Goal: Task Accomplishment & Management: Use online tool/utility

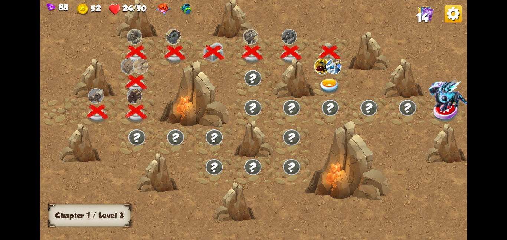
click at [318, 87] on div at bounding box center [330, 83] width 39 height 30
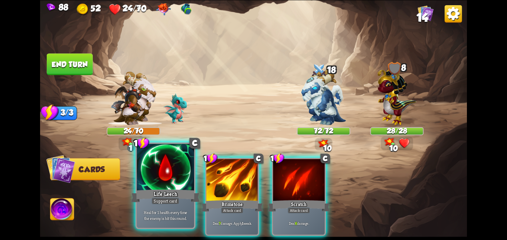
click at [156, 194] on div "Life Leech" at bounding box center [165, 195] width 69 height 15
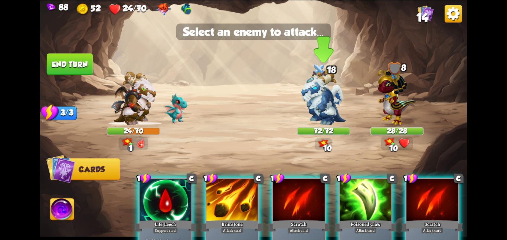
click at [320, 110] on img at bounding box center [323, 97] width 45 height 56
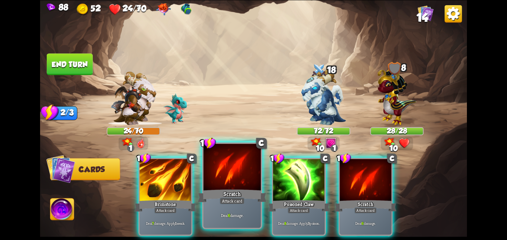
click at [255, 169] on div at bounding box center [231, 168] width 57 height 48
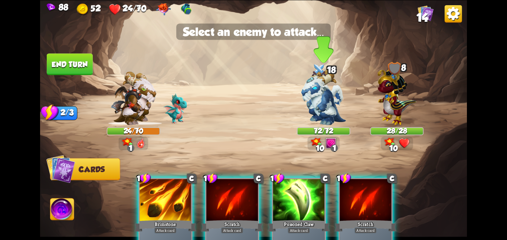
click at [313, 104] on img at bounding box center [323, 97] width 45 height 56
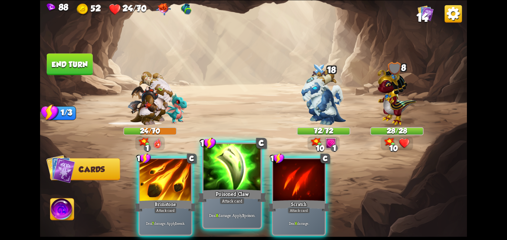
click at [237, 198] on div "Attack card" at bounding box center [232, 200] width 25 height 7
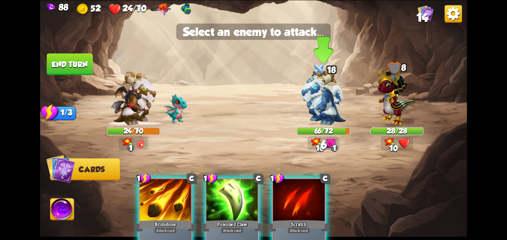
click at [330, 85] on img at bounding box center [323, 97] width 45 height 56
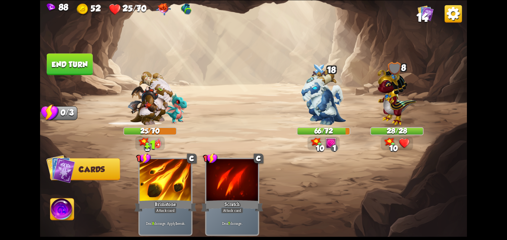
click at [55, 59] on button "End turn" at bounding box center [69, 64] width 47 height 22
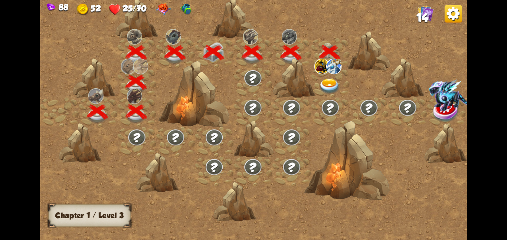
click at [317, 83] on div at bounding box center [330, 83] width 39 height 30
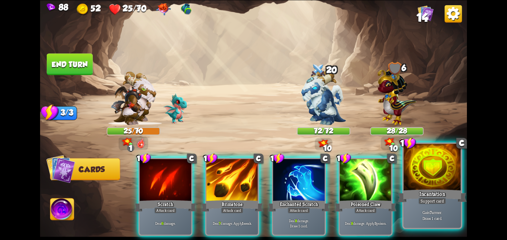
click at [409, 204] on div "Gain 7 armor. Draw 1 card." at bounding box center [431, 215] width 57 height 25
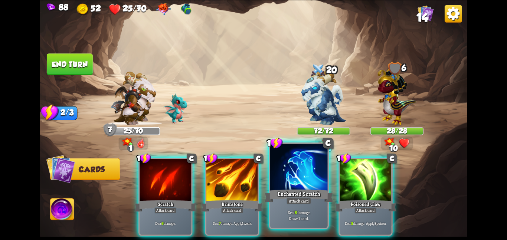
click at [288, 204] on div "Attack card" at bounding box center [298, 200] width 25 height 7
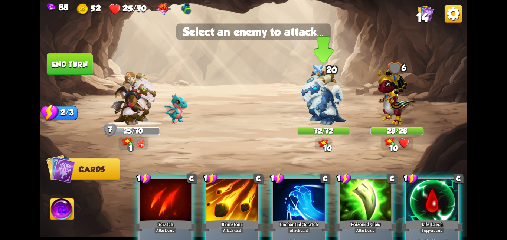
click at [317, 123] on img at bounding box center [323, 97] width 45 height 56
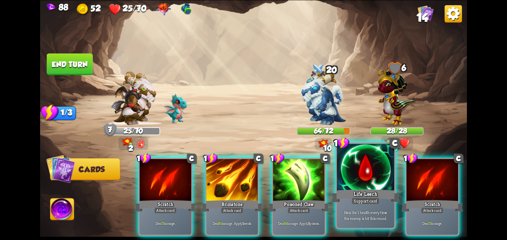
click at [358, 180] on div at bounding box center [365, 168] width 57 height 48
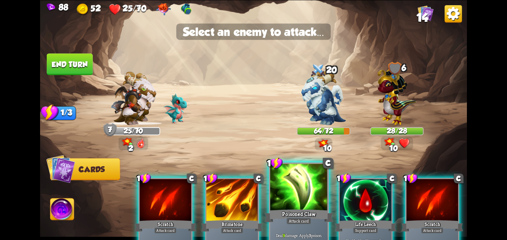
click at [289, 195] on div at bounding box center [298, 188] width 57 height 48
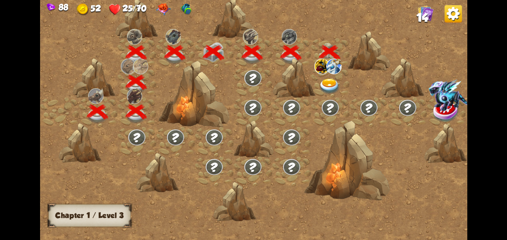
click at [343, 87] on div at bounding box center [330, 83] width 39 height 30
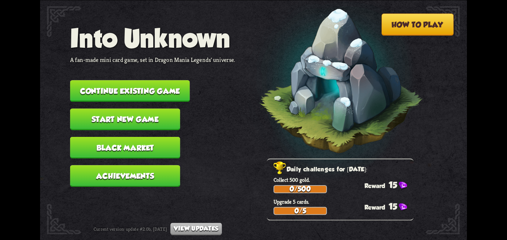
click at [145, 80] on button "Continue existing game" at bounding box center [130, 91] width 120 height 22
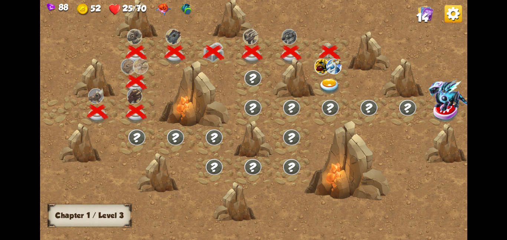
click at [324, 92] on img at bounding box center [330, 86] width 22 height 16
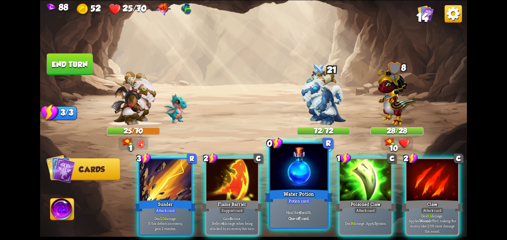
click at [278, 193] on div "Water Potion" at bounding box center [298, 195] width 69 height 15
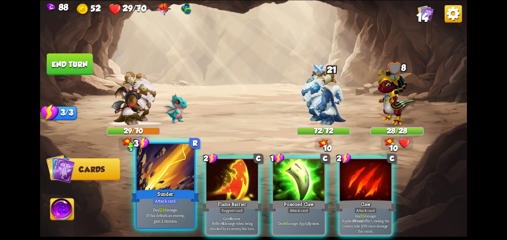
click at [182, 180] on div at bounding box center [165, 168] width 57 height 48
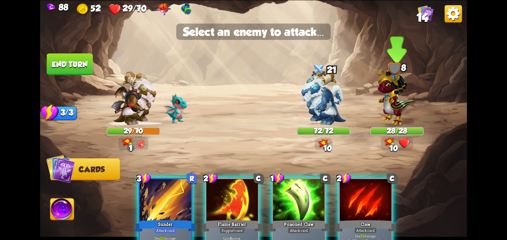
click at [387, 109] on img at bounding box center [396, 94] width 39 height 61
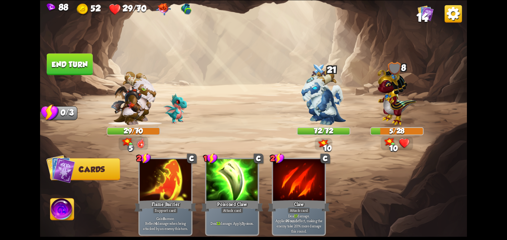
click at [65, 211] on img at bounding box center [62, 210] width 24 height 24
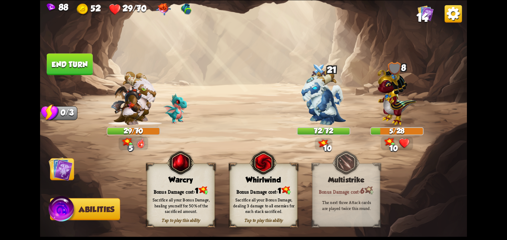
click at [174, 183] on div "Tap to play this ability Warcry Bonus Damage cost: 1 Sacrifice all your Bonus D…" at bounding box center [181, 194] width 68 height 63
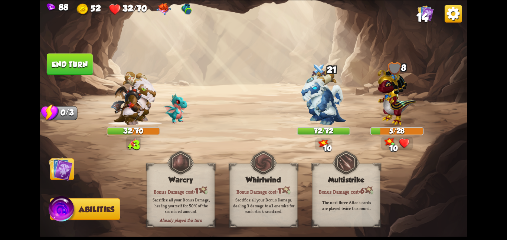
click at [59, 169] on img at bounding box center [61, 169] width 24 height 24
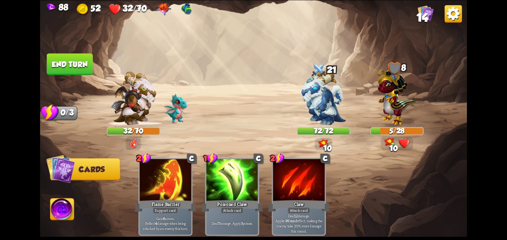
click at [56, 63] on button "End turn" at bounding box center [69, 64] width 46 height 22
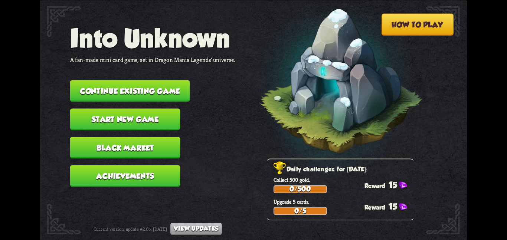
click at [144, 88] on button "Continue existing game" at bounding box center [130, 91] width 120 height 22
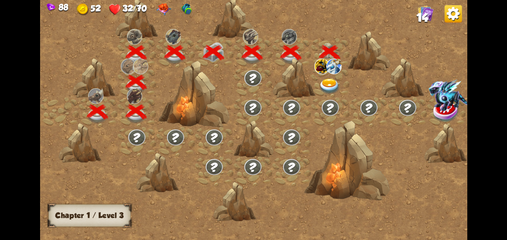
click at [338, 78] on img at bounding box center [330, 86] width 22 height 16
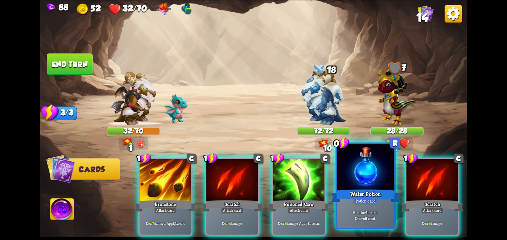
click at [389, 175] on div at bounding box center [365, 168] width 57 height 48
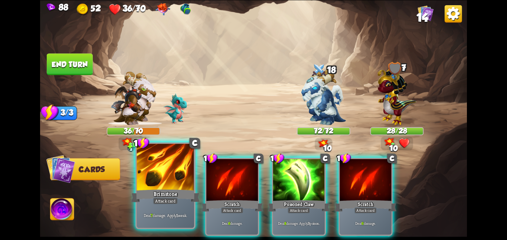
click at [183, 176] on div at bounding box center [165, 168] width 57 height 48
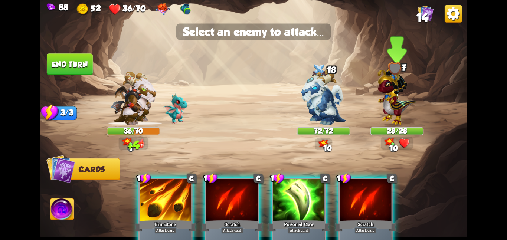
click at [394, 85] on img at bounding box center [396, 94] width 39 height 61
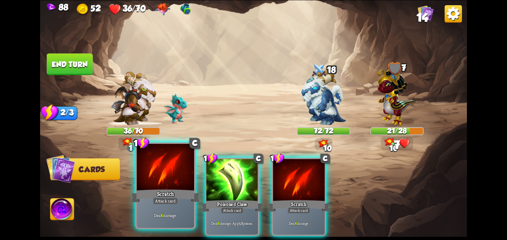
click at [184, 189] on div "Scratch" at bounding box center [165, 195] width 69 height 15
click at [184, 189] on div at bounding box center [165, 168] width 57 height 48
click at [184, 189] on div "Scratch" at bounding box center [165, 195] width 69 height 15
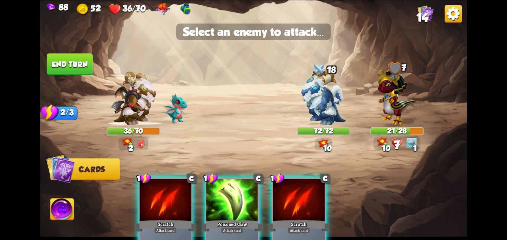
click at [375, 126] on img at bounding box center [253, 120] width 427 height 240
click at [398, 112] on img at bounding box center [396, 94] width 39 height 61
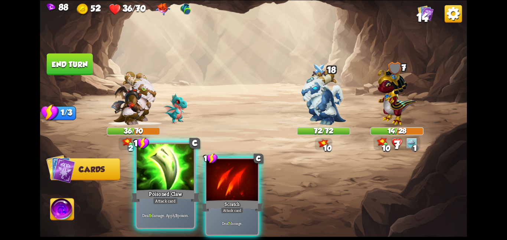
click at [143, 197] on div "Poisoned Claw" at bounding box center [165, 195] width 69 height 15
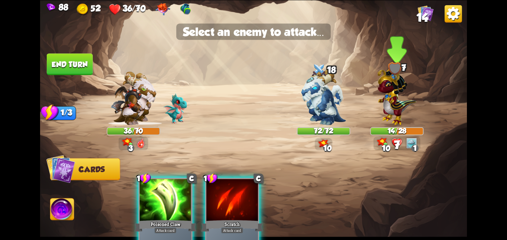
click at [394, 112] on img at bounding box center [396, 94] width 39 height 61
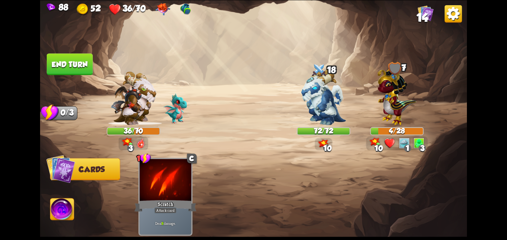
click at [57, 213] on img at bounding box center [62, 210] width 24 height 24
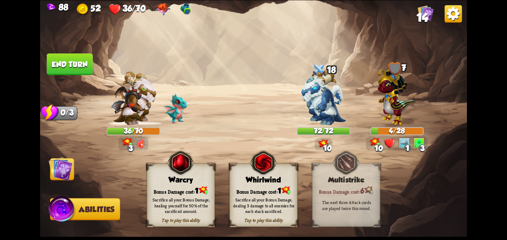
click at [200, 182] on div "Tap to play this ability Warcry Bonus Damage cost: 1 Sacrifice all your Bonus D…" at bounding box center [181, 194] width 68 height 63
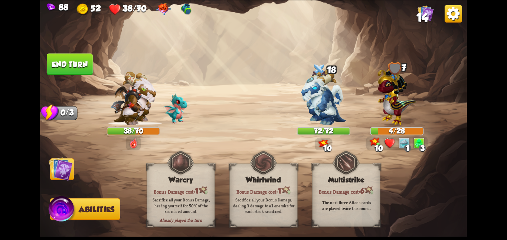
click at [59, 172] on img at bounding box center [61, 169] width 24 height 24
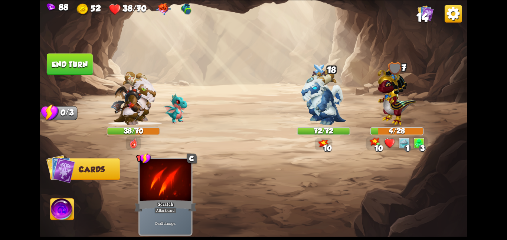
click at [69, 60] on button "End turn" at bounding box center [70, 64] width 46 height 22
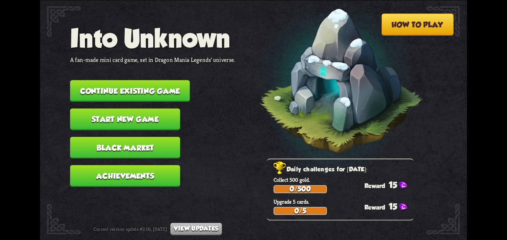
click at [98, 83] on button "Continue existing game" at bounding box center [130, 91] width 120 height 22
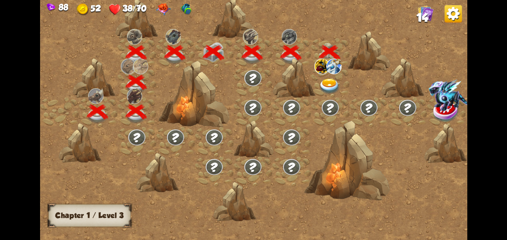
click at [327, 79] on img at bounding box center [330, 86] width 22 height 16
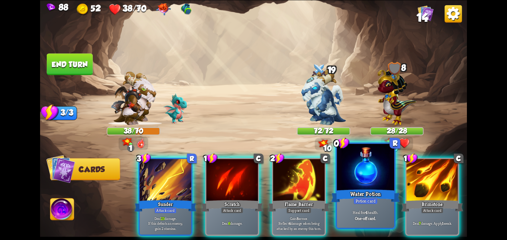
click at [342, 176] on div at bounding box center [365, 168] width 57 height 48
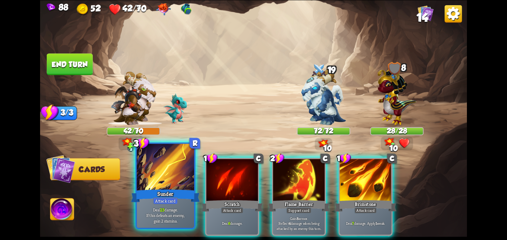
click at [175, 179] on div at bounding box center [165, 168] width 57 height 48
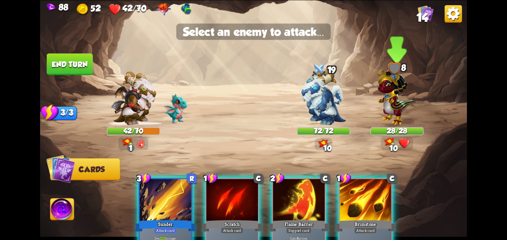
click at [422, 80] on div at bounding box center [396, 101] width 53 height 47
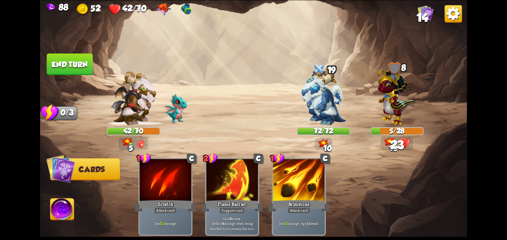
click at [59, 204] on img at bounding box center [62, 210] width 24 height 24
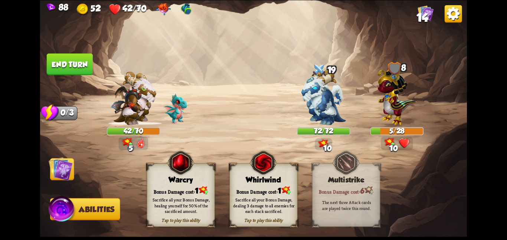
click at [202, 164] on div "Tap to play this ability Warcry Bonus Damage cost: 1 Sacrifice all your Bonus D…" at bounding box center [181, 194] width 68 height 63
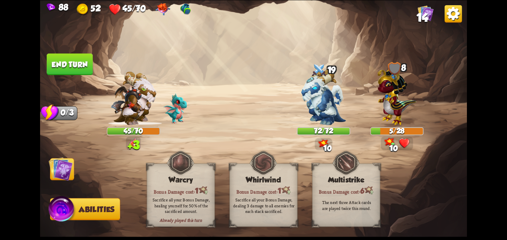
click at [65, 165] on img at bounding box center [61, 169] width 24 height 24
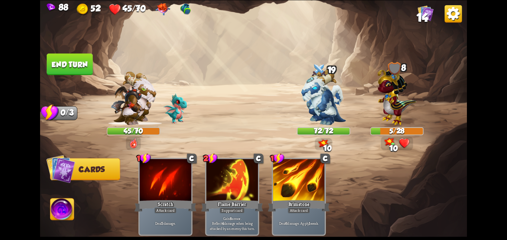
click at [70, 57] on button "End turn" at bounding box center [70, 64] width 46 height 22
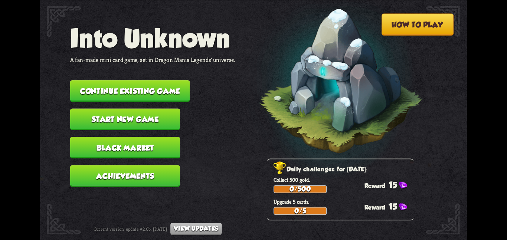
click at [168, 96] on nav "Into Unknown A fan-made mini card game, set in Dragon Mania Legends' universe. …" at bounding box center [152, 108] width 165 height 170
click at [181, 83] on button "Continue existing game" at bounding box center [130, 91] width 120 height 22
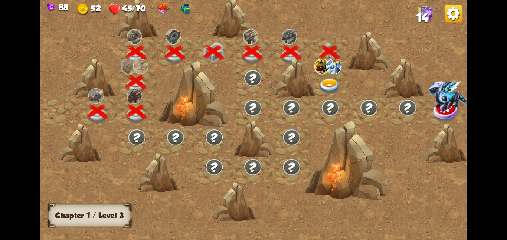
click at [322, 75] on div at bounding box center [330, 83] width 39 height 30
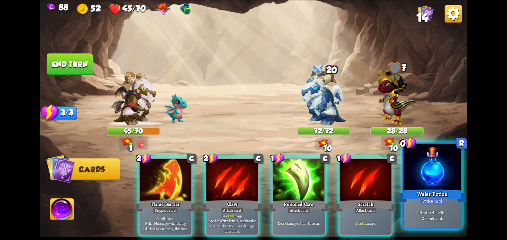
click at [412, 172] on div at bounding box center [431, 168] width 57 height 48
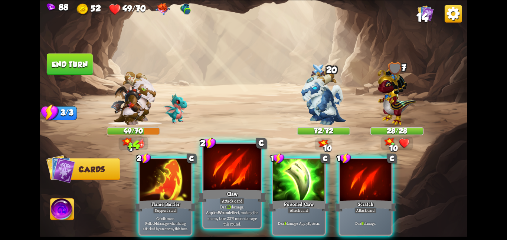
click at [234, 181] on div at bounding box center [231, 168] width 57 height 48
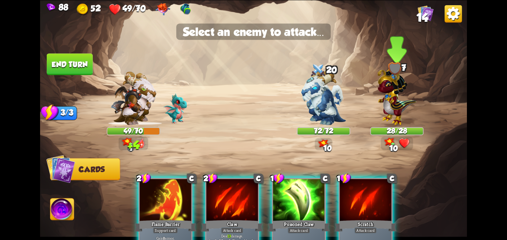
click at [388, 90] on img at bounding box center [396, 94] width 39 height 61
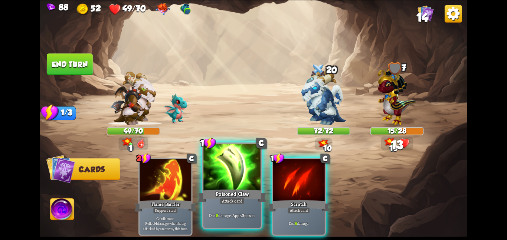
click at [204, 180] on div at bounding box center [231, 168] width 57 height 48
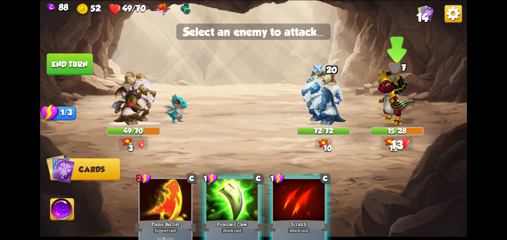
click at [396, 112] on img at bounding box center [396, 94] width 39 height 61
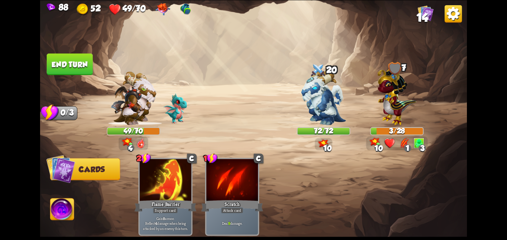
click at [63, 207] on img at bounding box center [62, 210] width 24 height 24
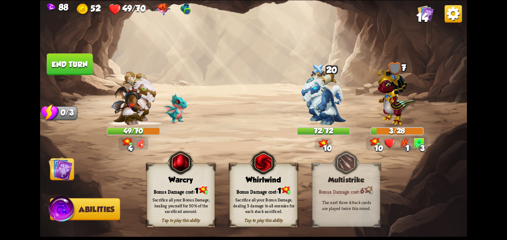
click at [213, 170] on span at bounding box center [211, 169] width 13 height 14
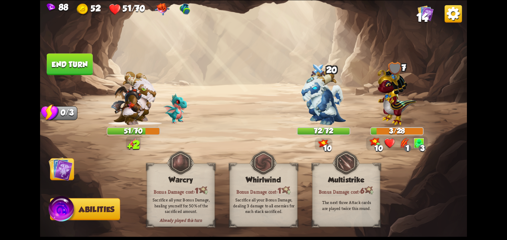
click at [68, 168] on img at bounding box center [61, 169] width 24 height 24
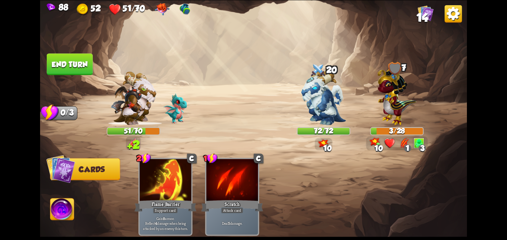
click at [68, 63] on button "End turn" at bounding box center [70, 64] width 46 height 22
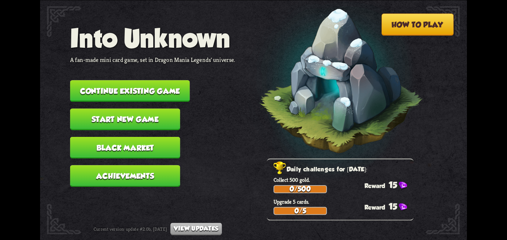
click at [93, 82] on button "Continue existing game" at bounding box center [130, 91] width 120 height 22
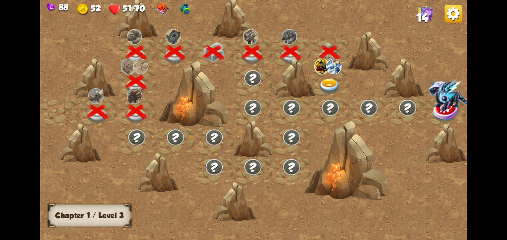
click at [338, 72] on img at bounding box center [333, 66] width 15 height 16
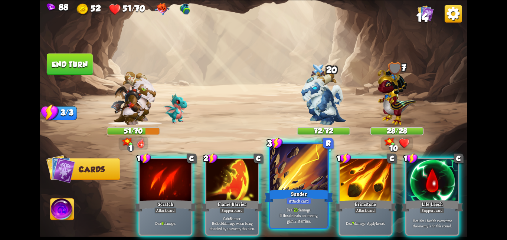
click at [313, 187] on div at bounding box center [298, 168] width 57 height 48
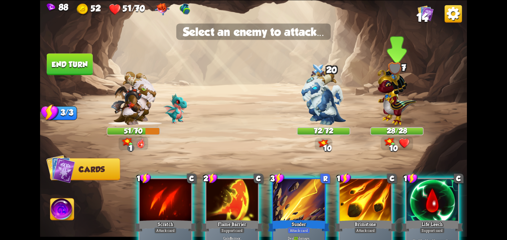
click at [412, 95] on img at bounding box center [396, 94] width 39 height 61
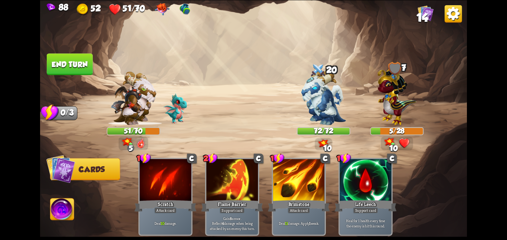
click at [56, 223] on img at bounding box center [62, 210] width 24 height 24
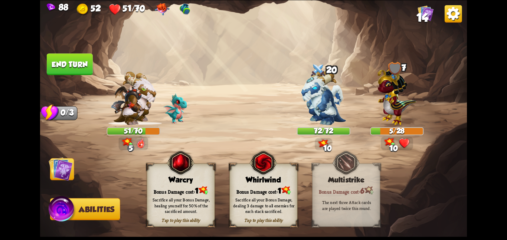
click at [172, 184] on div "Tap to play this ability Warcry Bonus Damage cost: 1 Sacrifice all your Bonus D…" at bounding box center [181, 194] width 68 height 63
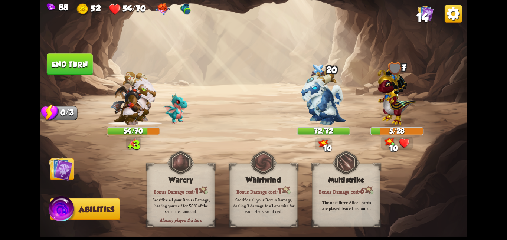
click at [69, 171] on img at bounding box center [61, 169] width 24 height 24
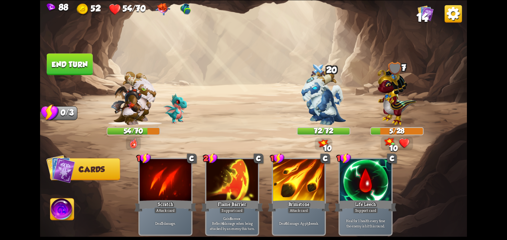
click at [82, 57] on button "End turn" at bounding box center [69, 64] width 46 height 22
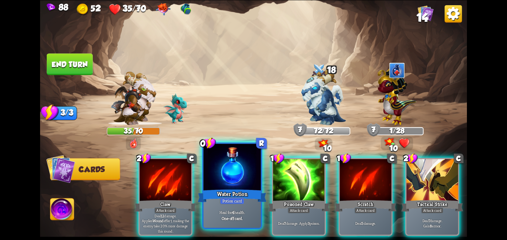
click at [227, 182] on div at bounding box center [231, 168] width 57 height 48
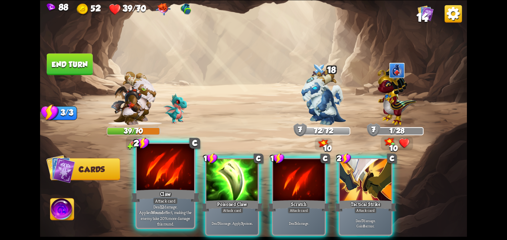
click at [180, 193] on div "Claw" at bounding box center [165, 195] width 69 height 15
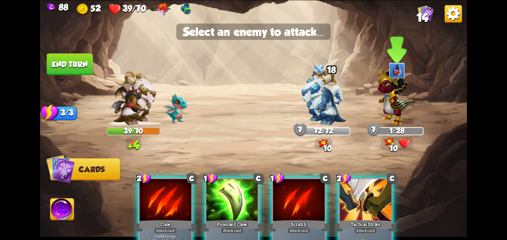
click at [382, 95] on img at bounding box center [396, 94] width 39 height 61
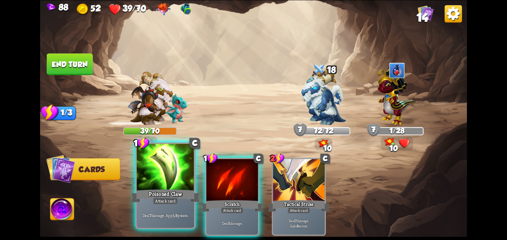
click at [157, 175] on div at bounding box center [165, 168] width 57 height 48
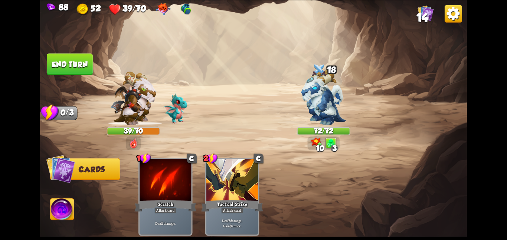
click at [79, 54] on button "End turn" at bounding box center [69, 64] width 47 height 22
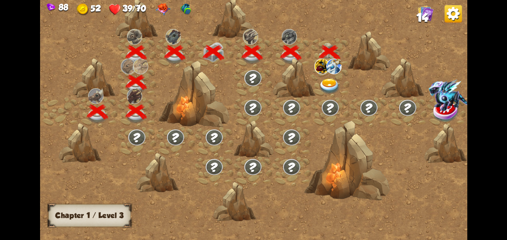
click at [325, 78] on img at bounding box center [330, 86] width 22 height 16
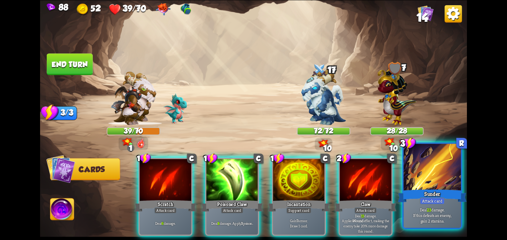
click at [417, 160] on div at bounding box center [431, 168] width 57 height 48
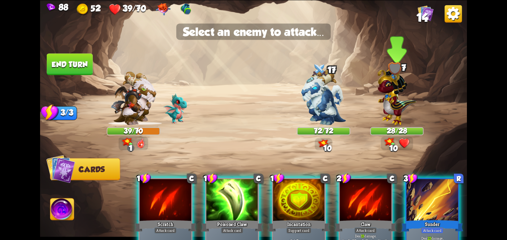
click at [388, 96] on img at bounding box center [396, 94] width 39 height 61
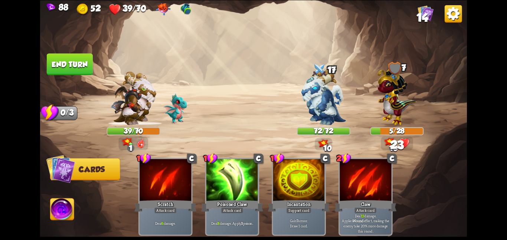
click at [71, 209] on img at bounding box center [62, 210] width 24 height 24
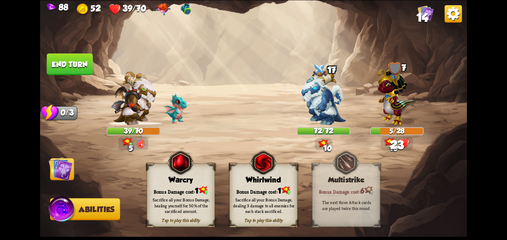
click at [180, 184] on div "Tap to play this ability Warcry Bonus Damage cost: 1 Sacrifice all your Bonus D…" at bounding box center [181, 194] width 68 height 63
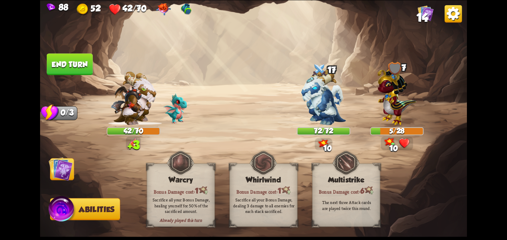
click at [56, 171] on img at bounding box center [61, 169] width 24 height 24
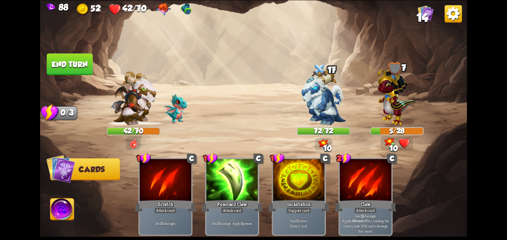
click at [75, 57] on button "End turn" at bounding box center [70, 64] width 46 height 22
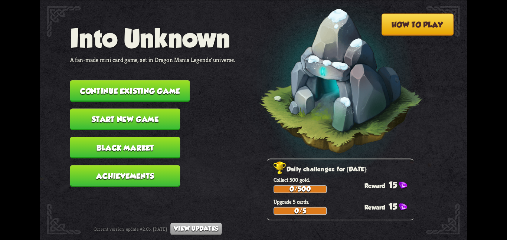
click at [114, 80] on button "Continue existing game" at bounding box center [130, 91] width 120 height 22
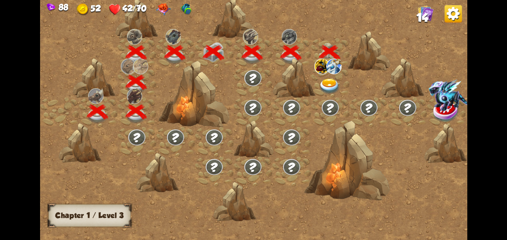
click at [332, 88] on img at bounding box center [330, 86] width 22 height 16
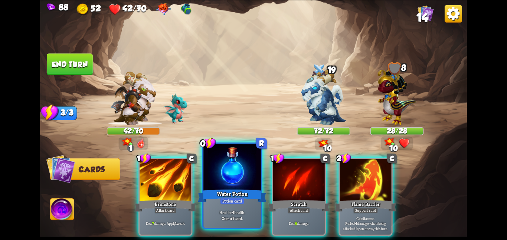
click at [233, 180] on div at bounding box center [231, 168] width 57 height 48
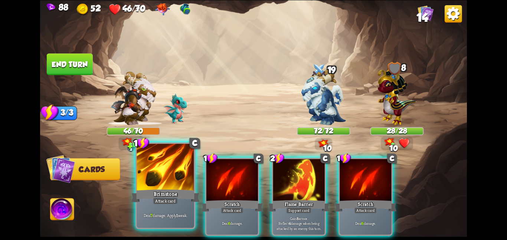
click at [154, 186] on div at bounding box center [165, 168] width 57 height 48
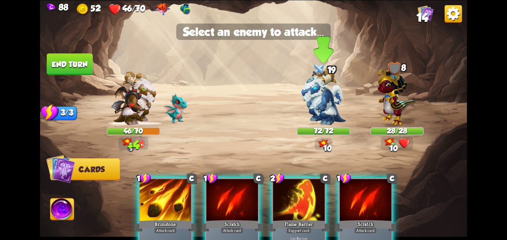
click at [316, 129] on div "72/72" at bounding box center [323, 131] width 52 height 7
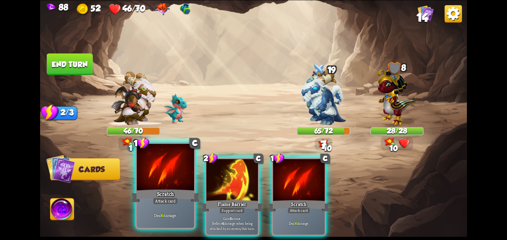
click at [151, 190] on div "Scratch" at bounding box center [165, 195] width 69 height 15
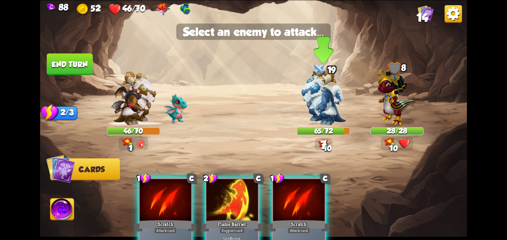
click at [330, 103] on img at bounding box center [323, 97] width 45 height 56
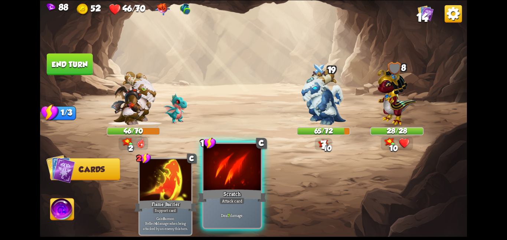
click at [223, 195] on div "Scratch" at bounding box center [232, 195] width 69 height 15
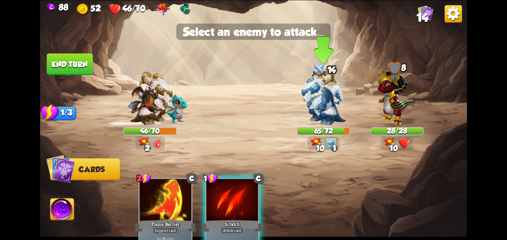
click at [315, 93] on img at bounding box center [323, 97] width 45 height 56
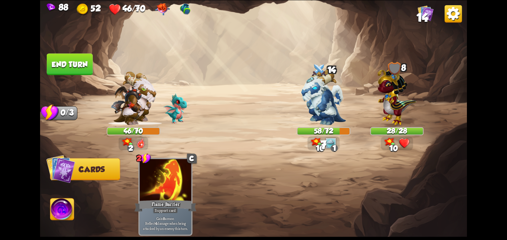
click at [58, 203] on img at bounding box center [62, 210] width 24 height 24
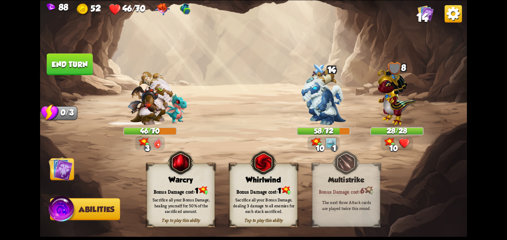
click at [149, 201] on div "Sacrifice all your Bonus Damage, healing yourself for 50% of the sacrificed amo…" at bounding box center [181, 205] width 68 height 27
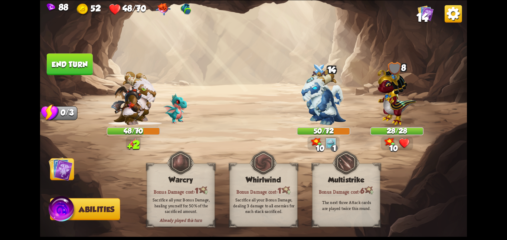
click at [67, 173] on img at bounding box center [61, 169] width 24 height 24
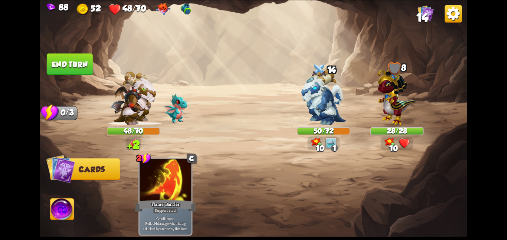
click at [63, 56] on button "End turn" at bounding box center [70, 64] width 46 height 22
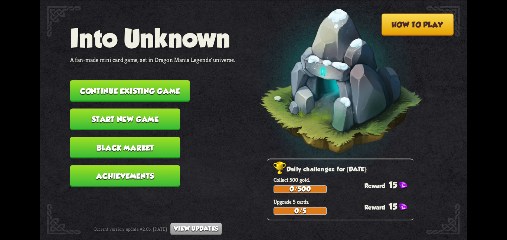
click at [101, 81] on button "Continue existing game" at bounding box center [130, 91] width 120 height 22
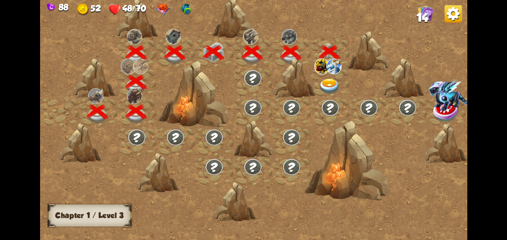
click at [328, 89] on img at bounding box center [330, 86] width 22 height 16
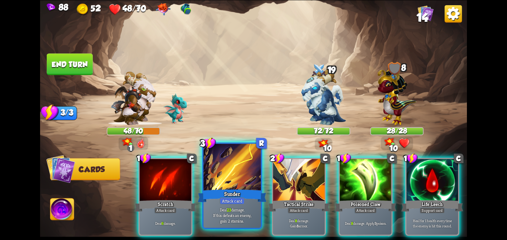
click at [214, 175] on div at bounding box center [231, 168] width 57 height 48
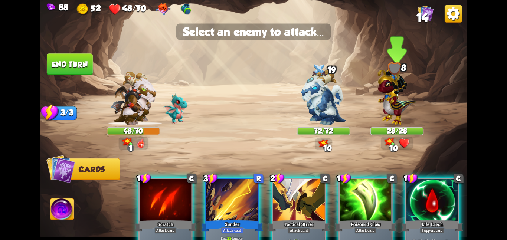
click at [385, 108] on img at bounding box center [396, 94] width 39 height 61
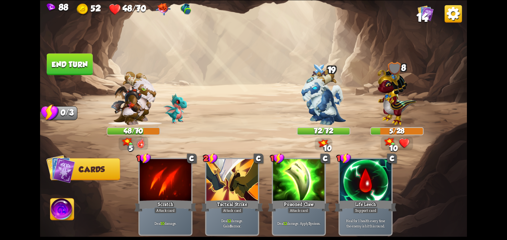
click at [69, 214] on img at bounding box center [62, 210] width 24 height 24
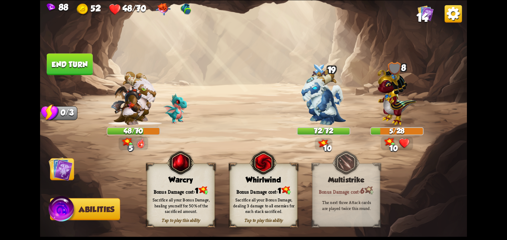
click at [161, 167] on div "Tap to play this ability Warcry Bonus Damage cost: 1 Sacrifice all your Bonus D…" at bounding box center [181, 194] width 68 height 63
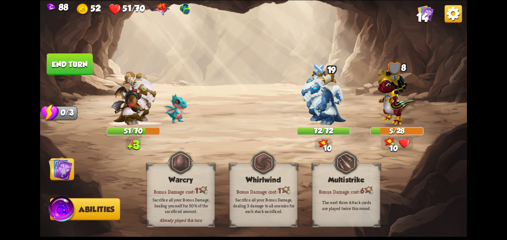
click at [59, 167] on img at bounding box center [61, 169] width 24 height 24
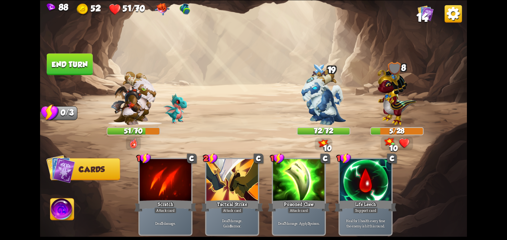
click at [70, 50] on img at bounding box center [253, 120] width 427 height 240
click at [70, 55] on button "End turn" at bounding box center [69, 64] width 47 height 22
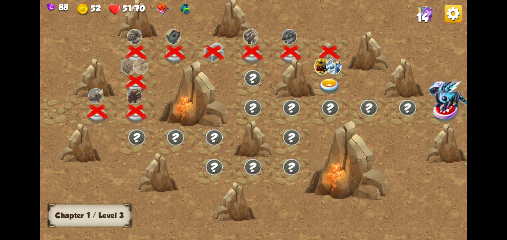
click at [324, 90] on img at bounding box center [330, 86] width 22 height 16
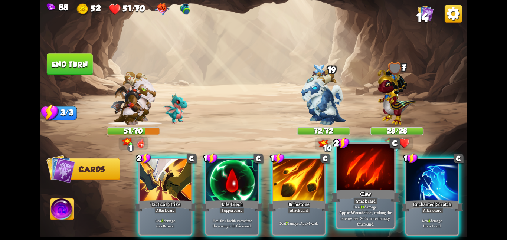
click at [368, 201] on div "Attack card" at bounding box center [365, 200] width 25 height 7
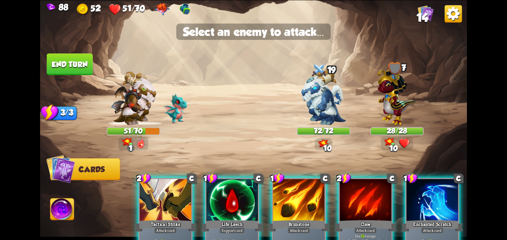
click at [368, 201] on div at bounding box center [365, 200] width 52 height 43
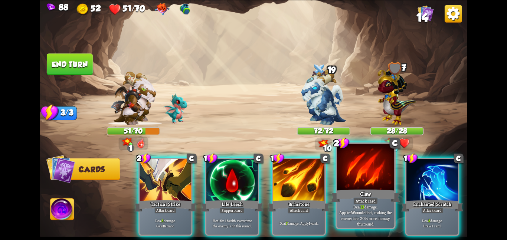
click at [368, 201] on div "Attack card" at bounding box center [365, 200] width 25 height 7
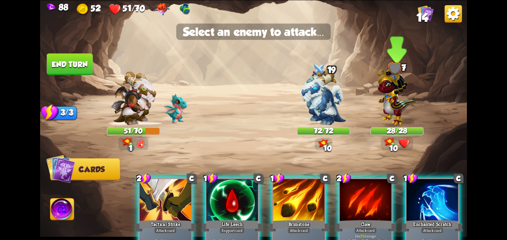
click at [388, 101] on img at bounding box center [396, 94] width 39 height 61
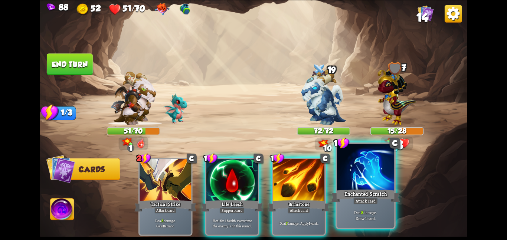
click at [373, 171] on div at bounding box center [365, 168] width 57 height 48
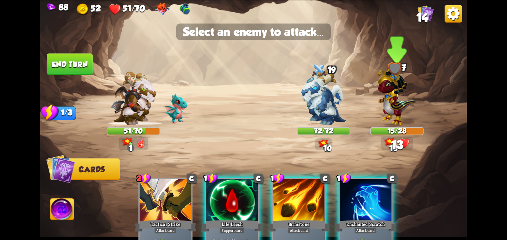
click at [384, 121] on img at bounding box center [396, 94] width 39 height 61
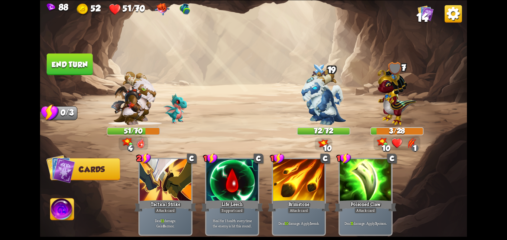
click at [53, 210] on img at bounding box center [62, 210] width 24 height 24
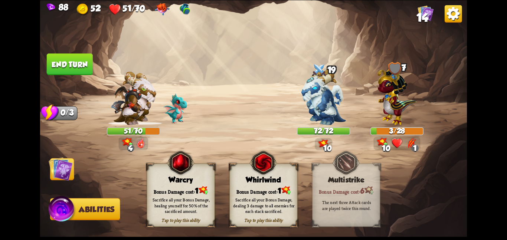
click at [170, 172] on img at bounding box center [180, 163] width 27 height 28
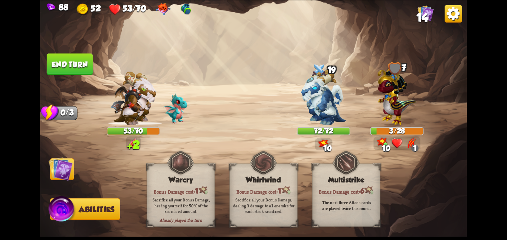
click at [69, 168] on img at bounding box center [61, 169] width 24 height 24
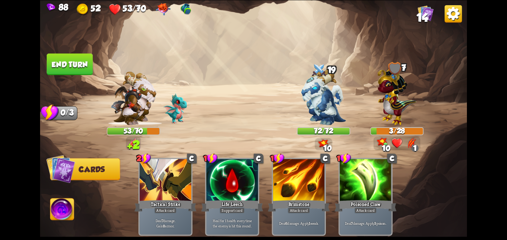
click at [86, 66] on button "End turn" at bounding box center [70, 64] width 46 height 22
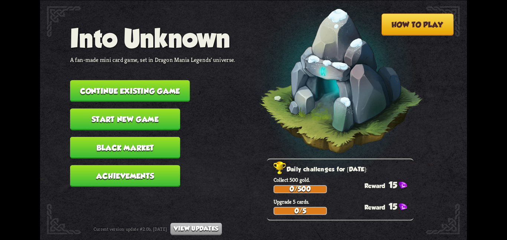
click at [161, 80] on button "Continue existing game" at bounding box center [130, 91] width 120 height 22
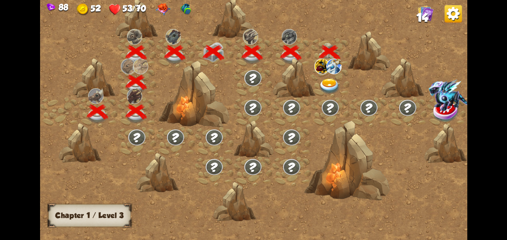
click at [341, 80] on div at bounding box center [330, 83] width 39 height 30
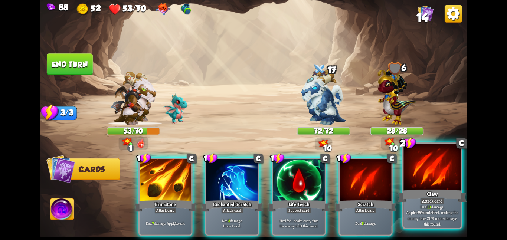
click at [427, 188] on div "Claw" at bounding box center [432, 195] width 69 height 15
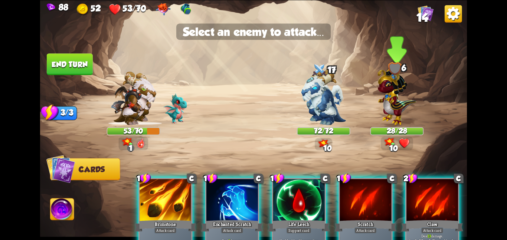
click at [408, 135] on div "28/28" at bounding box center [396, 131] width 53 height 8
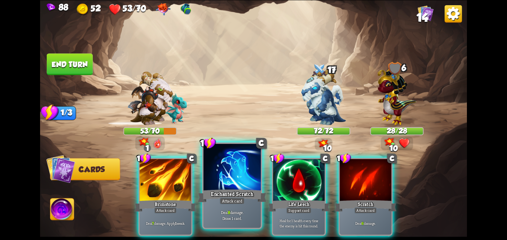
click at [241, 184] on div at bounding box center [231, 168] width 57 height 48
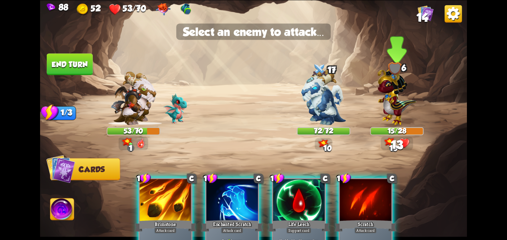
click at [394, 117] on img at bounding box center [396, 94] width 39 height 61
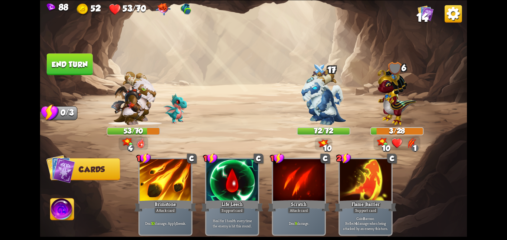
click at [63, 205] on img at bounding box center [62, 210] width 24 height 24
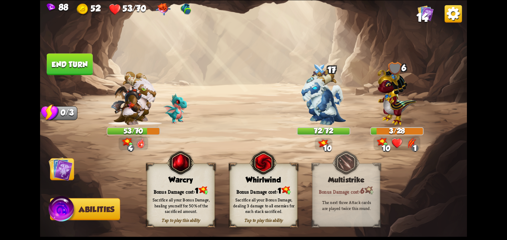
click at [151, 178] on div "Warcry" at bounding box center [181, 179] width 68 height 9
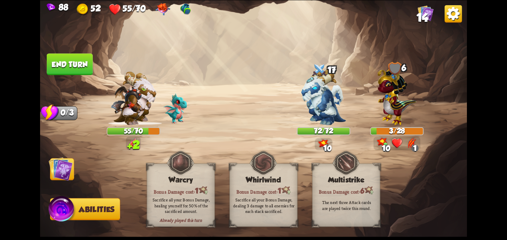
click at [64, 165] on img at bounding box center [61, 169] width 24 height 24
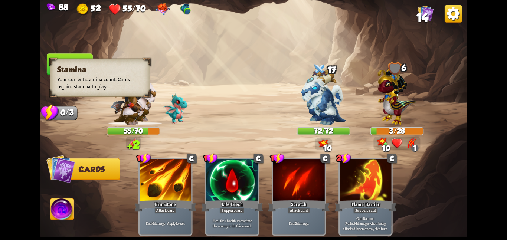
click at [68, 66] on div "Stamina Your current stamina count. Cards require stamina to play." at bounding box center [100, 77] width 100 height 38
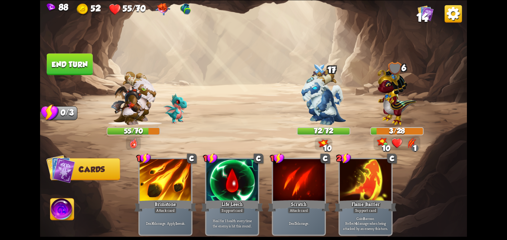
click at [81, 56] on button "End turn" at bounding box center [70, 64] width 46 height 22
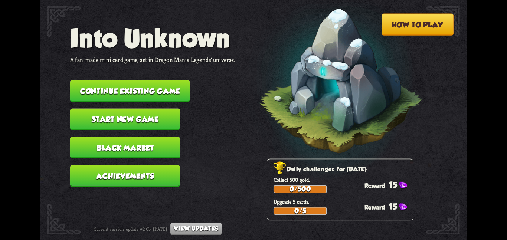
click at [137, 84] on button "Continue existing game" at bounding box center [130, 91] width 120 height 22
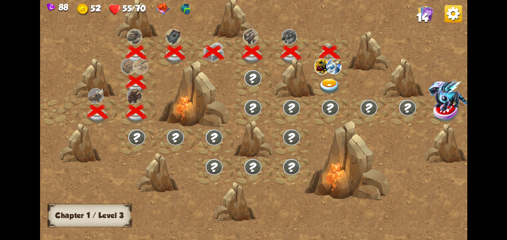
click at [314, 89] on div at bounding box center [294, 78] width 43 height 40
click at [328, 87] on img at bounding box center [330, 86] width 22 height 16
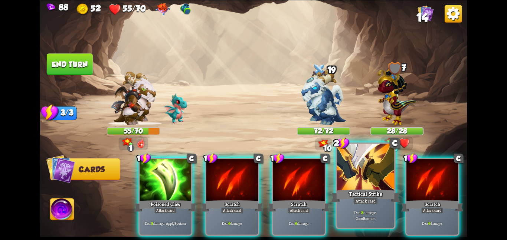
click at [362, 178] on div at bounding box center [365, 168] width 57 height 48
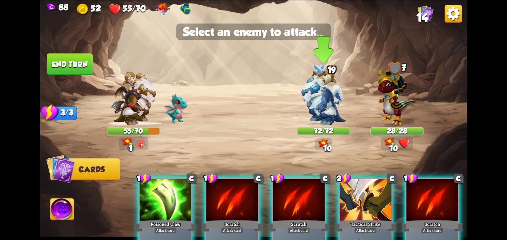
click at [315, 102] on img at bounding box center [323, 97] width 45 height 56
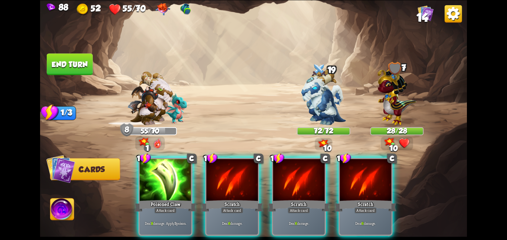
click at [172, 157] on div "1 C Poisoned Claw Attack card Deal 8 damage. Apply 3 poison. 1 C Scratch Attack…" at bounding box center [295, 186] width 341 height 107
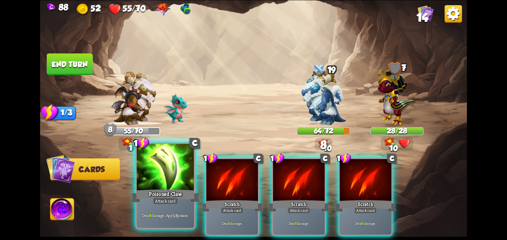
click at [165, 188] on div "Poisoned Claw" at bounding box center [165, 195] width 69 height 15
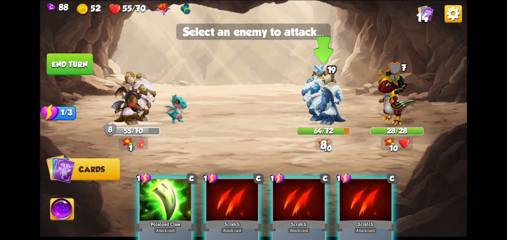
click at [318, 106] on img at bounding box center [323, 97] width 45 height 56
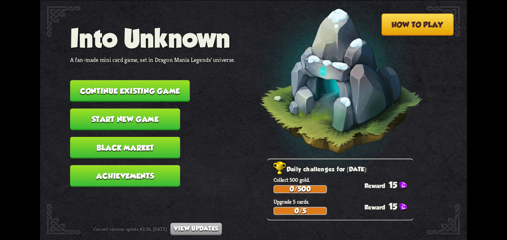
click at [111, 80] on button "Continue existing game" at bounding box center [130, 91] width 120 height 22
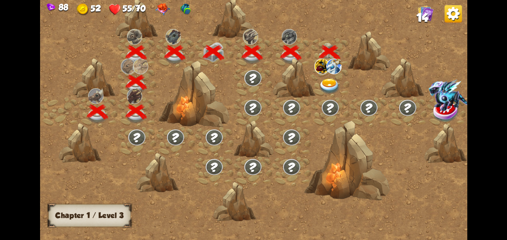
click at [317, 83] on div at bounding box center [330, 83] width 39 height 30
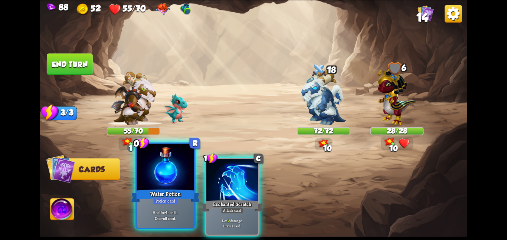
click at [165, 205] on div "Heal for 4 health. One-off card." at bounding box center [165, 215] width 57 height 25
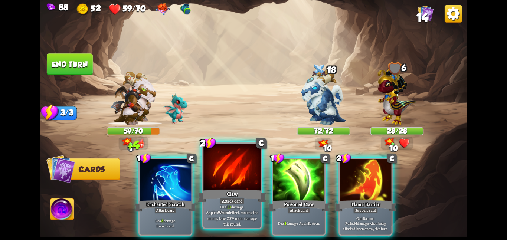
click at [222, 206] on div "Deal 13 damage. Applies Wound effect, making the enemy take 20% more damage thi…" at bounding box center [231, 215] width 57 height 25
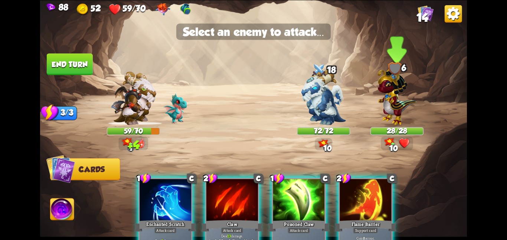
click at [402, 111] on img at bounding box center [396, 94] width 39 height 61
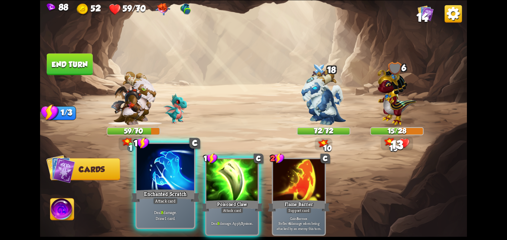
click at [184, 168] on div at bounding box center [165, 168] width 57 height 48
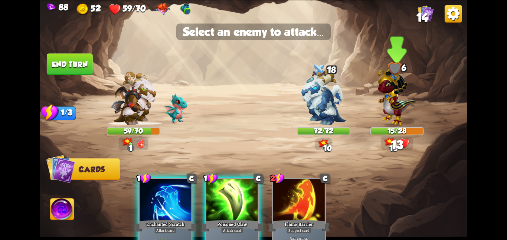
click at [386, 92] on img at bounding box center [396, 94] width 39 height 61
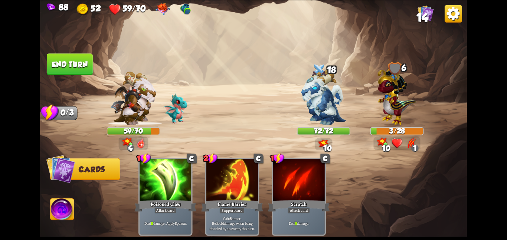
click at [46, 58] on img at bounding box center [253, 120] width 427 height 240
click at [80, 68] on button "End turn" at bounding box center [70, 64] width 46 height 22
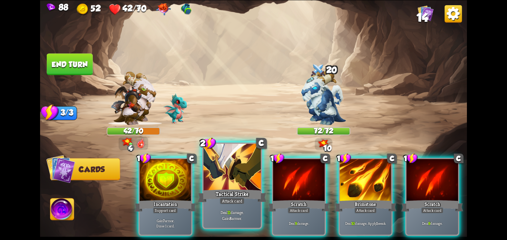
click at [223, 176] on div at bounding box center [231, 168] width 57 height 48
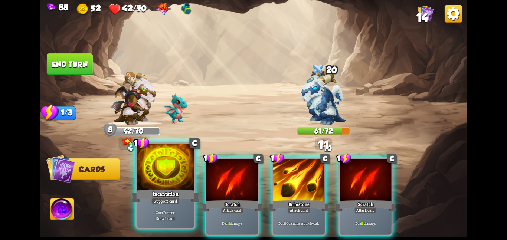
click at [176, 173] on div at bounding box center [165, 168] width 57 height 48
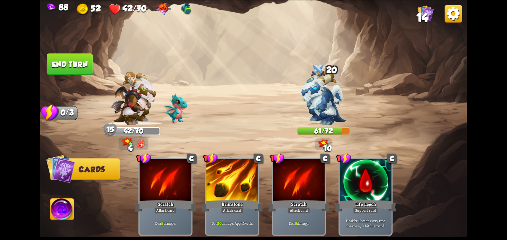
click at [69, 64] on button "End turn" at bounding box center [70, 64] width 46 height 22
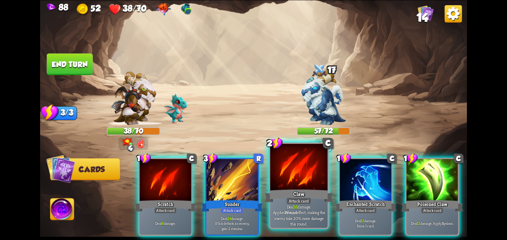
click at [282, 183] on div at bounding box center [298, 168] width 57 height 48
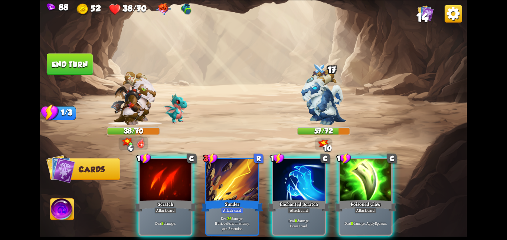
click at [282, 183] on div at bounding box center [299, 180] width 52 height 43
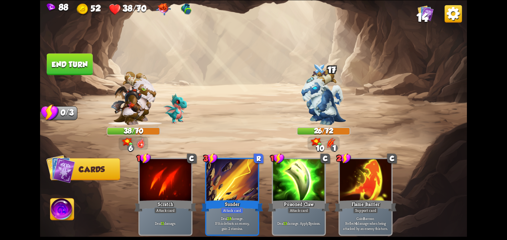
click at [72, 191] on img at bounding box center [253, 120] width 427 height 240
click at [61, 209] on img at bounding box center [62, 210] width 24 height 24
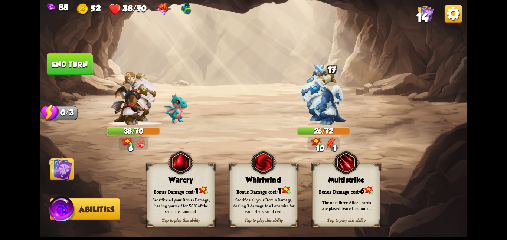
click at [257, 177] on img at bounding box center [262, 163] width 27 height 28
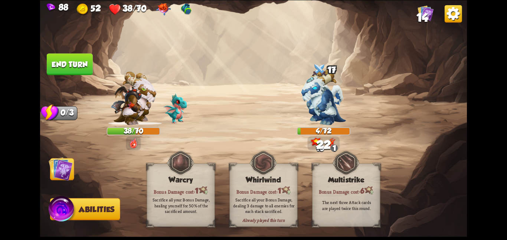
click at [45, 171] on img at bounding box center [253, 120] width 427 height 240
click at [57, 171] on img at bounding box center [61, 169] width 24 height 24
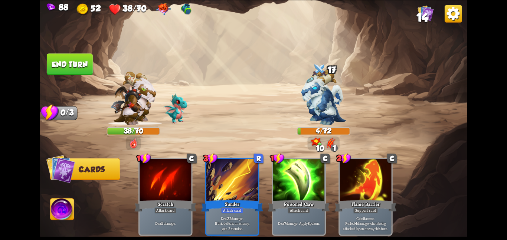
click at [79, 69] on button "End turn" at bounding box center [70, 64] width 46 height 22
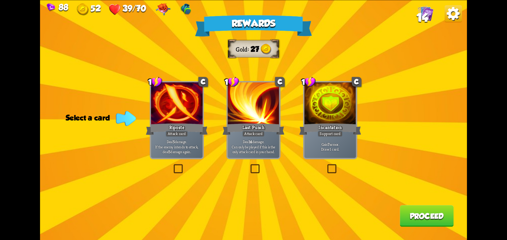
click at [310, 98] on div at bounding box center [330, 103] width 52 height 43
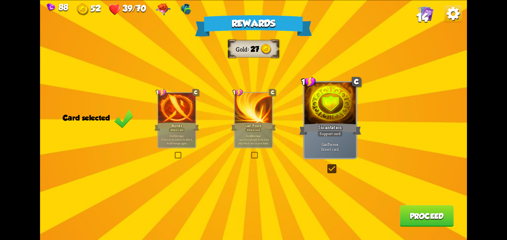
click at [410, 211] on button "Proceed" at bounding box center [426, 216] width 54 height 22
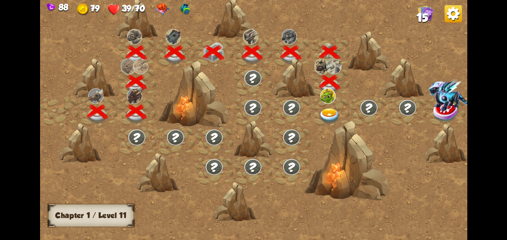
scroll to position [0, 113]
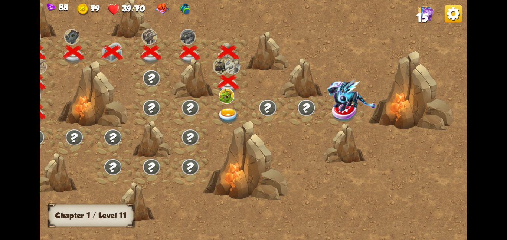
click at [217, 97] on div at bounding box center [228, 112] width 39 height 30
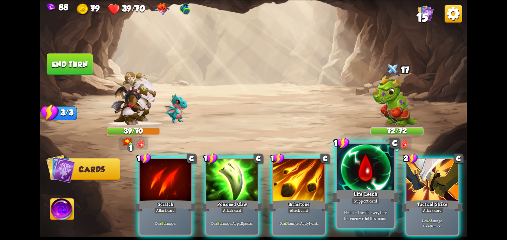
click at [356, 168] on div at bounding box center [365, 168] width 57 height 48
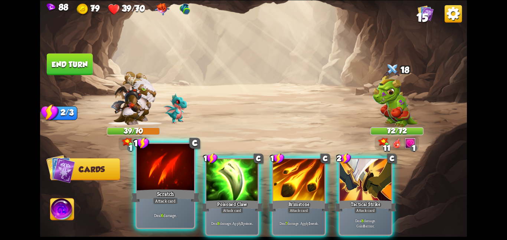
click at [175, 161] on div at bounding box center [165, 168] width 57 height 48
click at [206, 161] on div at bounding box center [232, 180] width 52 height 43
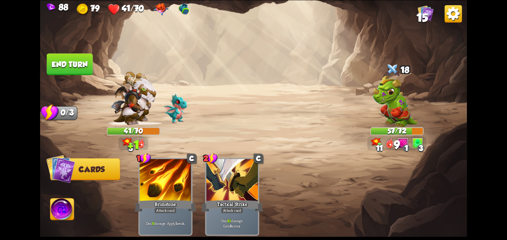
click at [72, 60] on button "End turn" at bounding box center [70, 64] width 46 height 22
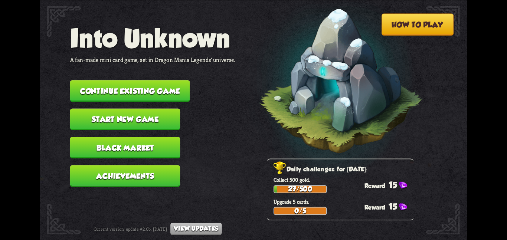
click at [168, 85] on button "Continue existing game" at bounding box center [130, 91] width 120 height 22
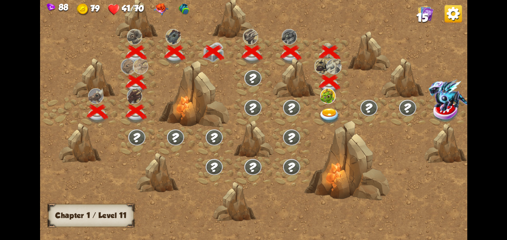
scroll to position [0, 113]
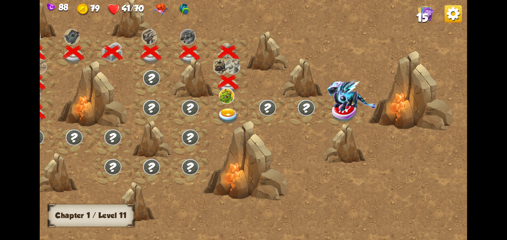
click at [221, 102] on img at bounding box center [226, 96] width 15 height 16
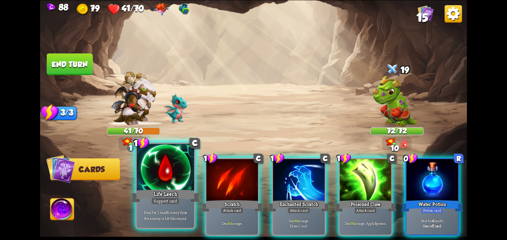
click at [175, 178] on div at bounding box center [165, 168] width 57 height 48
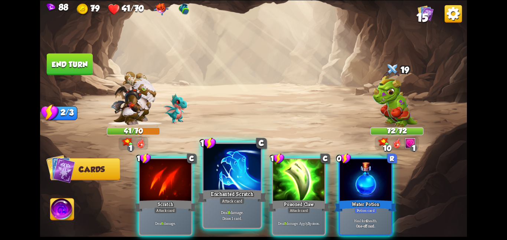
click at [229, 168] on div at bounding box center [231, 168] width 57 height 48
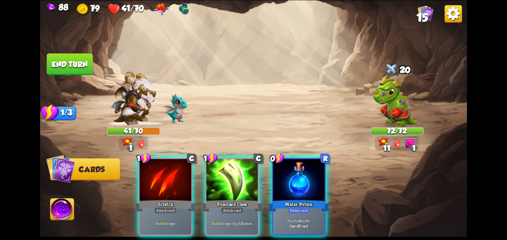
click at [229, 168] on div at bounding box center [232, 180] width 52 height 43
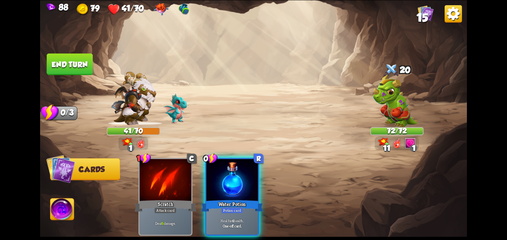
click at [229, 168] on div at bounding box center [232, 180] width 52 height 43
click at [229, 168] on div "1 C Scratch Attack card Deal 6 damage. 0 R Water Potion Potion card Heal for 4 …" at bounding box center [295, 186] width 341 height 107
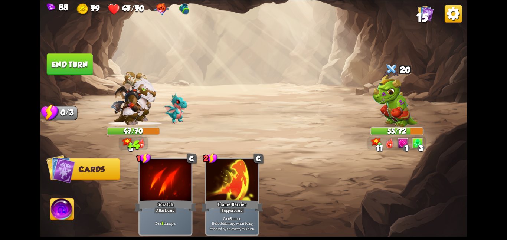
click at [71, 60] on button "End turn" at bounding box center [70, 64] width 46 height 22
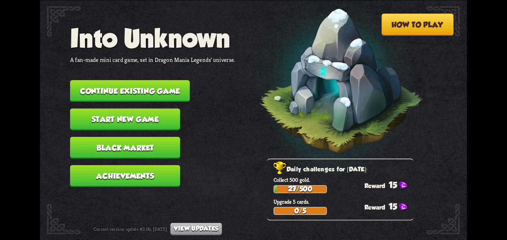
click at [111, 82] on button "Continue existing game" at bounding box center [130, 91] width 120 height 22
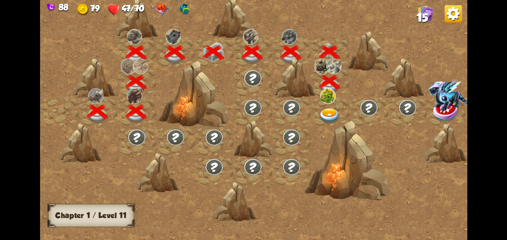
scroll to position [0, 113]
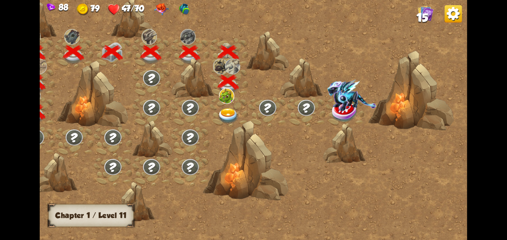
click at [217, 101] on div at bounding box center [228, 112] width 39 height 30
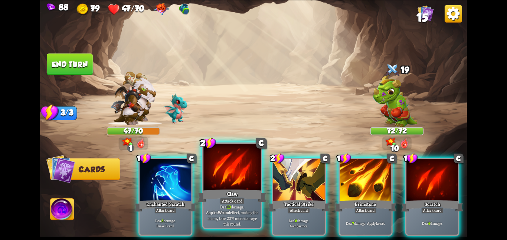
click at [220, 186] on div at bounding box center [231, 168] width 57 height 48
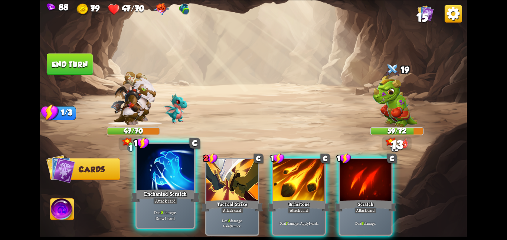
click at [177, 183] on div at bounding box center [165, 168] width 57 height 48
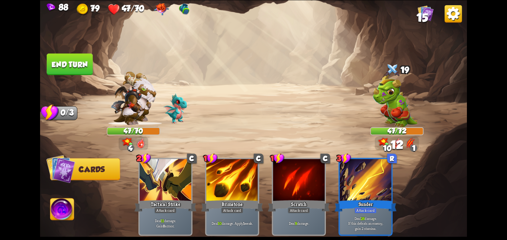
click at [57, 212] on img at bounding box center [62, 210] width 24 height 24
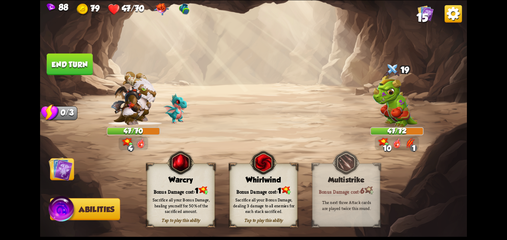
click at [195, 182] on div "Tap to play this ability Warcry Bonus Damage cost: 1 Sacrifice all your Bonus D…" at bounding box center [181, 194] width 68 height 63
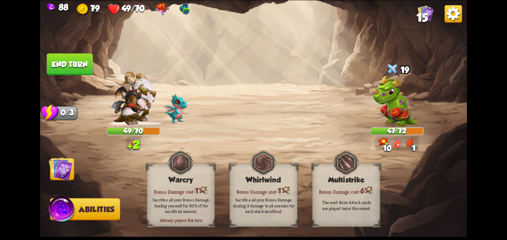
click at [62, 173] on img at bounding box center [61, 169] width 24 height 24
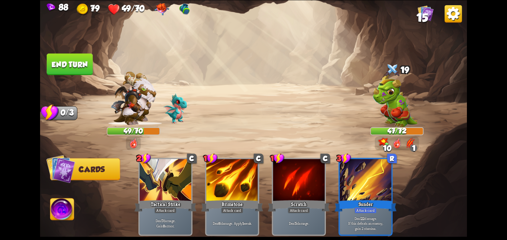
click at [65, 56] on button "End turn" at bounding box center [70, 64] width 46 height 22
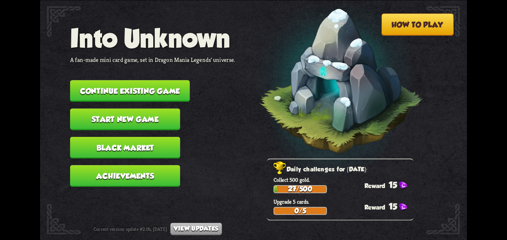
click at [175, 89] on button "Continue existing game" at bounding box center [130, 91] width 120 height 22
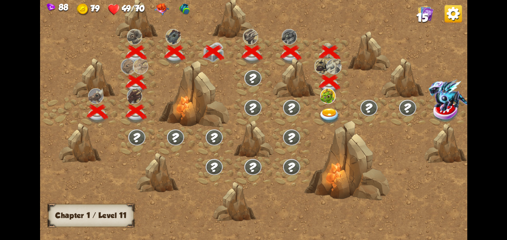
scroll to position [0, 113]
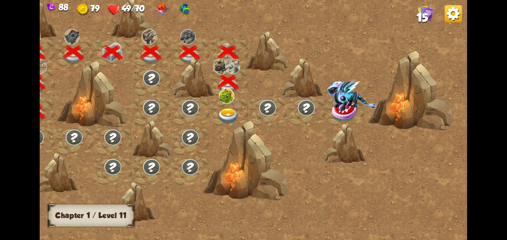
click at [229, 103] on div at bounding box center [228, 112] width 39 height 30
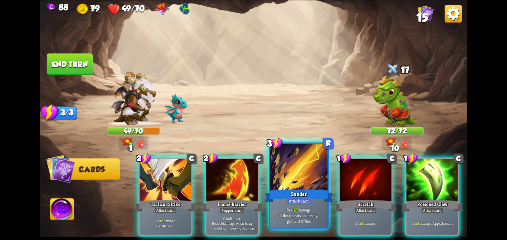
click at [289, 200] on div "Attack card" at bounding box center [298, 200] width 25 height 7
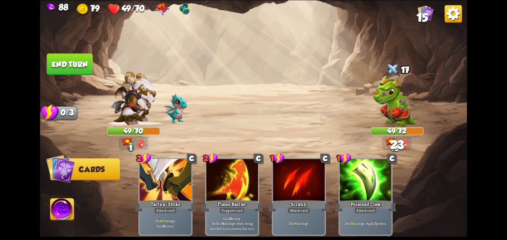
click at [69, 216] on img at bounding box center [62, 210] width 24 height 24
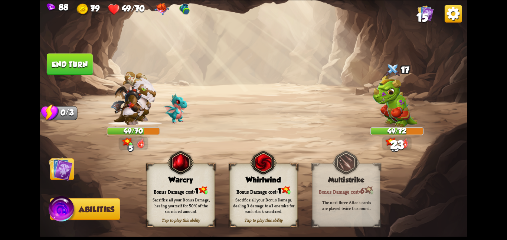
click at [187, 181] on div "Warcry" at bounding box center [181, 179] width 68 height 9
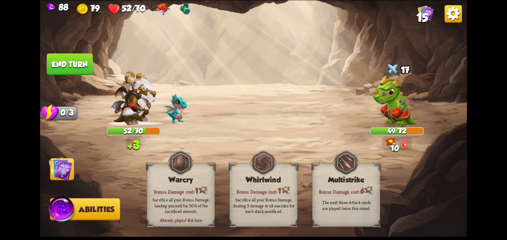
click at [61, 162] on img at bounding box center [61, 169] width 24 height 24
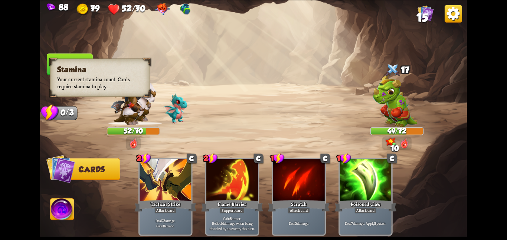
click at [53, 59] on span at bounding box center [53, 64] width 13 height 14
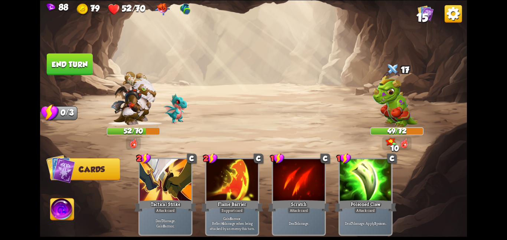
click at [61, 56] on button "End turn" at bounding box center [70, 64] width 46 height 22
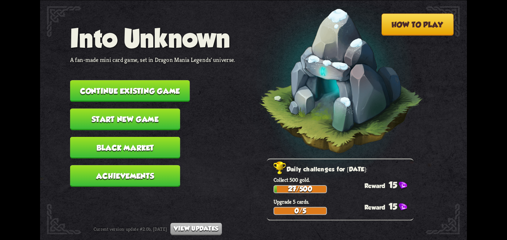
click at [130, 85] on button "Continue existing game" at bounding box center [130, 91] width 120 height 22
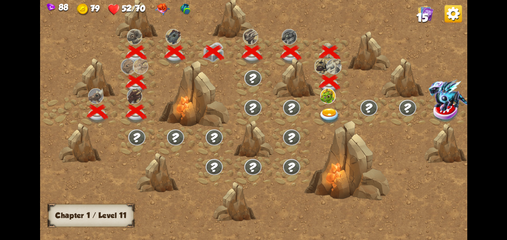
scroll to position [0, 113]
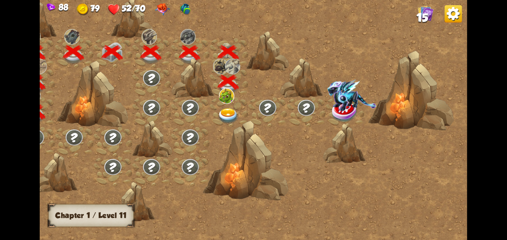
click at [225, 105] on div at bounding box center [228, 112] width 39 height 30
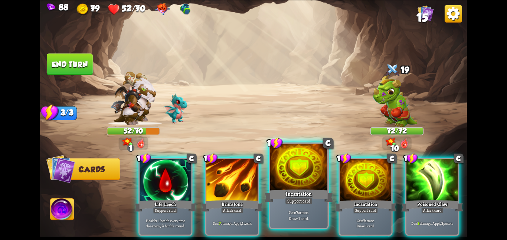
click at [283, 178] on div at bounding box center [298, 168] width 57 height 48
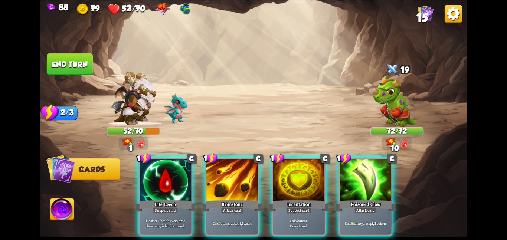
click at [283, 178] on div "1 C Life Leech Support card Heal for 1 health every time the enemy is hit this …" at bounding box center [295, 186] width 341 height 107
click at [283, 178] on div at bounding box center [299, 180] width 52 height 43
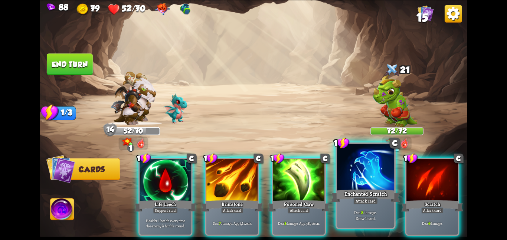
click at [374, 183] on div at bounding box center [365, 168] width 57 height 48
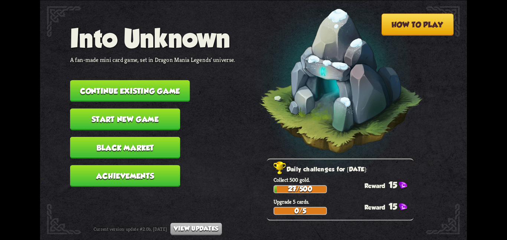
click at [125, 81] on button "Continue existing game" at bounding box center [130, 91] width 120 height 22
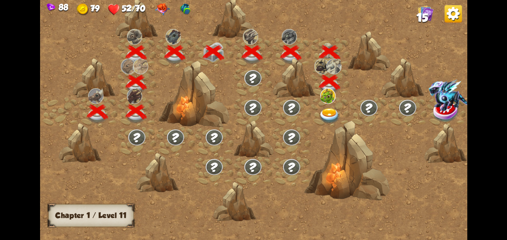
scroll to position [0, 113]
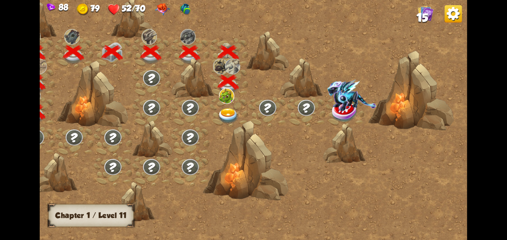
click at [243, 106] on div at bounding box center [228, 112] width 39 height 30
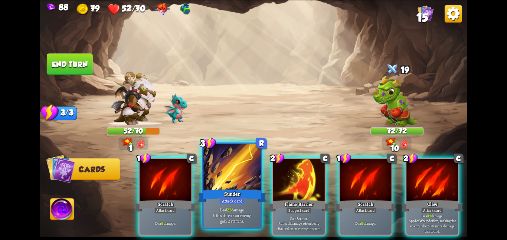
click at [240, 159] on div at bounding box center [231, 168] width 57 height 48
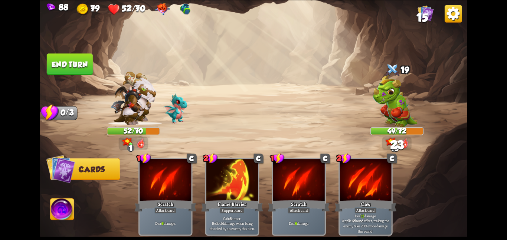
click at [57, 204] on img at bounding box center [62, 210] width 24 height 24
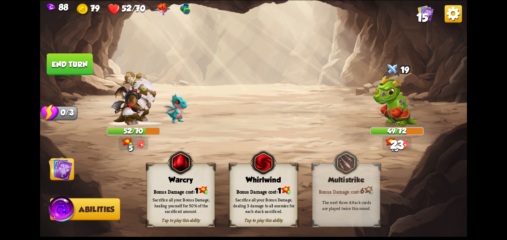
click at [169, 171] on img at bounding box center [180, 163] width 27 height 28
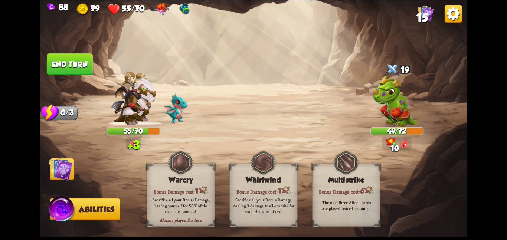
click at [56, 168] on img at bounding box center [61, 169] width 24 height 24
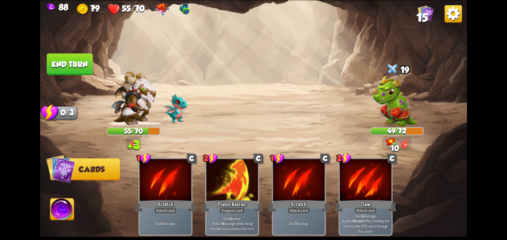
click at [50, 72] on button "End turn" at bounding box center [70, 64] width 46 height 22
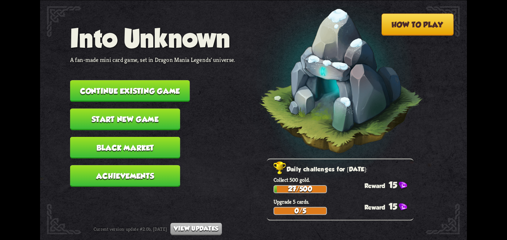
click at [96, 81] on button "Continue existing game" at bounding box center [130, 91] width 120 height 22
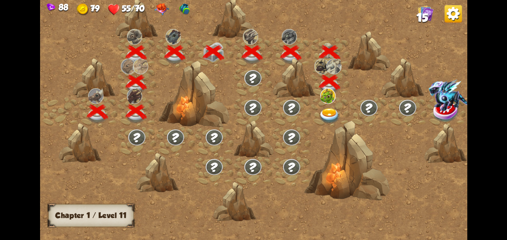
scroll to position [0, 113]
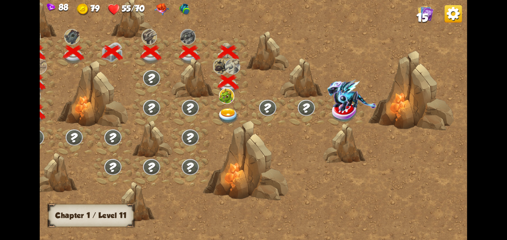
click at [215, 99] on div at bounding box center [228, 112] width 39 height 30
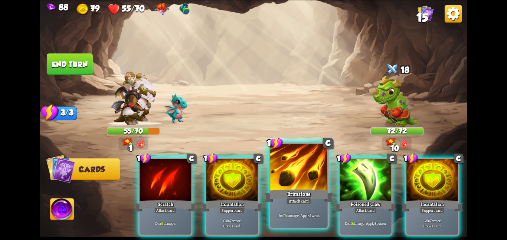
click at [280, 170] on div at bounding box center [298, 168] width 57 height 48
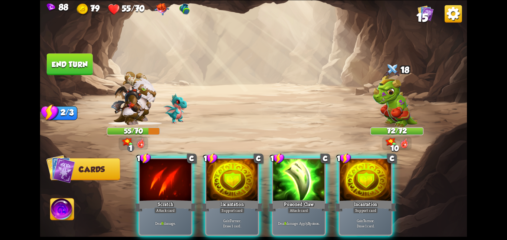
click at [280, 170] on div at bounding box center [299, 180] width 52 height 43
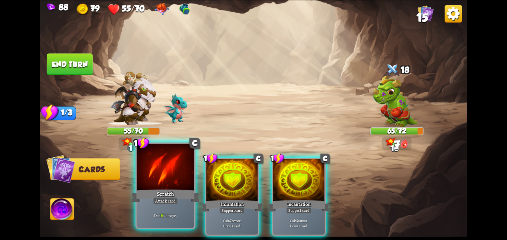
click at [173, 179] on div at bounding box center [165, 168] width 57 height 48
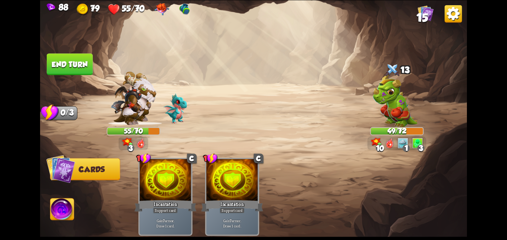
click at [75, 64] on button "End turn" at bounding box center [69, 64] width 47 height 22
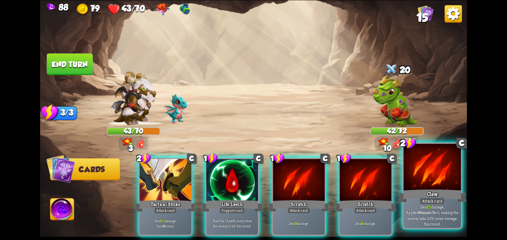
click at [409, 157] on div at bounding box center [431, 168] width 57 height 48
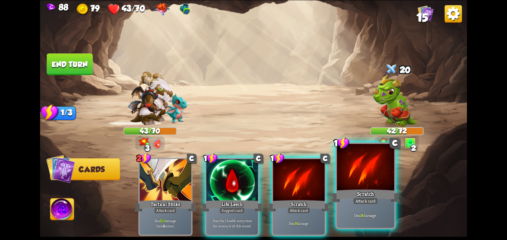
click at [378, 166] on div at bounding box center [365, 168] width 57 height 48
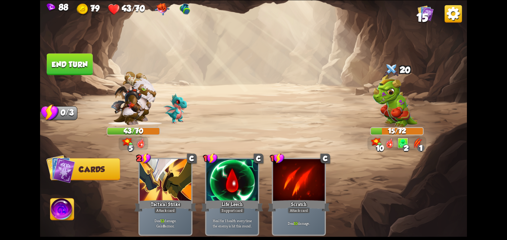
click at [68, 211] on img at bounding box center [62, 210] width 24 height 24
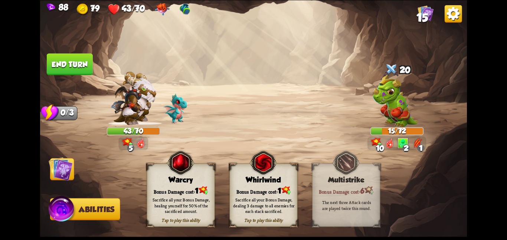
click at [167, 171] on img at bounding box center [180, 163] width 27 height 28
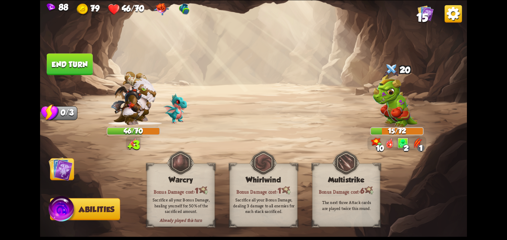
click at [49, 177] on img at bounding box center [61, 169] width 24 height 24
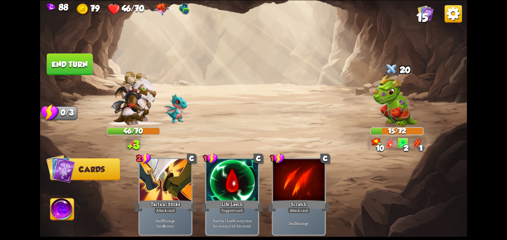
click at [63, 70] on button "End turn" at bounding box center [70, 64] width 46 height 22
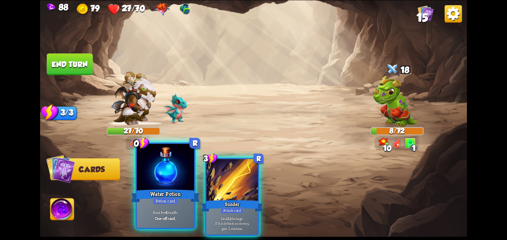
click at [177, 196] on div "Water Potion" at bounding box center [165, 195] width 69 height 15
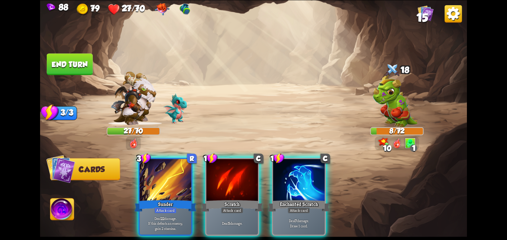
click at [177, 199] on div "Sunder" at bounding box center [165, 206] width 62 height 14
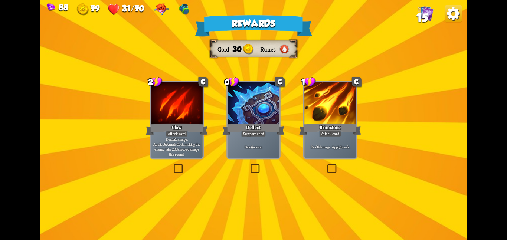
click at [277, 115] on div at bounding box center [253, 103] width 52 height 43
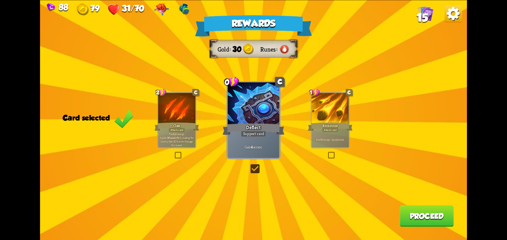
click at [407, 211] on button "Proceed" at bounding box center [426, 216] width 54 height 22
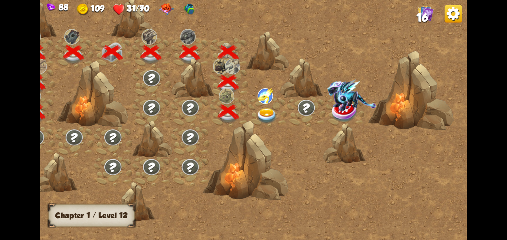
click at [282, 116] on div at bounding box center [267, 112] width 39 height 30
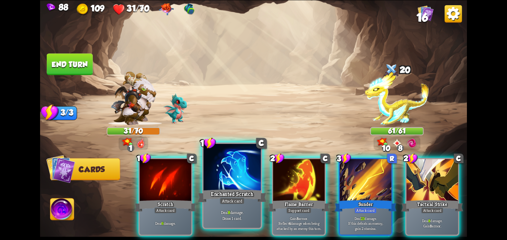
click at [227, 175] on div at bounding box center [231, 168] width 57 height 48
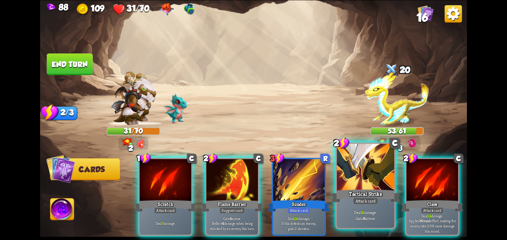
click at [353, 170] on div at bounding box center [365, 168] width 57 height 48
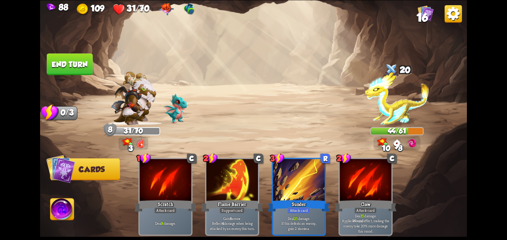
click at [83, 57] on button "End turn" at bounding box center [70, 64] width 46 height 22
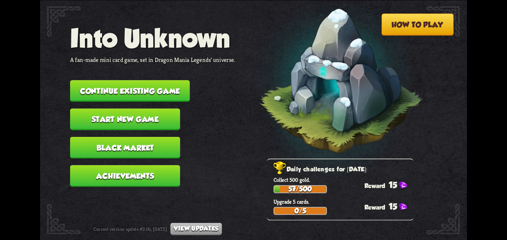
click at [77, 80] on button "Continue existing game" at bounding box center [130, 91] width 120 height 22
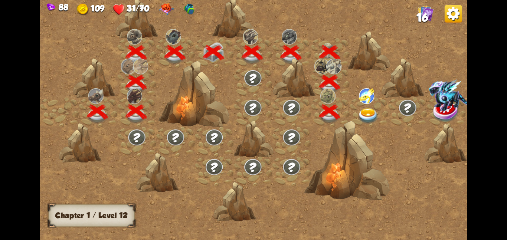
scroll to position [0, 113]
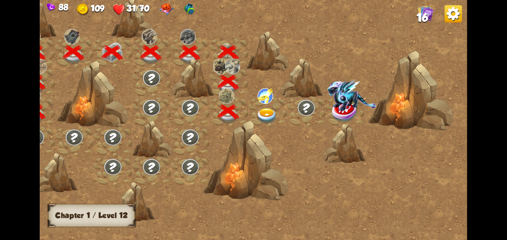
click at [269, 108] on img at bounding box center [267, 116] width 22 height 16
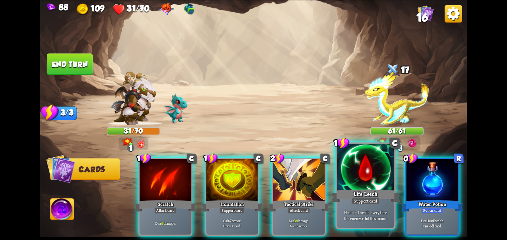
click at [377, 175] on div at bounding box center [365, 168] width 57 height 48
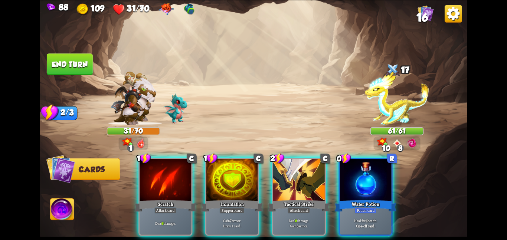
click at [377, 175] on div at bounding box center [365, 180] width 52 height 43
click at [377, 175] on div "1 C Scratch Attack card Deal 6 damage. 1 C Incantation Support card Gain 7 armo…" at bounding box center [295, 186] width 341 height 107
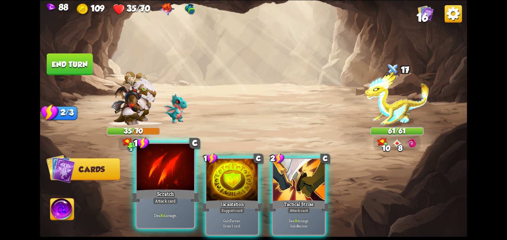
click at [181, 177] on div at bounding box center [165, 168] width 57 height 48
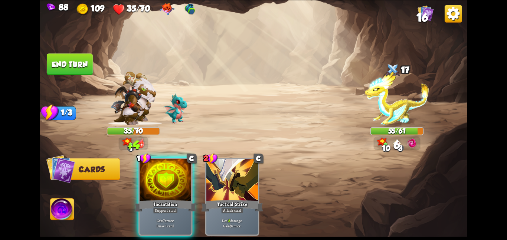
click at [181, 177] on div at bounding box center [165, 180] width 52 height 43
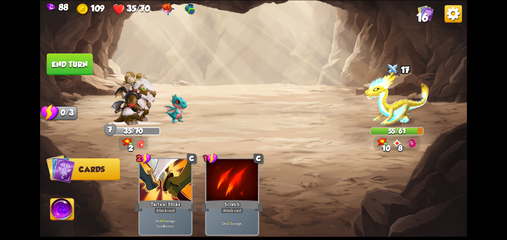
click at [59, 215] on img at bounding box center [62, 210] width 24 height 24
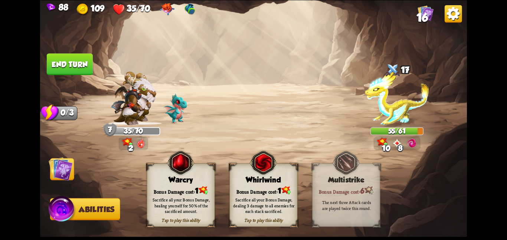
click at [171, 185] on div "Bonus Damage cost: 1" at bounding box center [181, 190] width 68 height 10
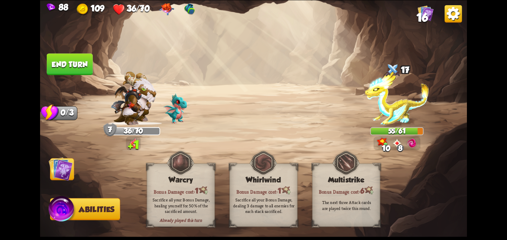
click at [56, 167] on img at bounding box center [61, 169] width 24 height 24
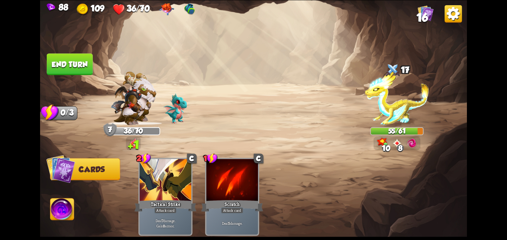
click at [62, 72] on button "End turn" at bounding box center [70, 64] width 46 height 22
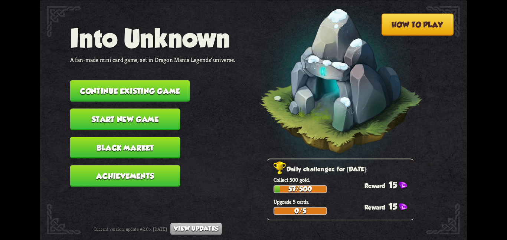
click at [152, 80] on button "Continue existing game" at bounding box center [130, 91] width 120 height 22
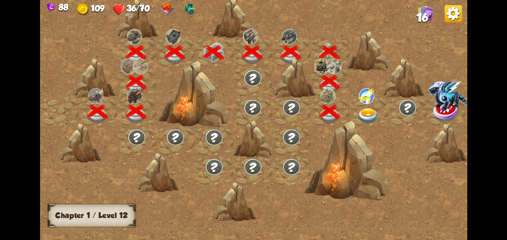
scroll to position [0, 113]
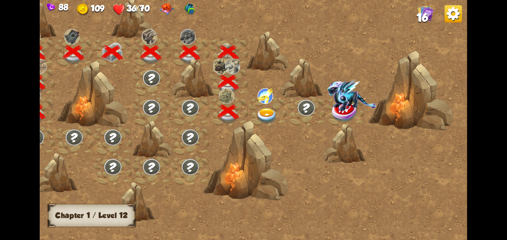
click at [261, 114] on img at bounding box center [267, 116] width 22 height 16
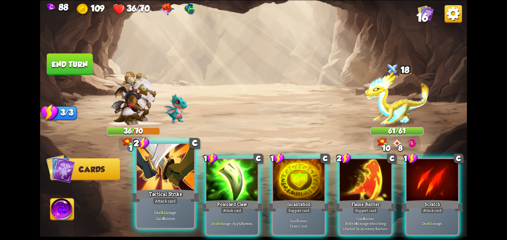
click at [141, 167] on div at bounding box center [165, 168] width 57 height 48
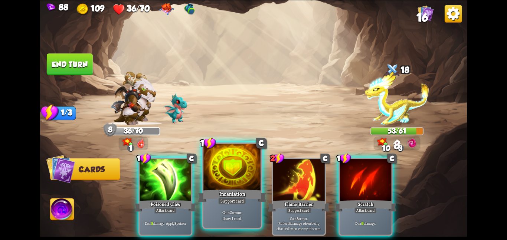
click at [212, 181] on div at bounding box center [231, 168] width 57 height 48
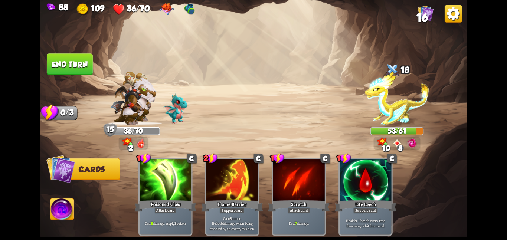
click at [67, 65] on button "End turn" at bounding box center [70, 64] width 46 height 22
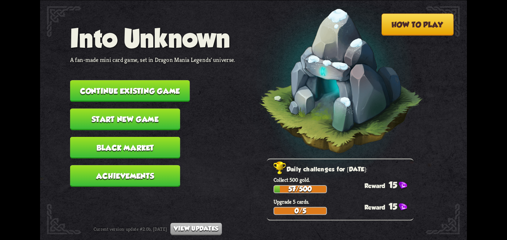
click at [154, 92] on button "Continue existing game" at bounding box center [130, 91] width 120 height 22
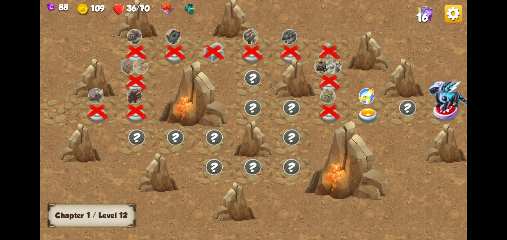
scroll to position [0, 113]
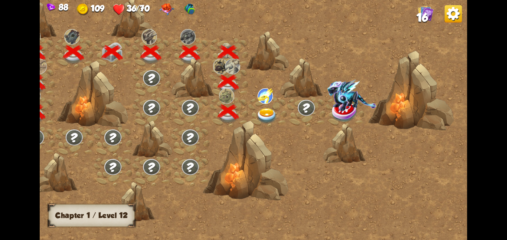
click at [260, 114] on img at bounding box center [267, 116] width 22 height 16
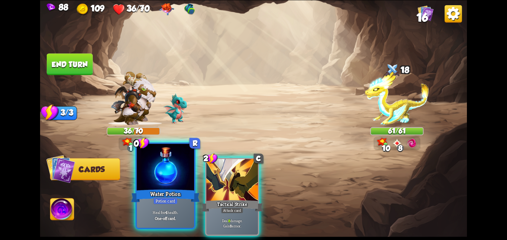
click at [156, 170] on div at bounding box center [165, 168] width 57 height 48
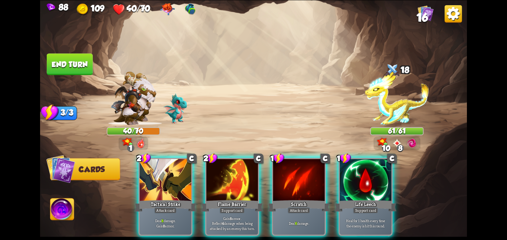
click at [72, 51] on img at bounding box center [253, 120] width 427 height 240
click at [72, 57] on button "End turn" at bounding box center [70, 64] width 46 height 22
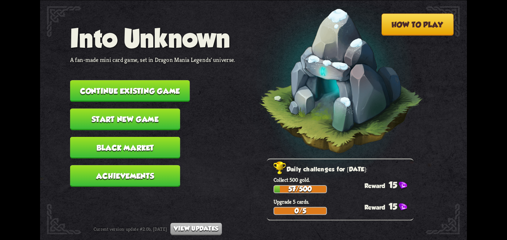
click at [107, 96] on nav "Into Unknown A fan-made mini card game, set in Dragon Mania Legends' universe. …" at bounding box center [152, 108] width 165 height 170
click at [124, 89] on button "Continue existing game" at bounding box center [130, 91] width 120 height 22
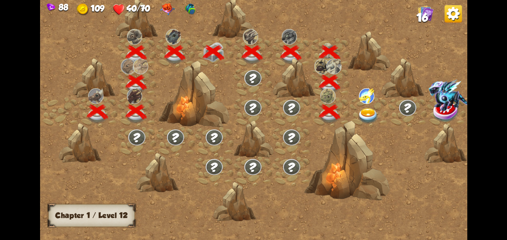
scroll to position [0, 113]
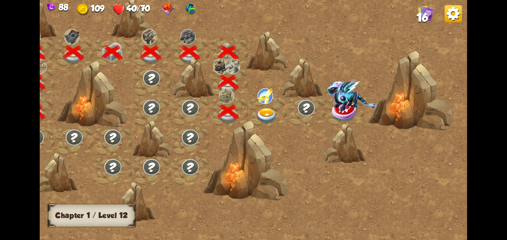
click at [256, 110] on img at bounding box center [267, 116] width 22 height 16
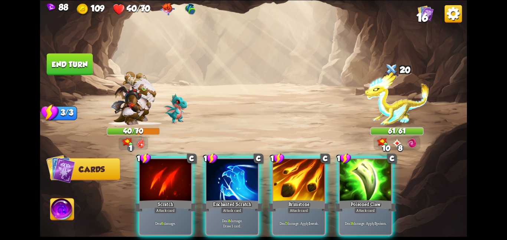
click at [256, 110] on div "Player turn" at bounding box center [253, 120] width 427 height 66
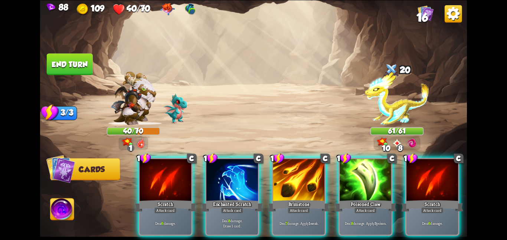
click at [256, 110] on img at bounding box center [253, 120] width 427 height 240
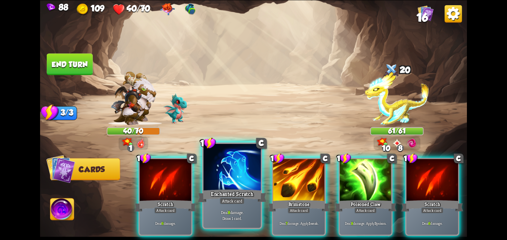
click at [224, 172] on div at bounding box center [231, 168] width 57 height 48
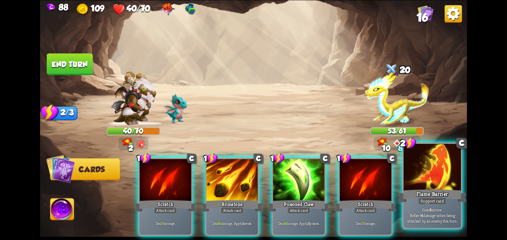
click at [407, 175] on div at bounding box center [431, 168] width 57 height 48
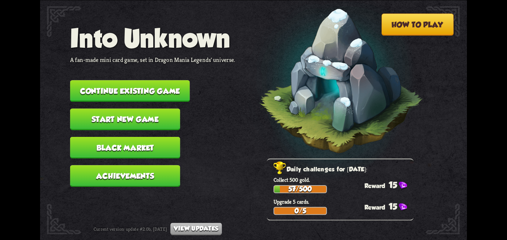
click at [118, 80] on button "Continue existing game" at bounding box center [130, 91] width 120 height 22
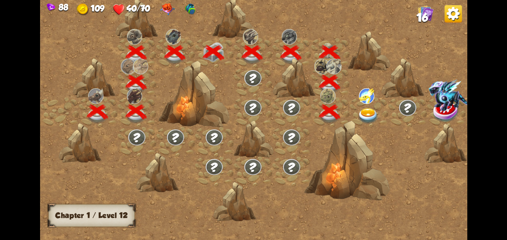
scroll to position [0, 113]
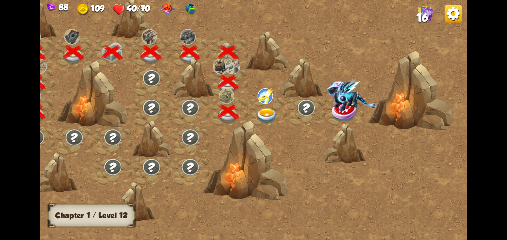
click at [259, 102] on img at bounding box center [264, 96] width 15 height 16
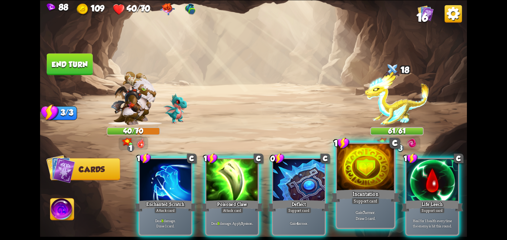
click at [353, 166] on div at bounding box center [365, 168] width 57 height 48
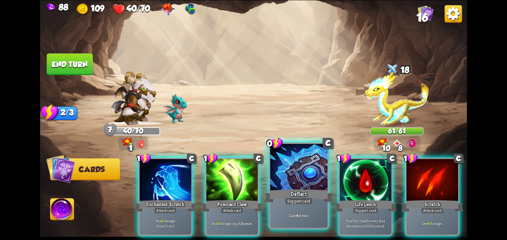
click at [303, 179] on div at bounding box center [298, 168] width 57 height 48
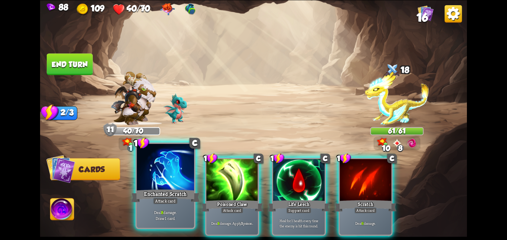
click at [165, 174] on div at bounding box center [165, 168] width 57 height 48
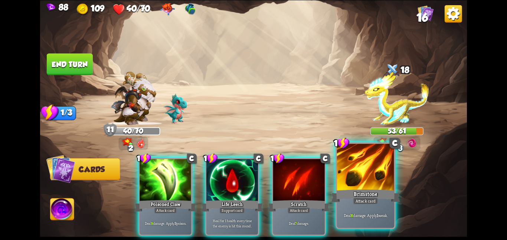
click at [339, 172] on div at bounding box center [365, 168] width 57 height 48
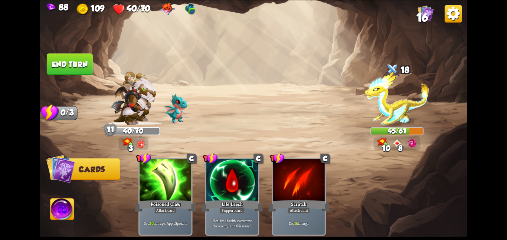
click at [69, 62] on button "End turn" at bounding box center [70, 64] width 46 height 22
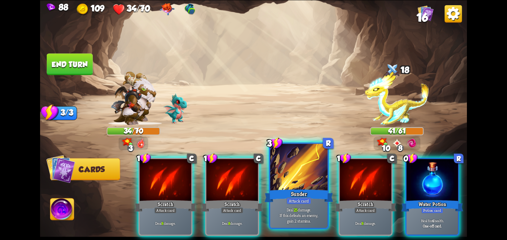
click at [282, 194] on div "Sunder" at bounding box center [298, 195] width 69 height 15
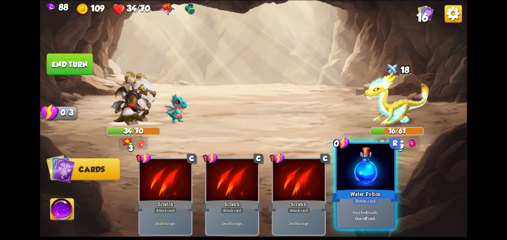
click at [364, 178] on div at bounding box center [365, 168] width 57 height 48
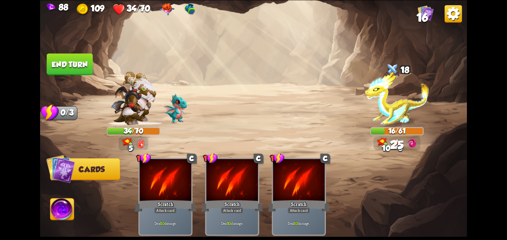
click at [57, 211] on img at bounding box center [62, 210] width 24 height 24
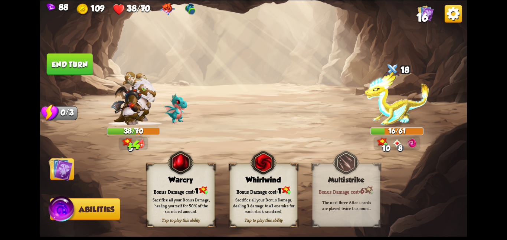
click at [274, 184] on div "Tap to play this ability Whirlwind Bonus Damage cost: 1 Sacrifice all your Bonu…" at bounding box center [263, 194] width 68 height 63
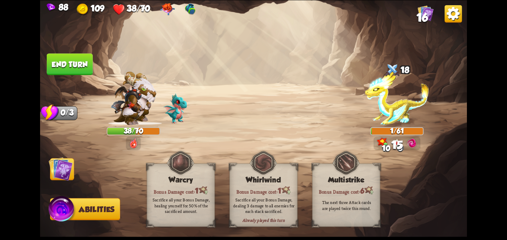
click at [68, 164] on img at bounding box center [61, 169] width 24 height 24
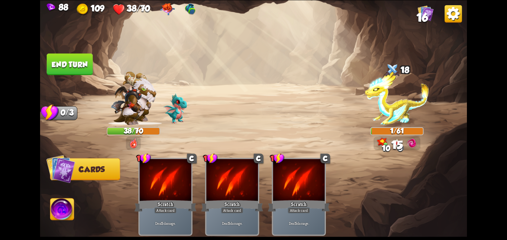
click at [85, 64] on button "End turn" at bounding box center [70, 64] width 46 height 22
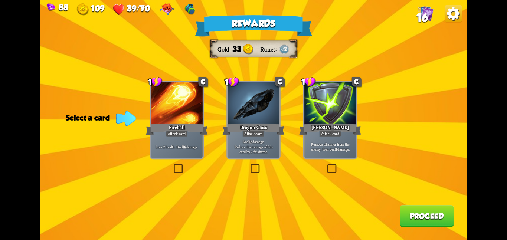
click at [326, 119] on div at bounding box center [330, 103] width 52 height 43
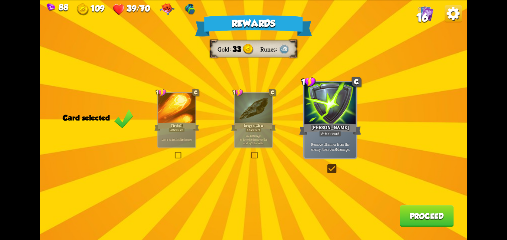
click at [408, 216] on button "Proceed" at bounding box center [426, 216] width 54 height 22
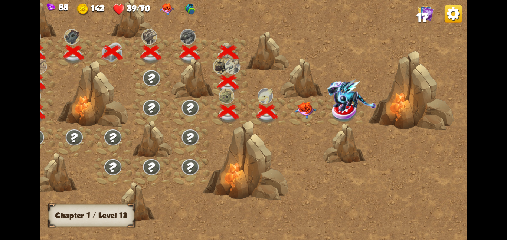
click at [315, 115] on img at bounding box center [306, 110] width 22 height 17
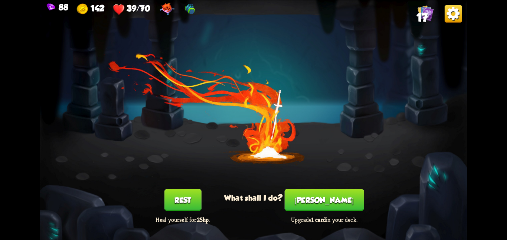
click at [172, 202] on button "Rest" at bounding box center [182, 200] width 37 height 22
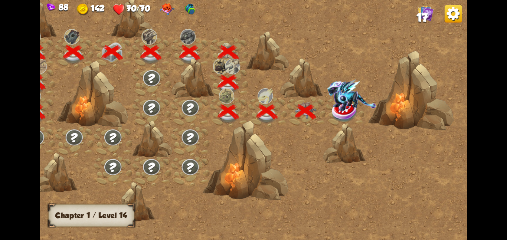
click at [339, 111] on img at bounding box center [344, 112] width 27 height 22
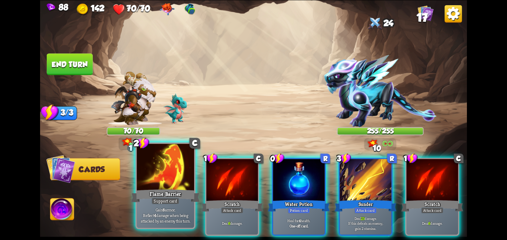
click at [155, 162] on div at bounding box center [165, 168] width 57 height 48
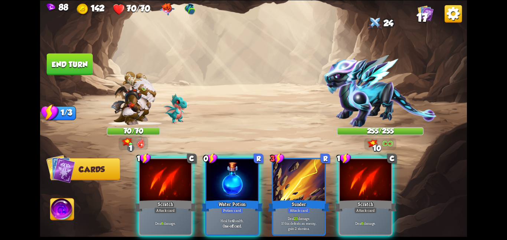
click at [155, 162] on div at bounding box center [165, 180] width 52 height 43
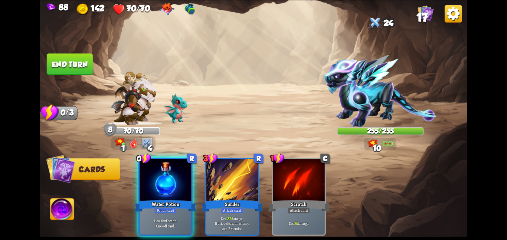
click at [155, 162] on div at bounding box center [165, 180] width 52 height 43
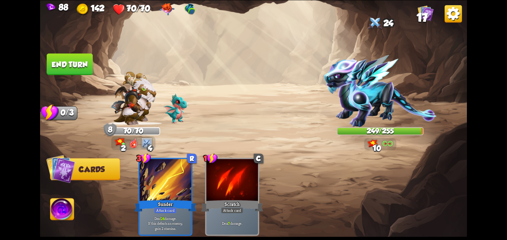
click at [64, 65] on button "End turn" at bounding box center [70, 64] width 46 height 22
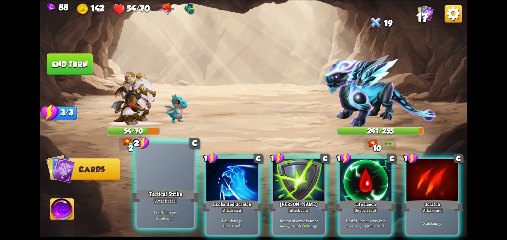
click at [148, 184] on div at bounding box center [165, 168] width 57 height 48
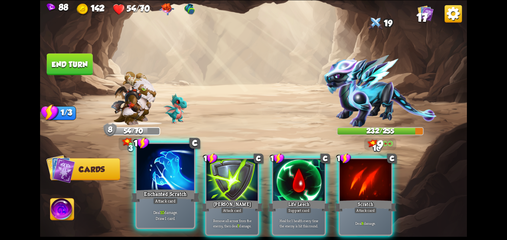
click at [181, 165] on div at bounding box center [165, 168] width 57 height 48
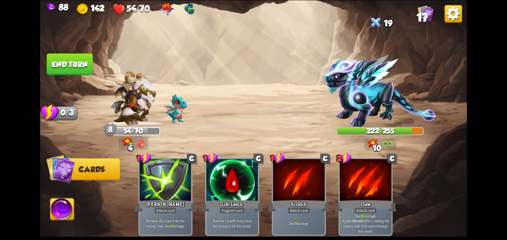
click at [72, 69] on button "End turn" at bounding box center [70, 64] width 46 height 22
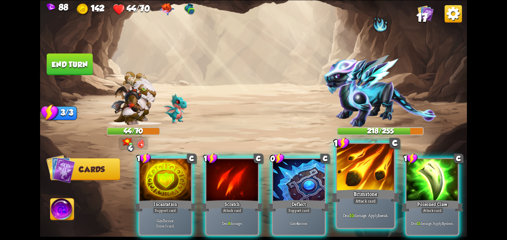
click at [364, 185] on div at bounding box center [365, 168] width 57 height 48
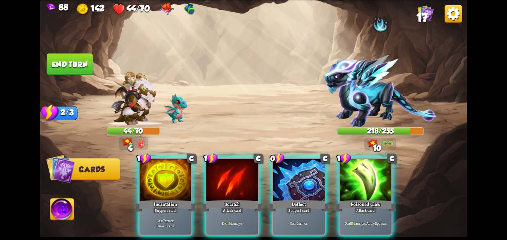
click at [364, 185] on div at bounding box center [365, 180] width 52 height 43
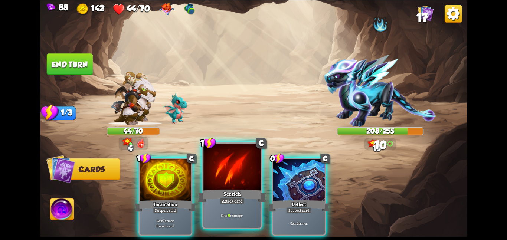
click at [255, 176] on div at bounding box center [231, 168] width 57 height 48
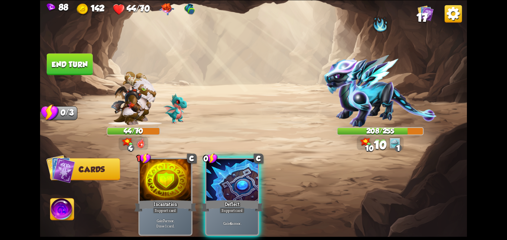
click at [255, 176] on div at bounding box center [232, 180] width 52 height 43
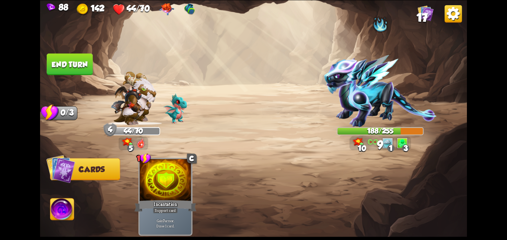
click at [75, 58] on button "End turn" at bounding box center [70, 64] width 46 height 22
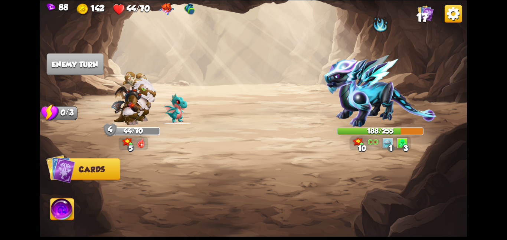
click at [420, 16] on span "17" at bounding box center [421, 17] width 11 height 13
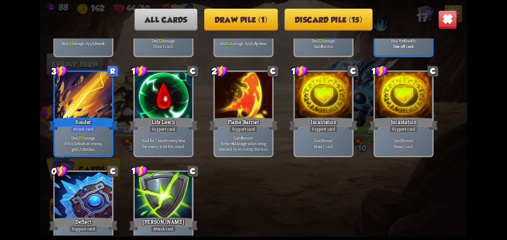
scroll to position [233, 0]
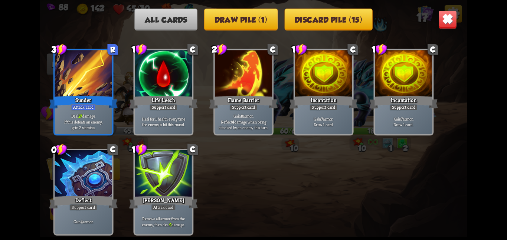
click at [442, 25] on img at bounding box center [447, 19] width 19 height 19
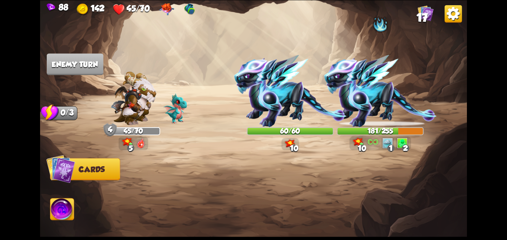
click at [338, 72] on img at bounding box center [290, 91] width 113 height 72
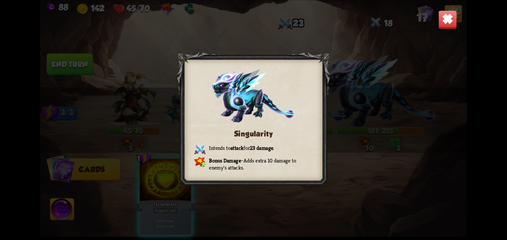
click at [440, 24] on img at bounding box center [447, 19] width 19 height 19
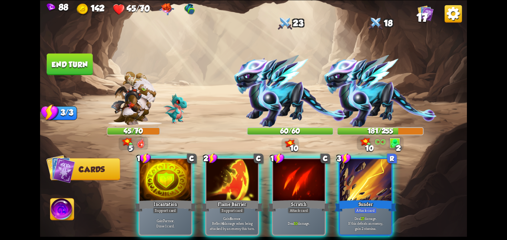
click at [288, 109] on div "Player turn" at bounding box center [253, 120] width 427 height 66
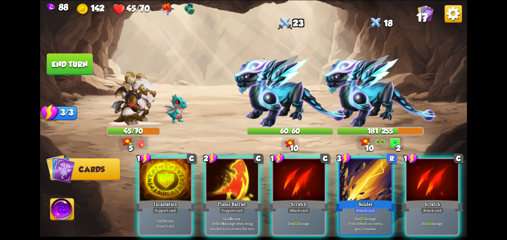
click at [292, 98] on img at bounding box center [290, 91] width 113 height 72
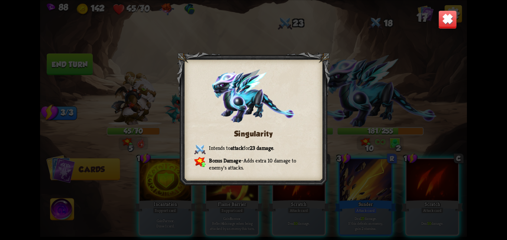
click at [447, 22] on img at bounding box center [447, 19] width 19 height 19
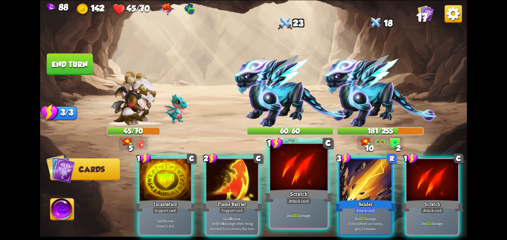
click at [304, 177] on div at bounding box center [298, 168] width 57 height 48
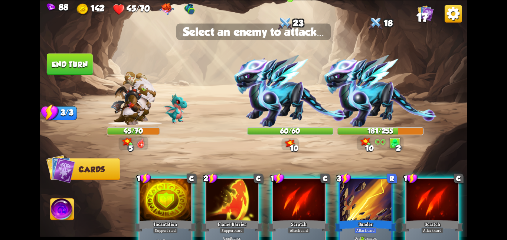
click at [278, 81] on img at bounding box center [290, 91] width 113 height 72
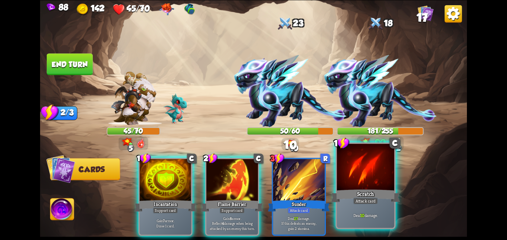
click at [366, 181] on div at bounding box center [365, 168] width 57 height 48
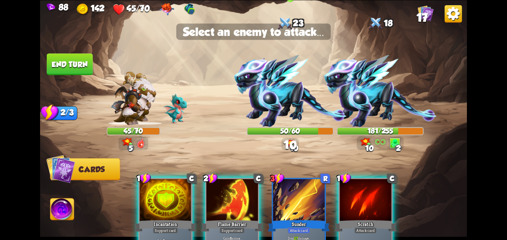
click at [275, 98] on img at bounding box center [290, 91] width 113 height 72
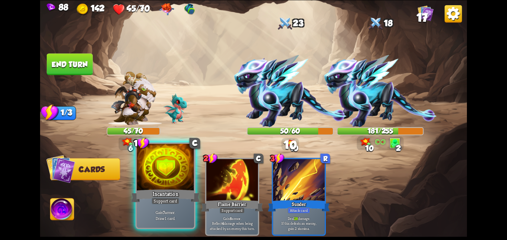
click at [173, 189] on div "Incantation" at bounding box center [165, 195] width 69 height 15
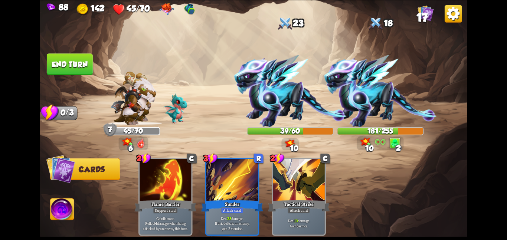
click at [74, 210] on span "Abilities" at bounding box center [68, 209] width 36 height 9
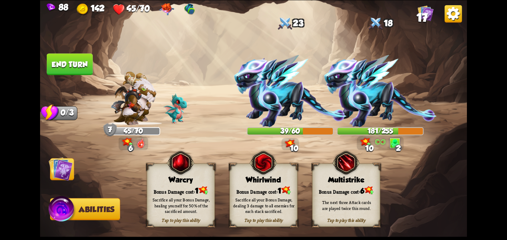
click at [239, 190] on div "Bonus Damage cost: 1" at bounding box center [264, 190] width 68 height 10
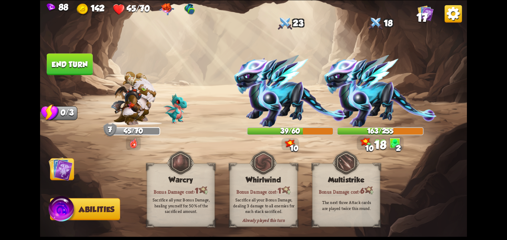
click at [61, 170] on img at bounding box center [61, 169] width 24 height 24
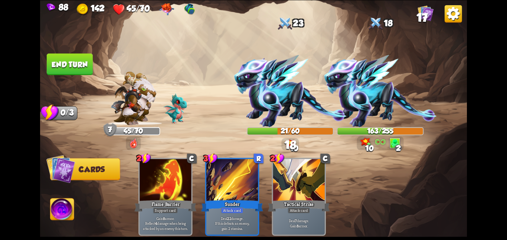
click at [76, 58] on button "End turn" at bounding box center [70, 64] width 46 height 22
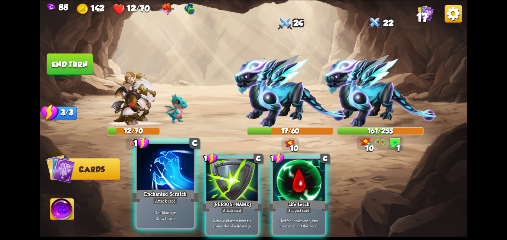
click at [173, 181] on div at bounding box center [165, 168] width 57 height 48
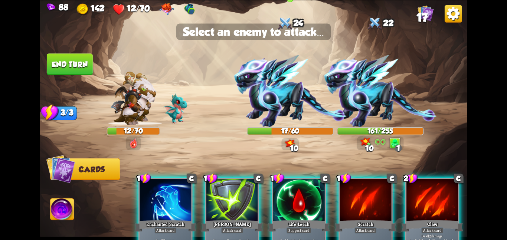
click at [274, 108] on img at bounding box center [290, 91] width 113 height 72
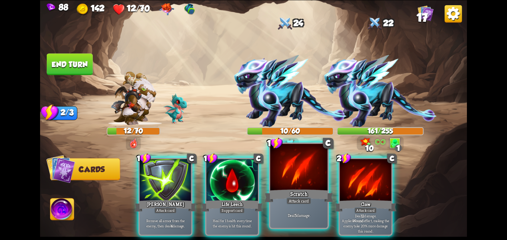
click at [285, 182] on div at bounding box center [298, 168] width 57 height 48
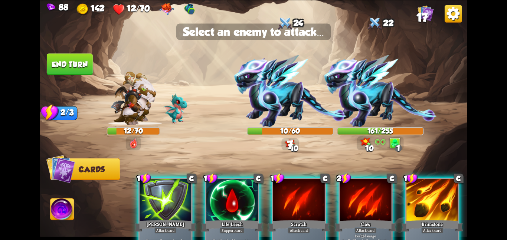
click at [294, 194] on div at bounding box center [299, 200] width 52 height 43
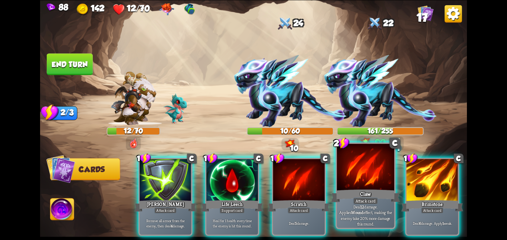
click at [374, 186] on div at bounding box center [365, 168] width 57 height 48
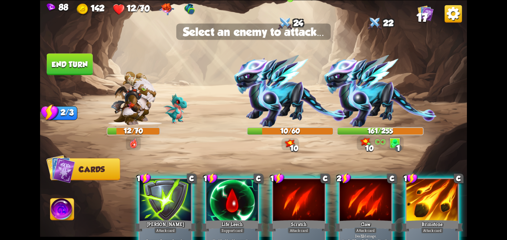
click at [290, 86] on img at bounding box center [290, 91] width 113 height 72
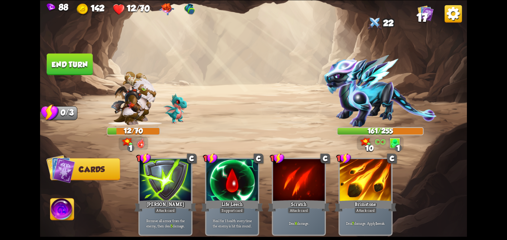
click at [69, 59] on button "End turn" at bounding box center [70, 64] width 46 height 22
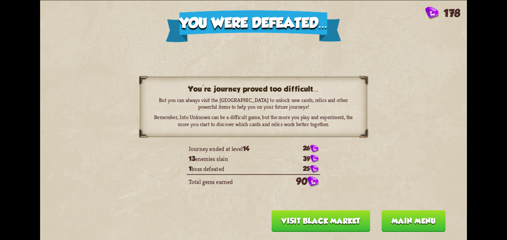
click at [405, 223] on button "Main menu" at bounding box center [413, 221] width 64 height 22
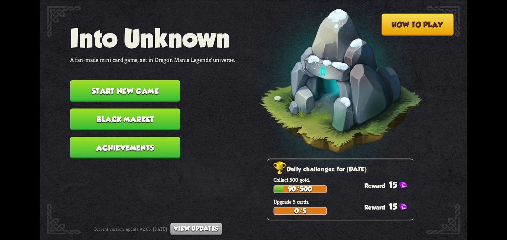
click at [138, 80] on button "Start new game" at bounding box center [125, 91] width 110 height 22
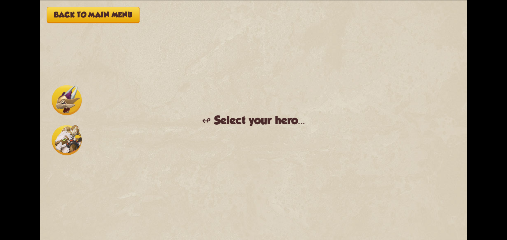
click at [56, 132] on img at bounding box center [67, 140] width 30 height 30
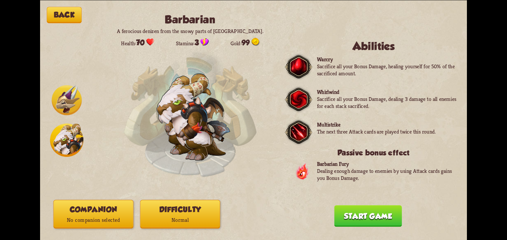
click at [104, 227] on button "Companion No companion selected" at bounding box center [93, 214] width 80 height 29
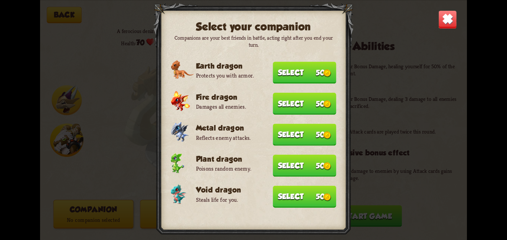
click at [298, 190] on button "Select 50" at bounding box center [304, 196] width 63 height 22
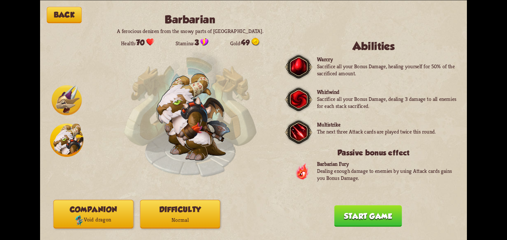
click at [190, 202] on button "Difficulty Normal" at bounding box center [180, 214] width 80 height 29
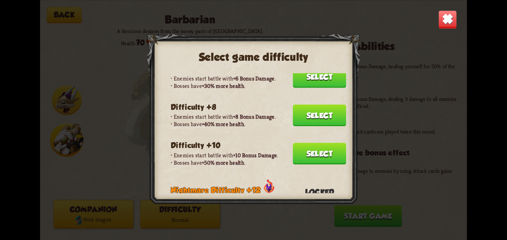
scroll to position [131, 0]
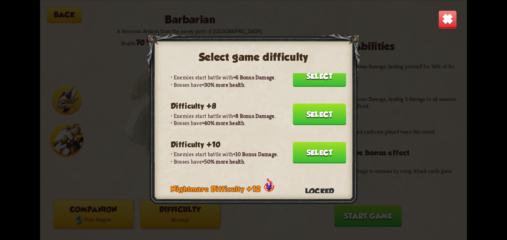
click at [294, 146] on button "Select" at bounding box center [319, 153] width 53 height 22
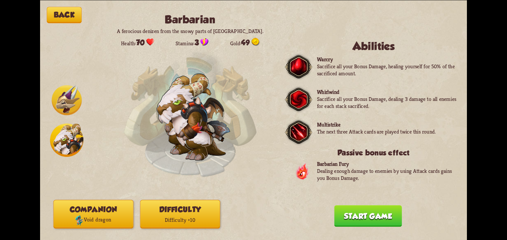
click at [339, 212] on button "Start game" at bounding box center [368, 216] width 68 height 22
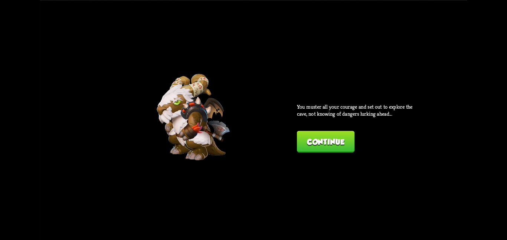
click at [326, 148] on button "Continue" at bounding box center [325, 142] width 57 height 22
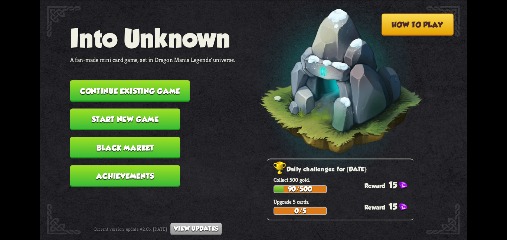
click at [101, 114] on button "Start new game" at bounding box center [125, 119] width 110 height 22
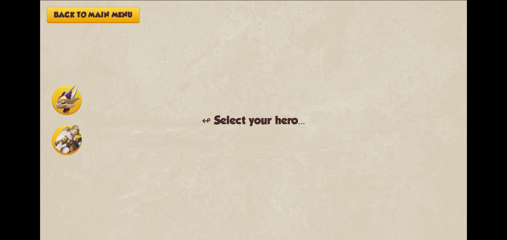
click at [76, 144] on img at bounding box center [67, 140] width 30 height 30
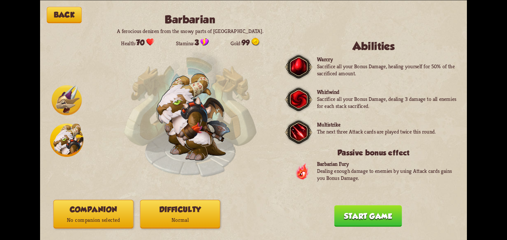
click at [93, 201] on button "Companion No companion selected" at bounding box center [93, 214] width 80 height 29
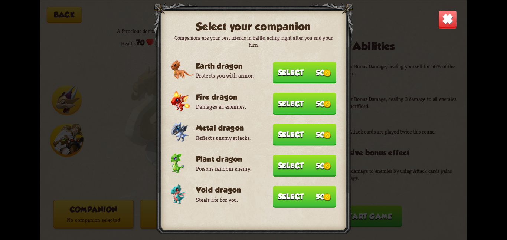
click at [326, 185] on button "Select 50" at bounding box center [304, 196] width 63 height 22
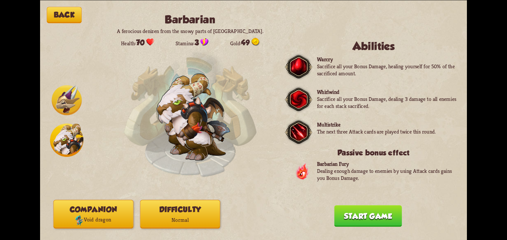
click at [190, 207] on button "Difficulty Normal" at bounding box center [180, 214] width 80 height 29
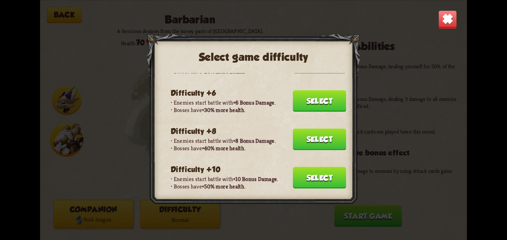
scroll to position [106, 0]
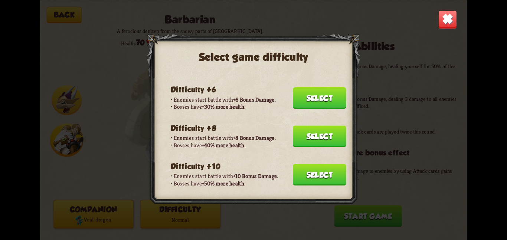
click at [303, 164] on button "Select" at bounding box center [319, 175] width 53 height 22
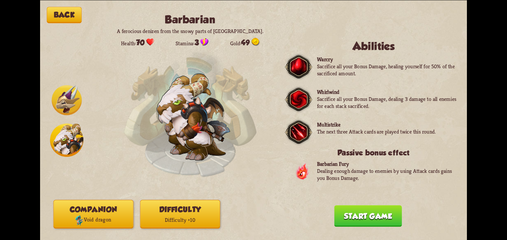
click at [345, 217] on button "Start game" at bounding box center [368, 216] width 68 height 22
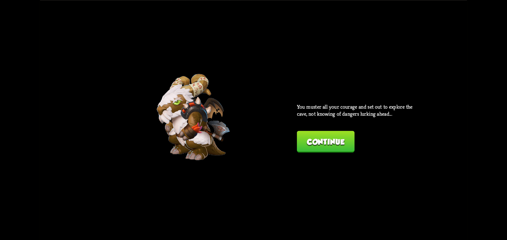
click at [334, 138] on button "Continue" at bounding box center [325, 142] width 57 height 22
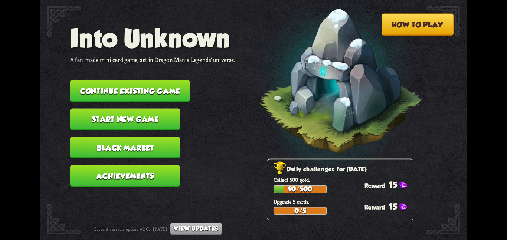
click at [138, 92] on button "Continue existing game" at bounding box center [130, 91] width 120 height 22
click at [107, 108] on button "Start new game" at bounding box center [125, 119] width 110 height 22
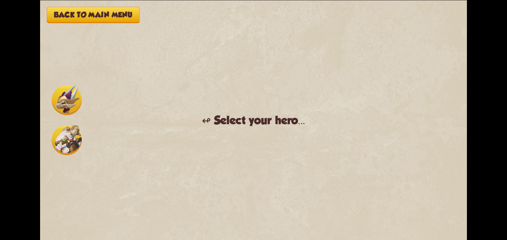
click at [63, 130] on img at bounding box center [67, 140] width 30 height 30
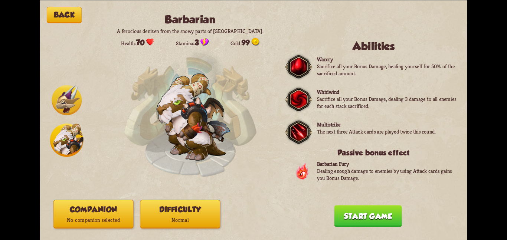
click at [103, 224] on p "No companion selected" at bounding box center [93, 220] width 79 height 11
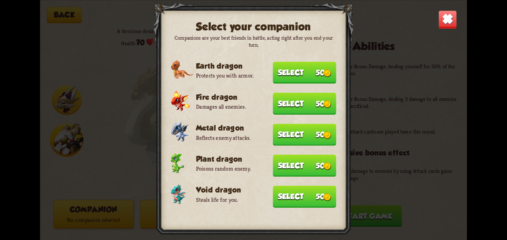
click at [302, 194] on button "Select 50" at bounding box center [304, 196] width 63 height 22
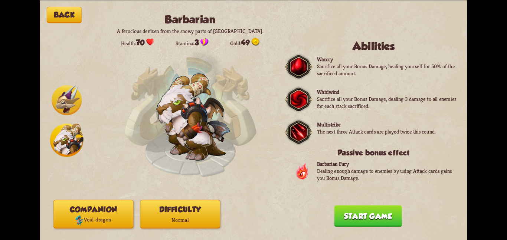
click at [191, 203] on button "Difficulty Normal" at bounding box center [180, 214] width 80 height 29
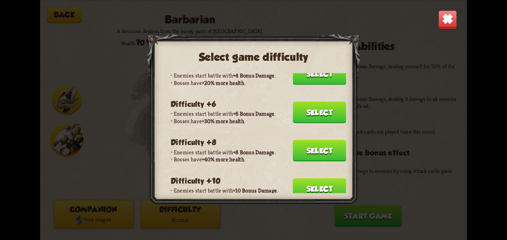
scroll to position [103, 0]
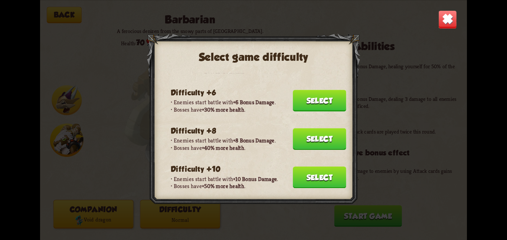
click at [315, 166] on button "Select" at bounding box center [319, 177] width 53 height 22
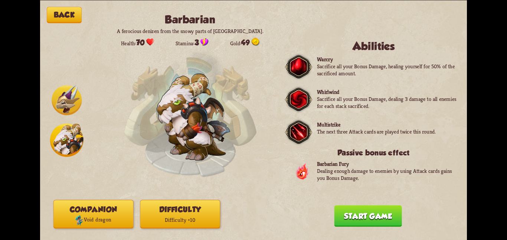
click at [348, 220] on button "Start game" at bounding box center [368, 216] width 68 height 22
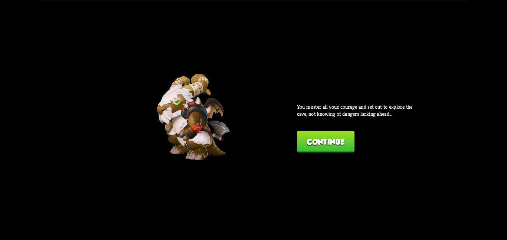
click at [328, 138] on button "Continue" at bounding box center [325, 142] width 57 height 22
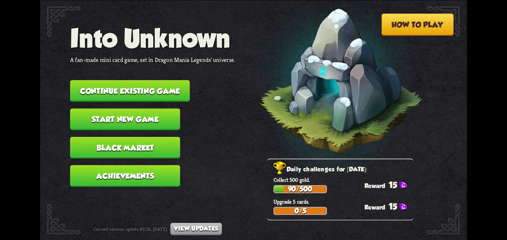
click at [141, 108] on button "Start new game" at bounding box center [125, 119] width 110 height 22
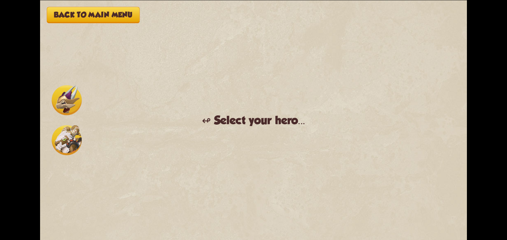
click at [62, 142] on img at bounding box center [67, 140] width 30 height 30
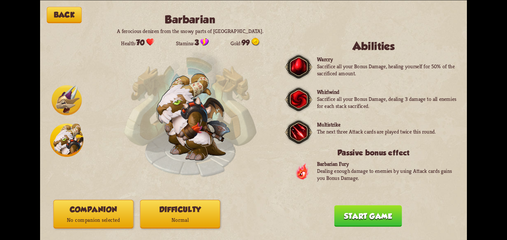
click at [91, 210] on button "Companion No companion selected" at bounding box center [93, 214] width 80 height 29
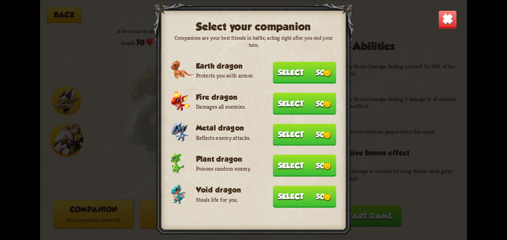
click at [305, 185] on button "Select 50" at bounding box center [304, 196] width 63 height 22
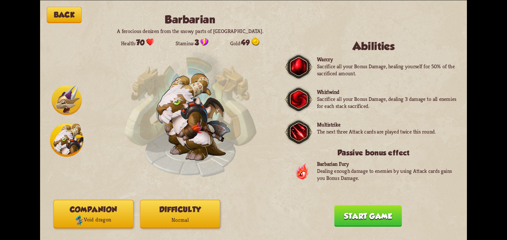
click at [191, 223] on p "Normal" at bounding box center [179, 220] width 79 height 11
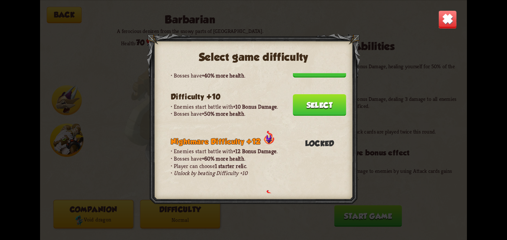
scroll to position [184, 0]
click at [322, 101] on button "Select" at bounding box center [319, 105] width 53 height 22
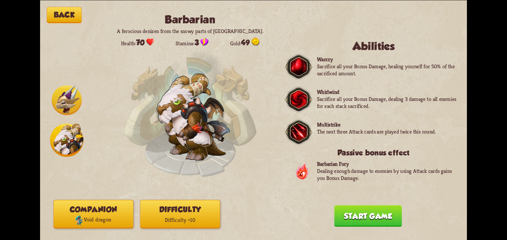
click at [356, 210] on button "Start game" at bounding box center [368, 216] width 68 height 22
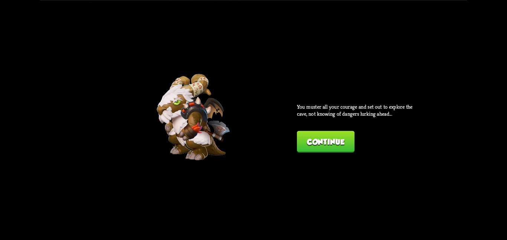
click at [315, 131] on button "Continue" at bounding box center [325, 142] width 57 height 22
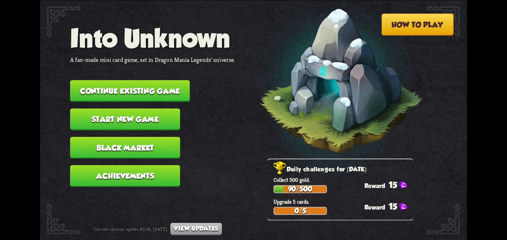
click at [109, 114] on button "Start new game" at bounding box center [125, 119] width 110 height 22
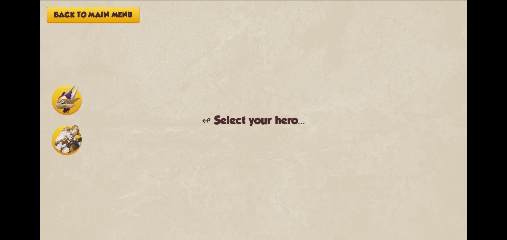
click at [61, 135] on img at bounding box center [67, 140] width 30 height 30
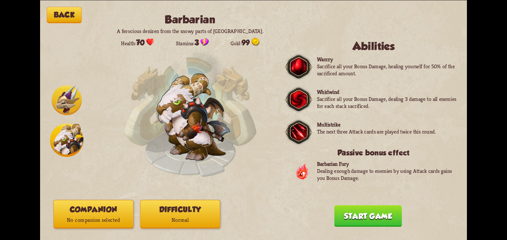
click at [100, 229] on div "Back Barbarian A ferocious denizen from the snowy parts of Northern Dragolandia…" at bounding box center [253, 120] width 427 height 240
click at [108, 223] on p "No companion selected" at bounding box center [93, 220] width 79 height 11
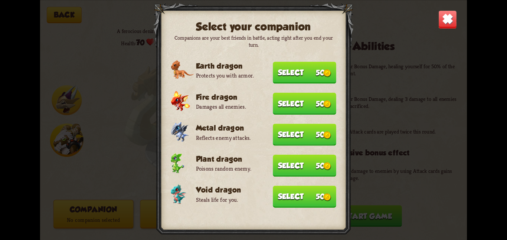
click at [323, 195] on img at bounding box center [327, 197] width 8 height 8
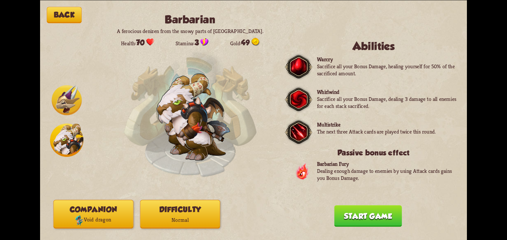
click at [185, 217] on p "Normal" at bounding box center [179, 220] width 79 height 11
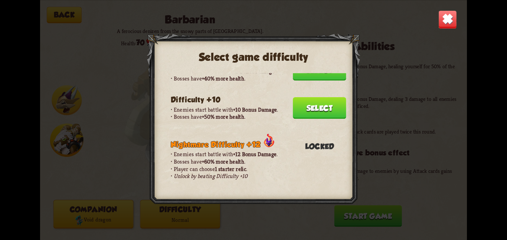
scroll to position [180, 0]
click at [307, 103] on button "Select" at bounding box center [319, 108] width 53 height 22
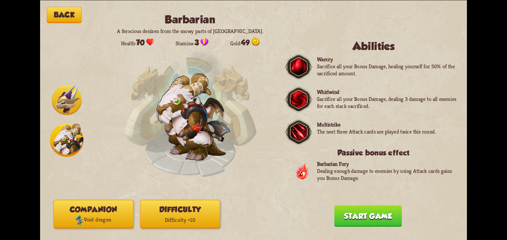
click at [352, 226] on button "Start game" at bounding box center [368, 216] width 68 height 22
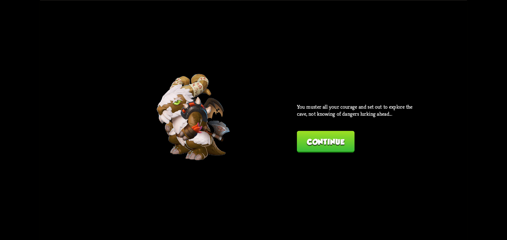
click at [325, 142] on button "Continue" at bounding box center [325, 142] width 57 height 22
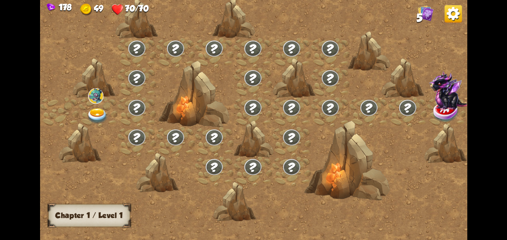
click at [85, 101] on div at bounding box center [98, 112] width 39 height 30
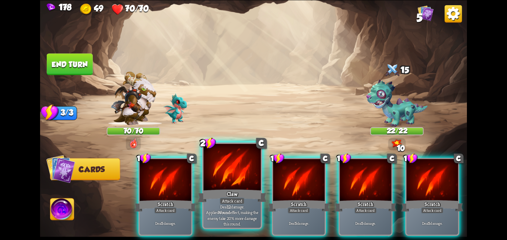
click at [234, 165] on div at bounding box center [231, 168] width 57 height 48
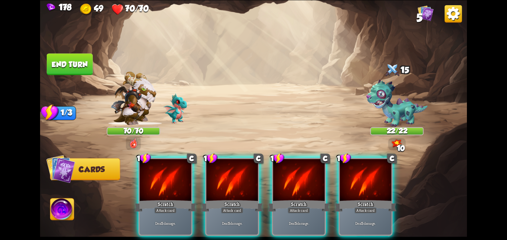
click at [234, 165] on div at bounding box center [232, 180] width 52 height 43
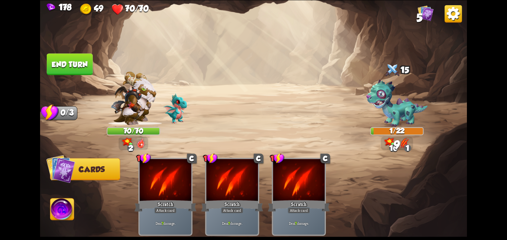
click at [72, 74] on img at bounding box center [253, 120] width 427 height 240
click at [76, 69] on button "End turn" at bounding box center [70, 64] width 46 height 22
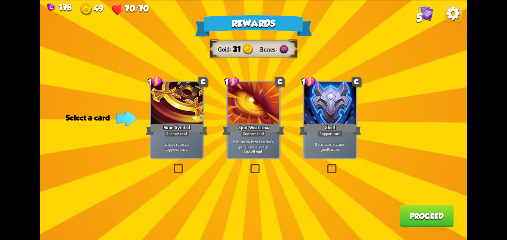
click at [297, 106] on div "Rewards Gold 31 Runes Select a card 1 C Rune Symbol Support card Infused runes …" at bounding box center [253, 120] width 427 height 240
click at [302, 105] on div "Rewards Gold 31 Runes Select a card 1 C Rune Symbol Support card Infused runes …" at bounding box center [253, 120] width 427 height 240
click at [319, 107] on div at bounding box center [330, 103] width 52 height 43
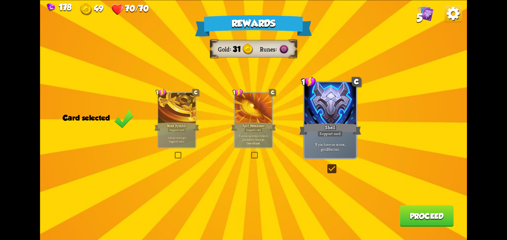
click at [408, 211] on button "Proceed" at bounding box center [426, 216] width 54 height 22
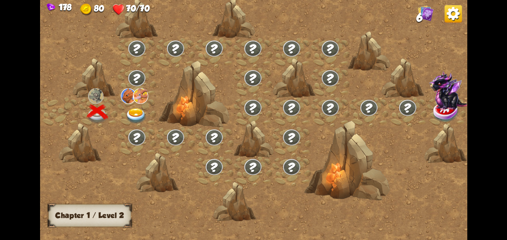
click at [121, 103] on img at bounding box center [128, 96] width 15 height 16
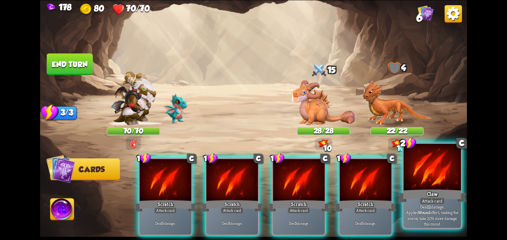
click at [432, 186] on div at bounding box center [431, 168] width 57 height 48
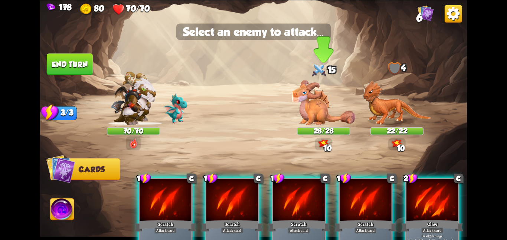
click at [322, 110] on img at bounding box center [323, 102] width 64 height 45
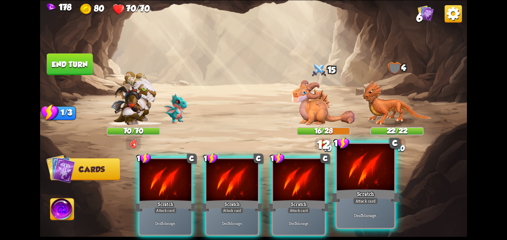
click at [351, 164] on div at bounding box center [365, 168] width 57 height 48
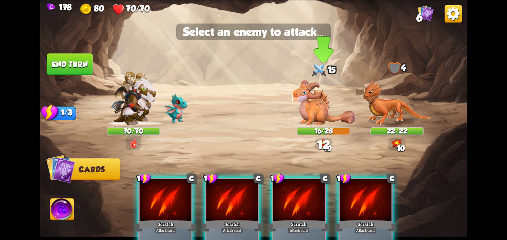
click at [309, 99] on img at bounding box center [323, 102] width 64 height 45
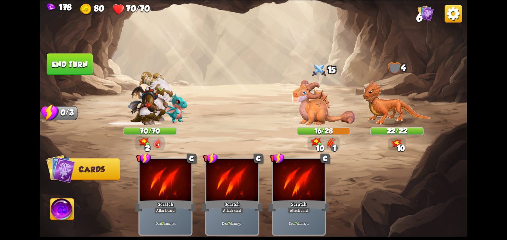
click at [63, 210] on img at bounding box center [62, 210] width 24 height 24
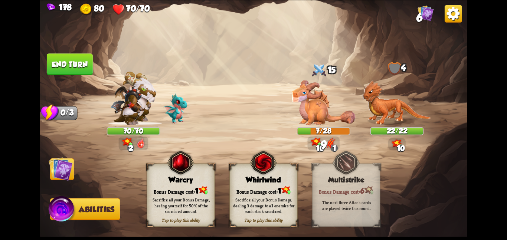
click at [251, 186] on div "Bonus Damage cost: 1" at bounding box center [264, 190] width 68 height 10
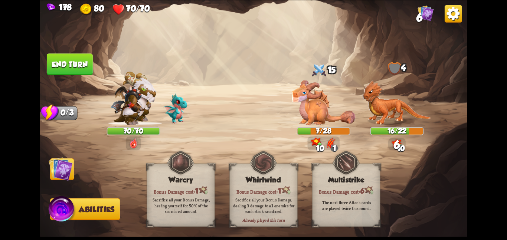
click at [64, 165] on img at bounding box center [61, 169] width 24 height 24
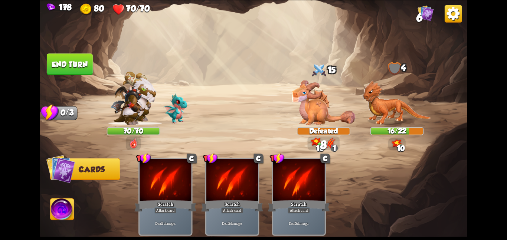
click at [71, 62] on button "End turn" at bounding box center [70, 64] width 46 height 22
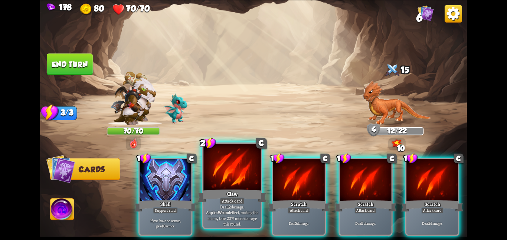
click at [230, 181] on div at bounding box center [231, 168] width 57 height 48
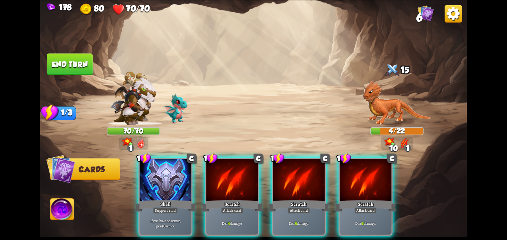
click at [76, 63] on button "End turn" at bounding box center [69, 64] width 46 height 22
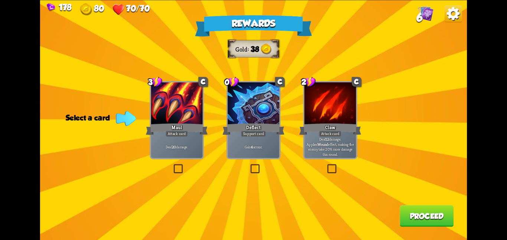
click at [310, 124] on div "Claw" at bounding box center [330, 129] width 62 height 14
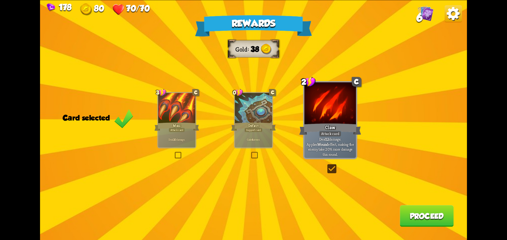
click at [405, 222] on button "Proceed" at bounding box center [426, 216] width 54 height 22
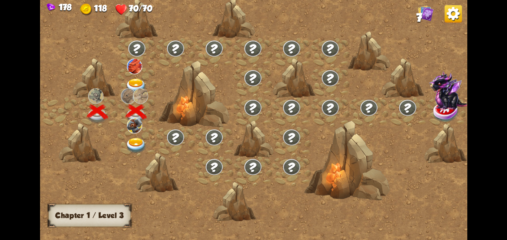
click at [137, 134] on div at bounding box center [136, 141] width 39 height 30
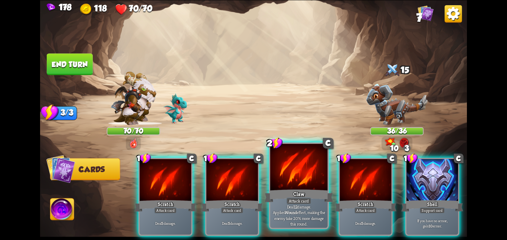
click at [283, 164] on div at bounding box center [298, 168] width 57 height 48
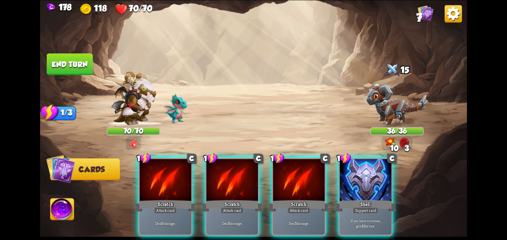
click at [283, 164] on div at bounding box center [299, 180] width 52 height 43
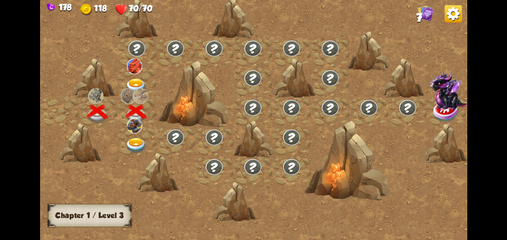
click at [143, 85] on img at bounding box center [136, 86] width 22 height 16
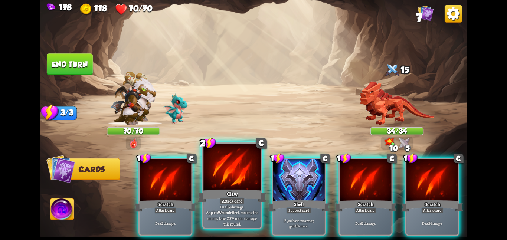
click at [232, 179] on div at bounding box center [231, 168] width 57 height 48
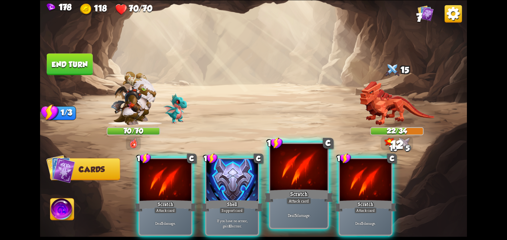
click at [304, 185] on div at bounding box center [298, 168] width 57 height 48
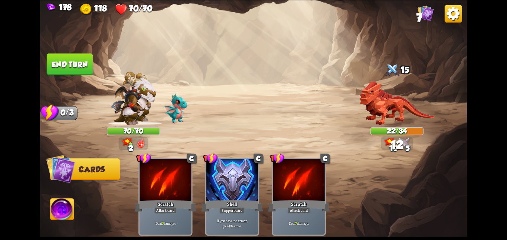
click at [69, 213] on img at bounding box center [62, 210] width 24 height 24
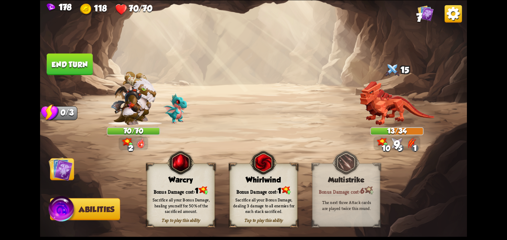
click at [243, 182] on div "Whirlwind" at bounding box center [264, 179] width 68 height 9
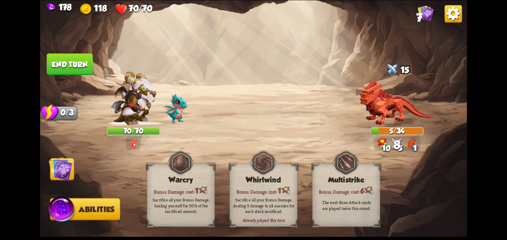
click at [55, 167] on img at bounding box center [61, 169] width 24 height 24
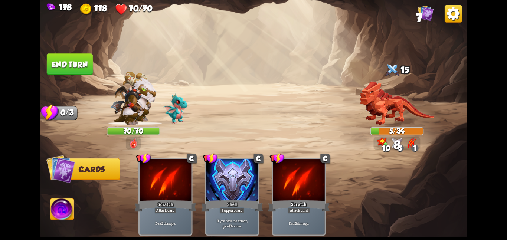
click at [60, 71] on button "End turn" at bounding box center [70, 64] width 46 height 22
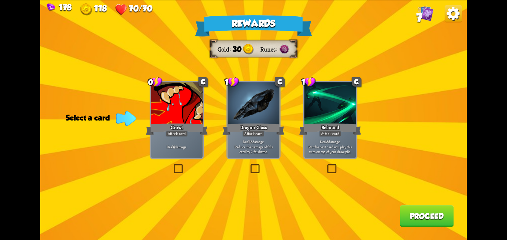
click at [251, 97] on div at bounding box center [253, 103] width 52 height 43
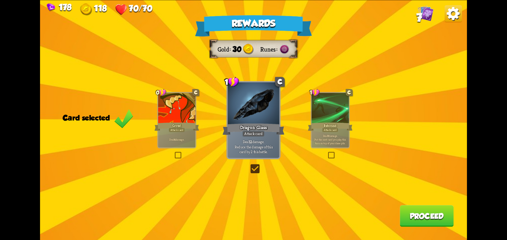
click at [436, 212] on button "Proceed" at bounding box center [426, 216] width 54 height 22
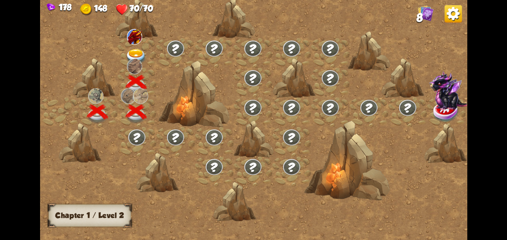
click at [129, 47] on div at bounding box center [136, 53] width 39 height 30
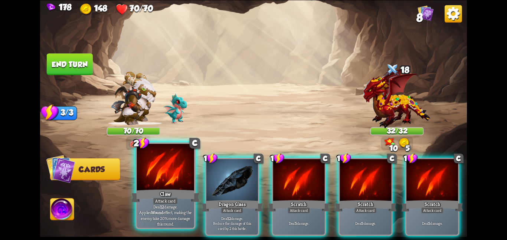
click at [153, 181] on div at bounding box center [165, 168] width 57 height 48
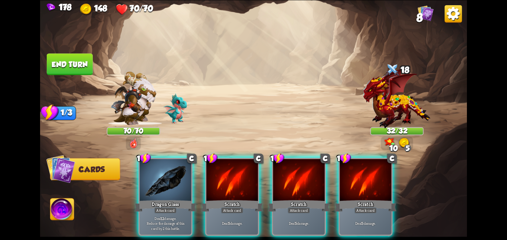
click at [153, 181] on div at bounding box center [165, 180] width 52 height 43
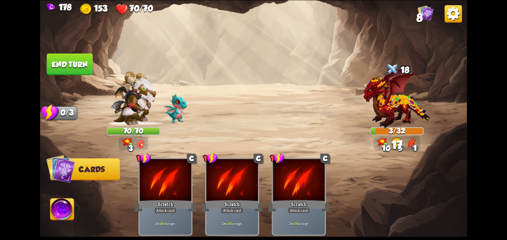
click at [71, 64] on button "End turn" at bounding box center [70, 64] width 46 height 22
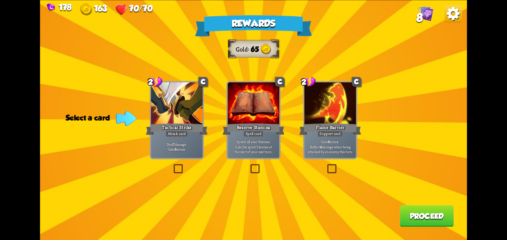
click at [208, 111] on div "Rewards Gold 65 Select a card 2 C Tactical Strike Attack card Deal 7 damage. Ga…" at bounding box center [253, 120] width 427 height 240
click at [197, 108] on div at bounding box center [177, 103] width 52 height 43
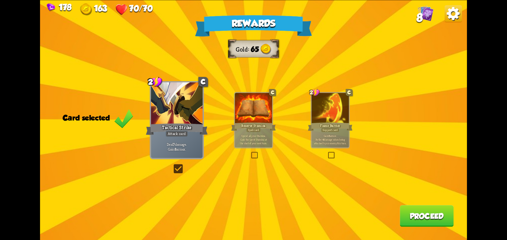
click at [405, 211] on button "Proceed" at bounding box center [426, 216] width 54 height 22
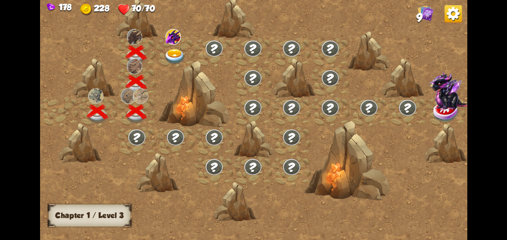
click at [170, 51] on img at bounding box center [175, 57] width 22 height 16
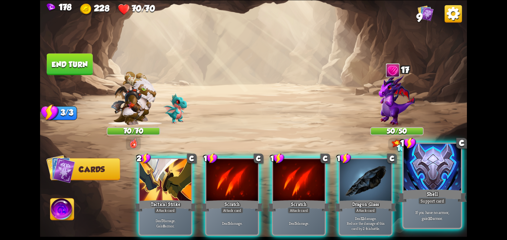
click at [456, 205] on div "If you have no armor, gain 10 armor." at bounding box center [431, 215] width 57 height 25
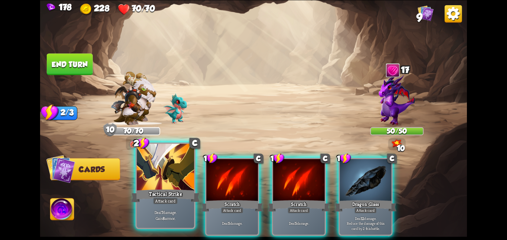
click at [166, 180] on div at bounding box center [165, 168] width 57 height 48
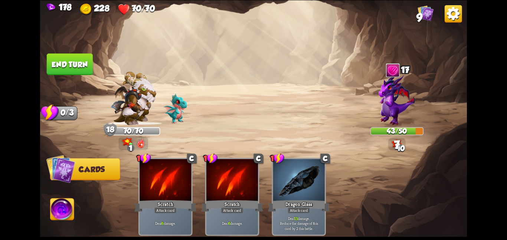
click at [56, 64] on button "End turn" at bounding box center [70, 64] width 46 height 22
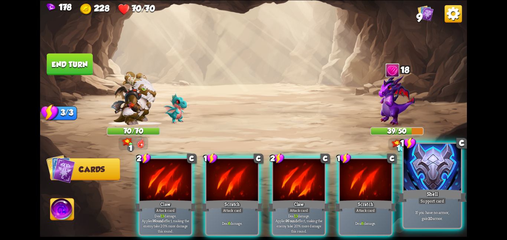
click at [425, 170] on div at bounding box center [431, 168] width 57 height 48
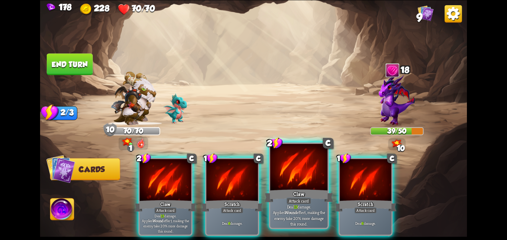
click at [310, 170] on div at bounding box center [298, 168] width 57 height 48
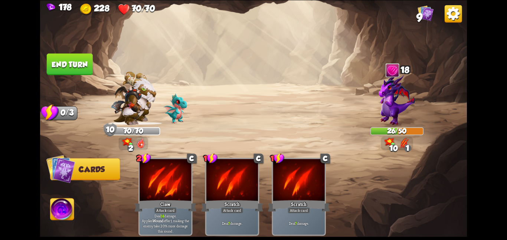
click at [81, 66] on button "End turn" at bounding box center [70, 64] width 46 height 22
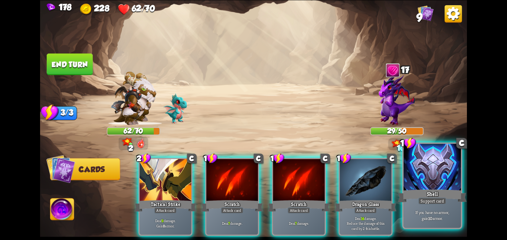
click at [451, 185] on div at bounding box center [431, 168] width 57 height 48
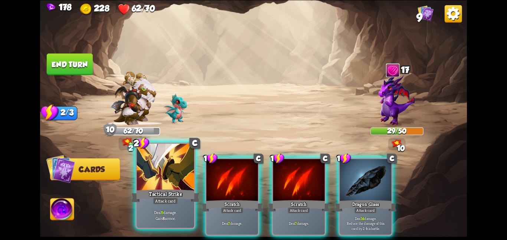
click at [178, 166] on div at bounding box center [165, 168] width 57 height 48
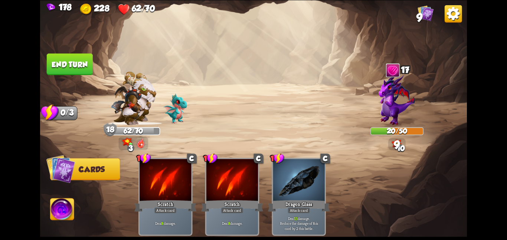
click at [60, 57] on button "End turn" at bounding box center [70, 64] width 46 height 22
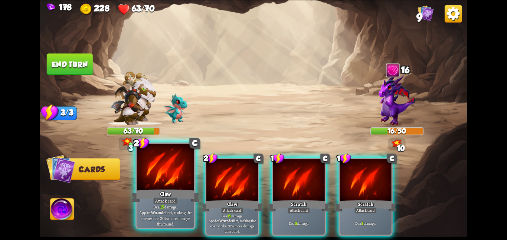
click at [168, 197] on div "Attack card" at bounding box center [165, 200] width 25 height 7
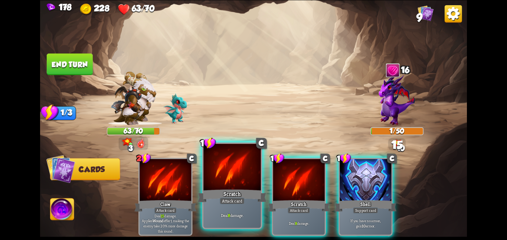
click at [251, 167] on div at bounding box center [231, 168] width 57 height 48
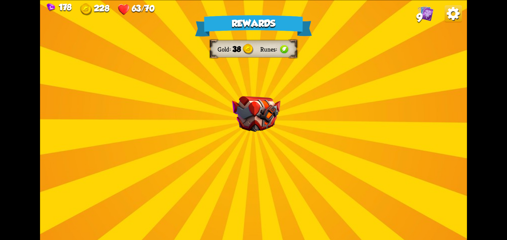
click at [248, 98] on img at bounding box center [256, 114] width 48 height 36
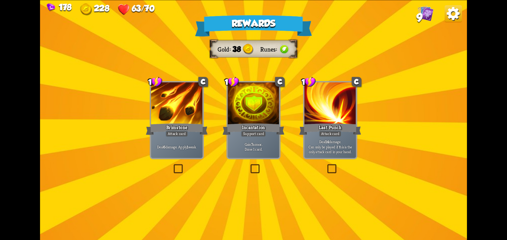
click at [248, 98] on div at bounding box center [253, 103] width 52 height 43
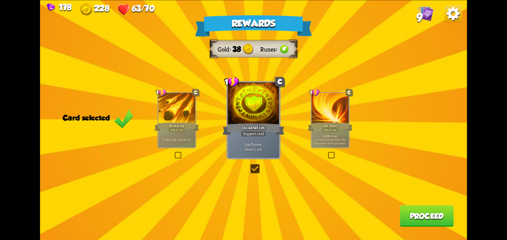
click at [417, 212] on button "Proceed" at bounding box center [426, 216] width 54 height 22
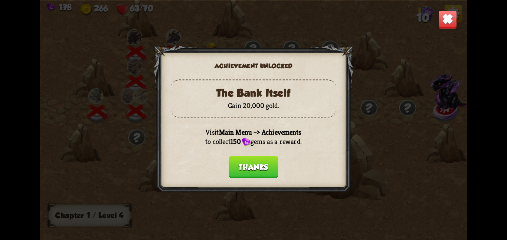
click at [242, 163] on button "Thanks" at bounding box center [253, 167] width 49 height 22
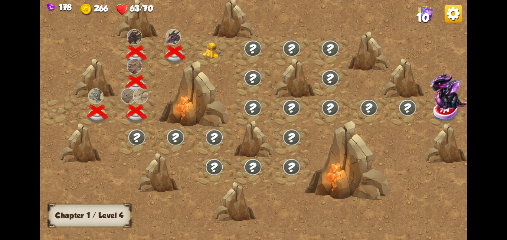
click at [207, 54] on img at bounding box center [214, 50] width 22 height 16
click at [131, 68] on div at bounding box center [136, 68] width 39 height 0
click at [211, 53] on img at bounding box center [214, 50] width 22 height 16
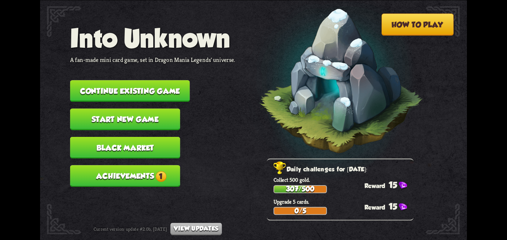
click at [121, 98] on nav "Into Unknown A fan-made mini card game, set in Dragon Mania Legends' universe. …" at bounding box center [152, 108] width 165 height 170
click at [159, 80] on button "Continue existing game" at bounding box center [130, 91] width 120 height 22
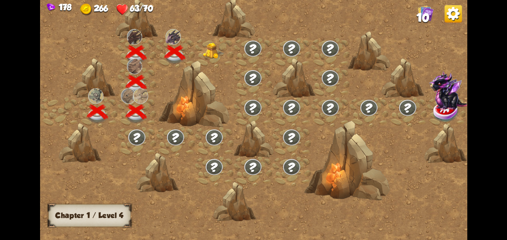
click at [205, 52] on img at bounding box center [214, 50] width 22 height 16
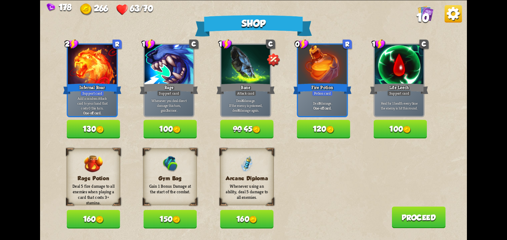
click at [180, 221] on img at bounding box center [176, 220] width 8 height 8
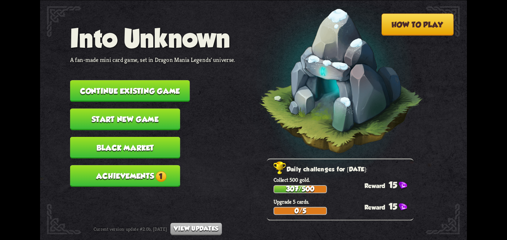
click at [116, 86] on button "Continue existing game" at bounding box center [130, 91] width 120 height 22
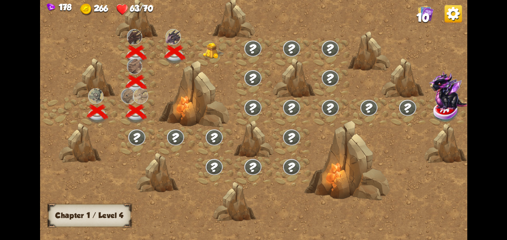
click at [213, 57] on img at bounding box center [214, 50] width 22 height 16
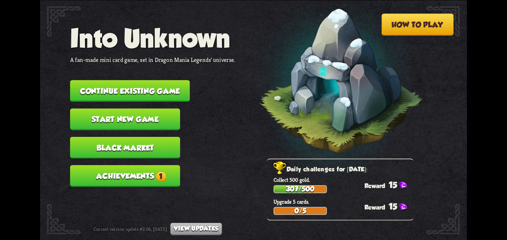
click at [95, 80] on button "Continue existing game" at bounding box center [130, 91] width 120 height 22
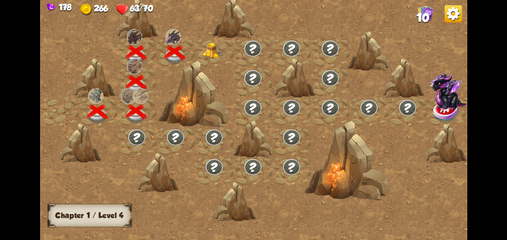
click at [203, 42] on img at bounding box center [214, 50] width 22 height 16
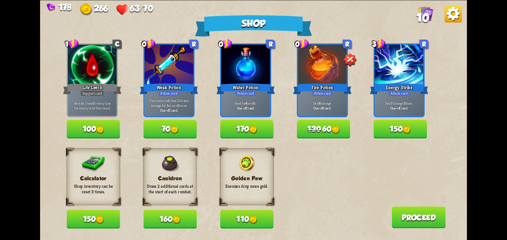
click at [97, 212] on button "150" at bounding box center [93, 219] width 53 height 19
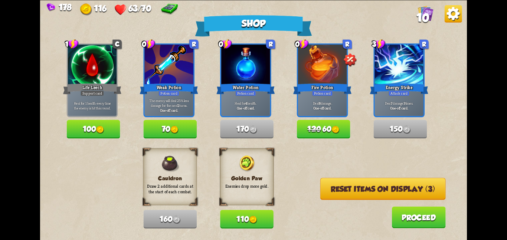
click at [335, 188] on button "Reset items on display (3)" at bounding box center [382, 189] width 125 height 22
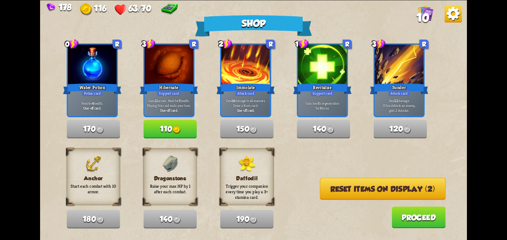
click at [335, 188] on button "Reset items on display (2)" at bounding box center [383, 189] width 126 height 22
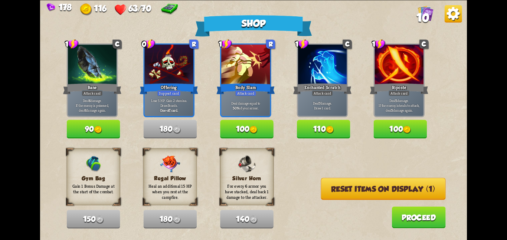
click at [335, 188] on button "Reset items on display (1)" at bounding box center [383, 189] width 125 height 22
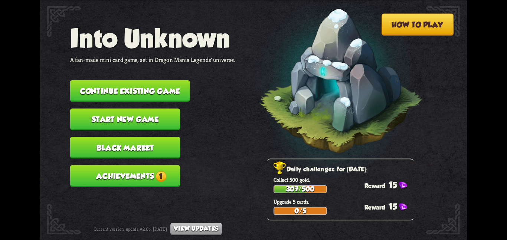
click at [138, 81] on button "Continue existing game" at bounding box center [130, 91] width 120 height 22
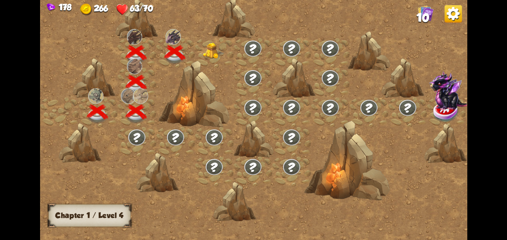
click at [198, 57] on div at bounding box center [214, 53] width 39 height 30
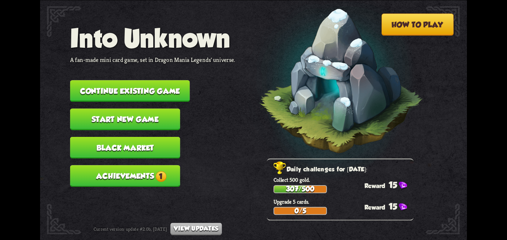
click at [138, 85] on button "Continue existing game" at bounding box center [130, 91] width 120 height 22
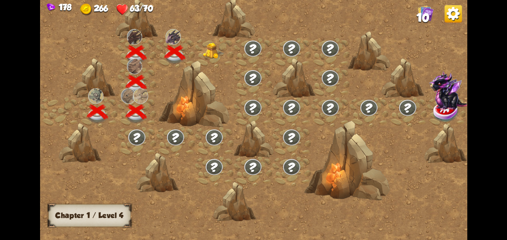
click at [205, 38] on div at bounding box center [214, 53] width 39 height 30
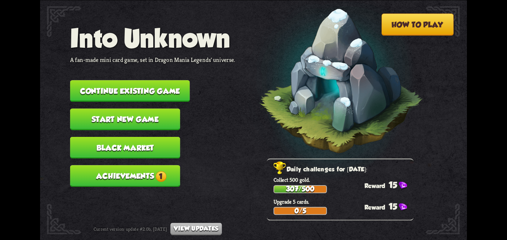
click at [165, 82] on button "Continue existing game" at bounding box center [130, 91] width 120 height 22
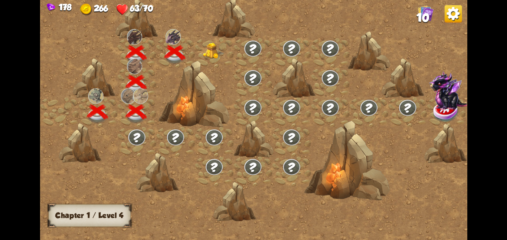
click at [216, 42] on div at bounding box center [214, 53] width 39 height 30
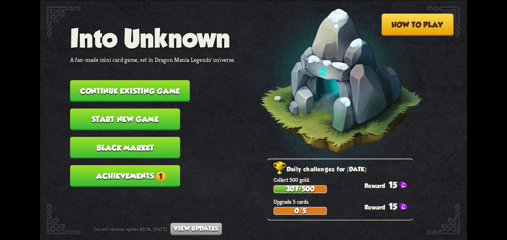
click at [115, 81] on button "Continue existing game" at bounding box center [130, 91] width 120 height 22
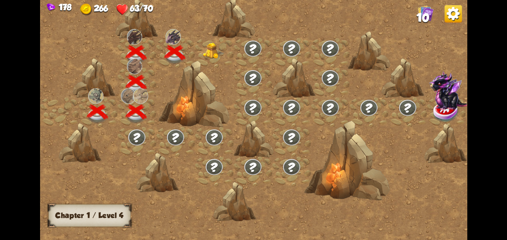
click at [204, 52] on img at bounding box center [214, 50] width 22 height 16
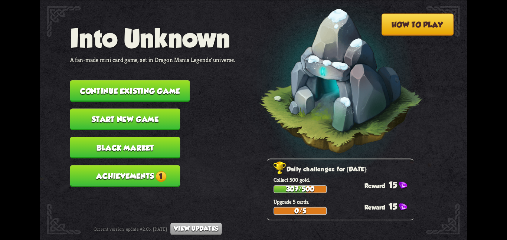
click at [98, 80] on button "Continue existing game" at bounding box center [130, 91] width 120 height 22
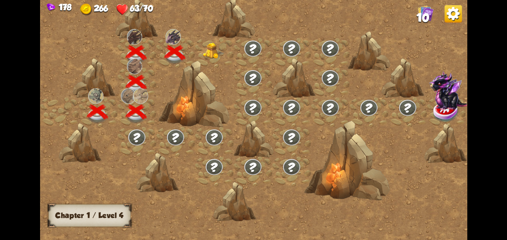
click at [220, 47] on img at bounding box center [214, 50] width 22 height 16
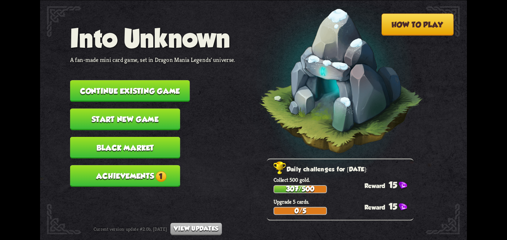
click at [158, 87] on button "Continue existing game" at bounding box center [130, 91] width 120 height 22
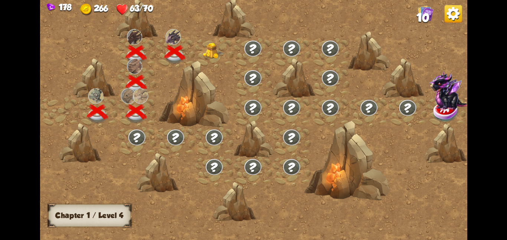
click at [208, 53] on img at bounding box center [214, 50] width 22 height 16
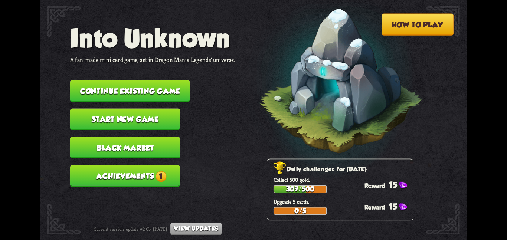
click at [110, 80] on button "Continue existing game" at bounding box center [130, 91] width 120 height 22
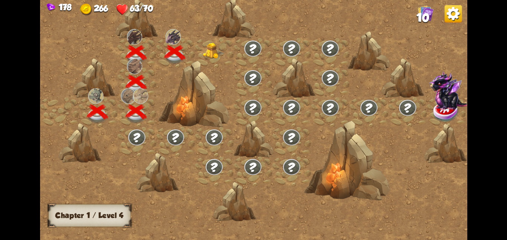
click at [203, 58] on img at bounding box center [214, 50] width 22 height 16
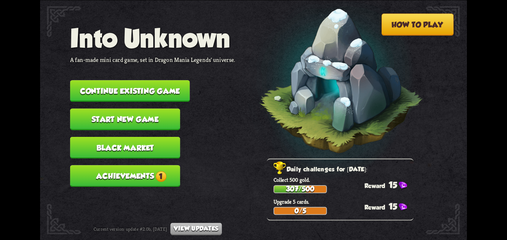
click at [130, 86] on button "Continue existing game" at bounding box center [130, 91] width 120 height 22
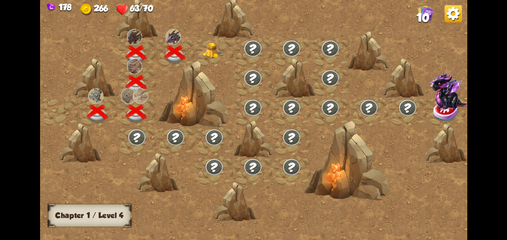
click at [199, 54] on div at bounding box center [214, 53] width 39 height 30
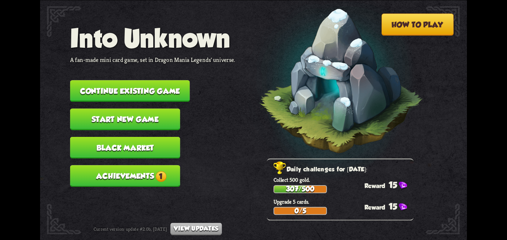
click at [163, 94] on button "Continue existing game" at bounding box center [130, 91] width 120 height 22
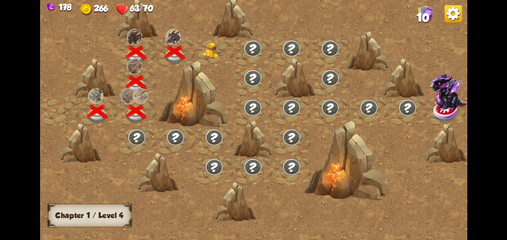
click at [202, 52] on div at bounding box center [214, 53] width 39 height 30
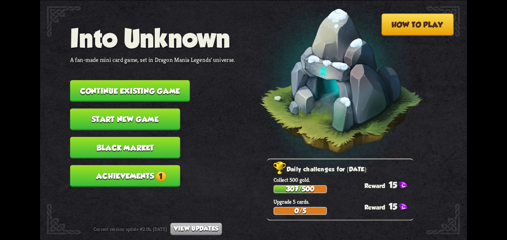
click at [102, 80] on button "Continue existing game" at bounding box center [130, 91] width 120 height 22
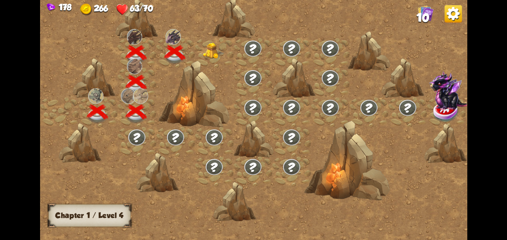
click at [205, 49] on img at bounding box center [214, 50] width 22 height 16
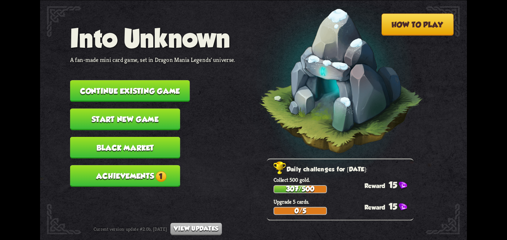
click at [153, 80] on button "Continue existing game" at bounding box center [130, 91] width 120 height 22
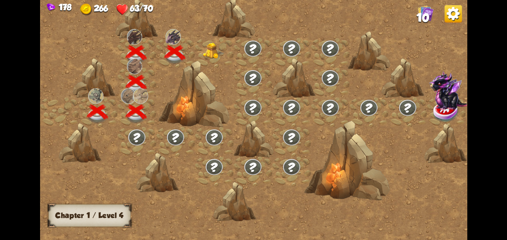
click at [203, 49] on img at bounding box center [214, 50] width 22 height 16
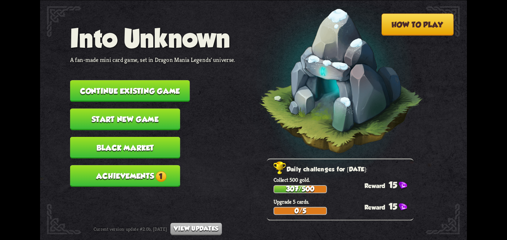
click at [114, 85] on button "Continue existing game" at bounding box center [130, 91] width 120 height 22
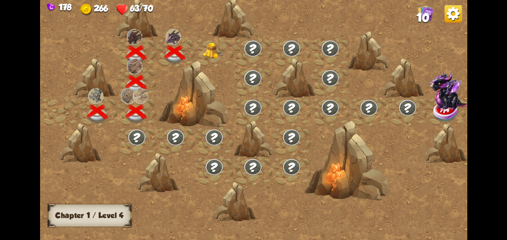
click at [192, 55] on div at bounding box center [175, 53] width 39 height 30
click at [204, 57] on img at bounding box center [214, 50] width 22 height 16
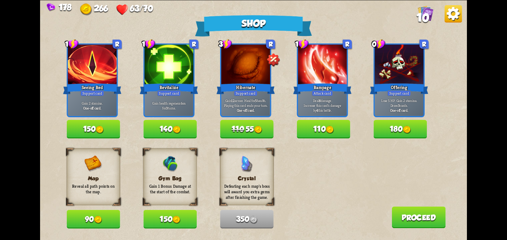
click at [223, 131] on button "110 55" at bounding box center [246, 129] width 53 height 19
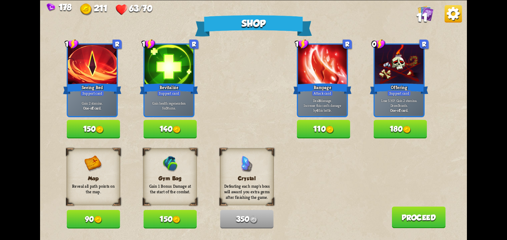
click at [182, 213] on button "150" at bounding box center [169, 219] width 53 height 19
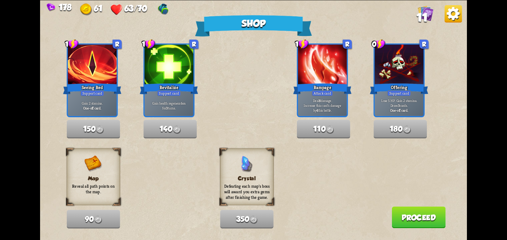
click at [429, 215] on button "Proceed" at bounding box center [418, 217] width 54 height 22
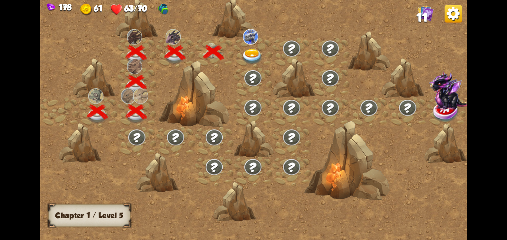
click at [251, 49] on img at bounding box center [252, 57] width 22 height 16
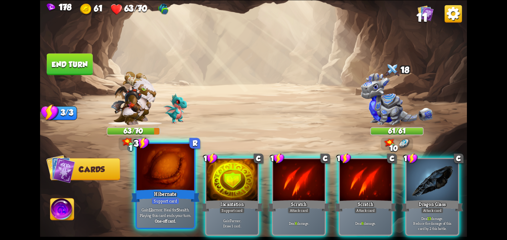
click at [172, 175] on div at bounding box center [165, 168] width 57 height 48
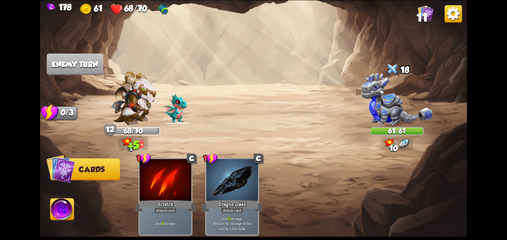
click at [49, 212] on img at bounding box center [253, 120] width 427 height 240
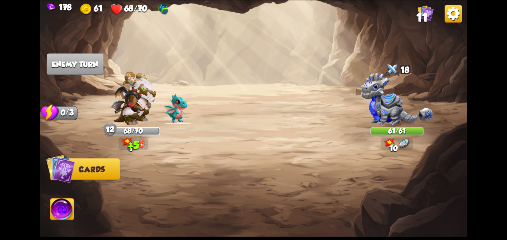
click at [55, 210] on img at bounding box center [62, 210] width 24 height 24
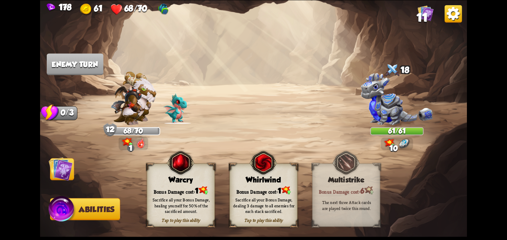
click at [205, 173] on span at bounding box center [211, 169] width 13 height 14
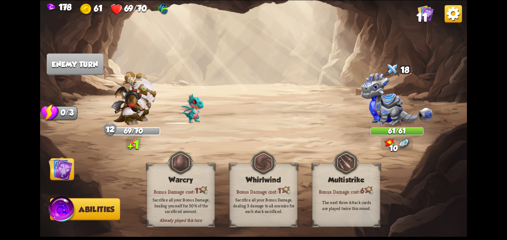
click at [52, 165] on img at bounding box center [61, 169] width 24 height 24
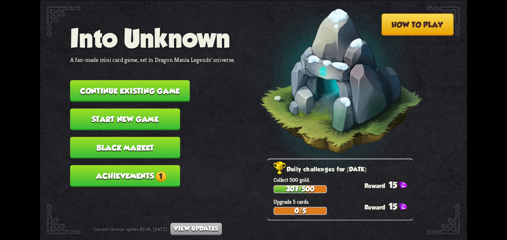
click at [137, 89] on button "Continue existing game" at bounding box center [130, 91] width 120 height 22
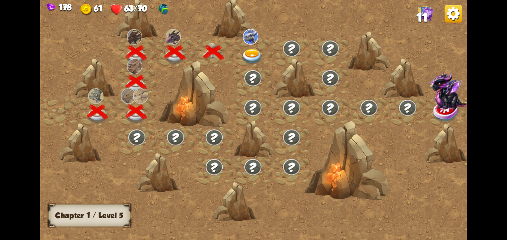
click at [250, 39] on img at bounding box center [250, 37] width 15 height 16
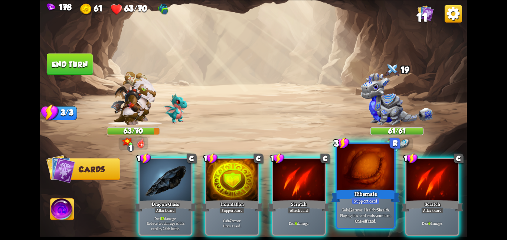
click at [359, 184] on div at bounding box center [365, 168] width 57 height 48
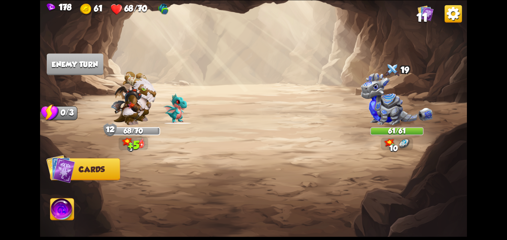
click at [64, 209] on img at bounding box center [62, 210] width 24 height 24
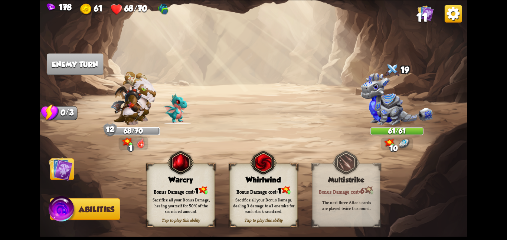
click at [157, 194] on div "Sacrifice all your Bonus Damage, healing yourself for 50% of the sacrificed amo…" at bounding box center [181, 205] width 68 height 27
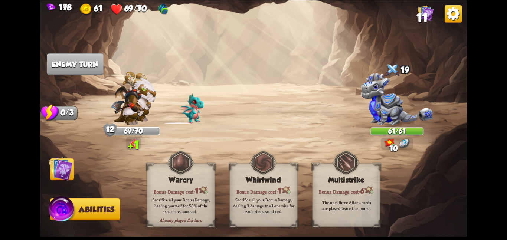
click at [56, 173] on img at bounding box center [61, 169] width 24 height 24
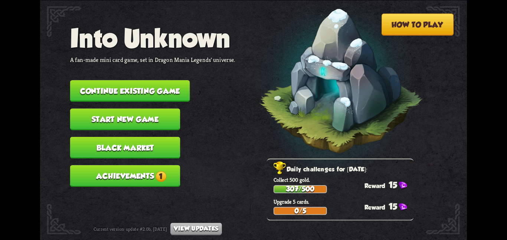
click at [103, 73] on nav "Into Unknown A fan-made mini card game, set in Dragon Mania Legends' universe. …" at bounding box center [152, 108] width 165 height 170
click at [105, 80] on button "Continue existing game" at bounding box center [130, 91] width 120 height 22
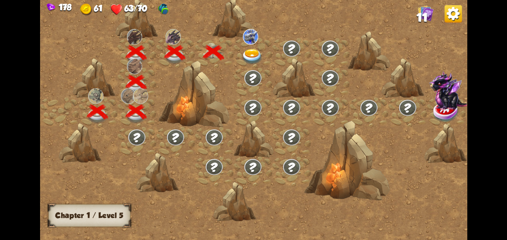
click at [247, 54] on img at bounding box center [252, 57] width 22 height 16
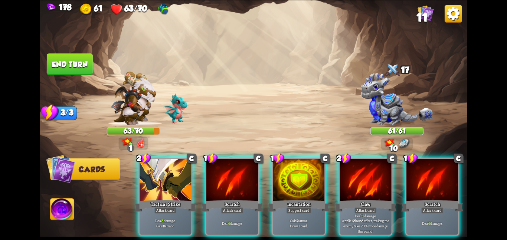
click at [236, 56] on img at bounding box center [253, 120] width 427 height 240
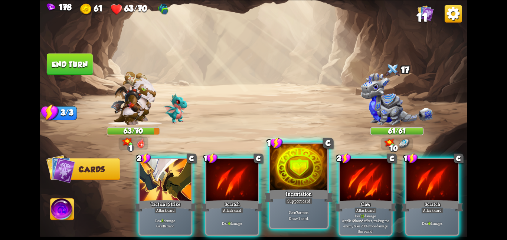
click at [317, 218] on p "Gain 7 armor. Draw 1 card." at bounding box center [299, 215] width 55 height 11
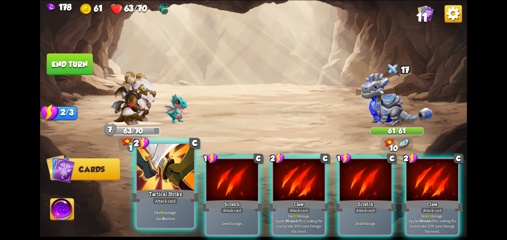
click at [150, 173] on div at bounding box center [165, 168] width 57 height 48
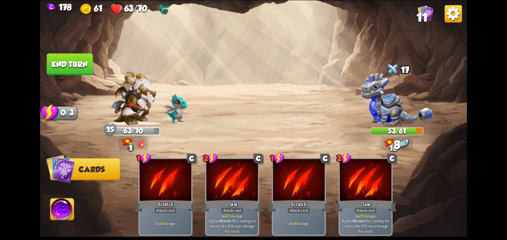
click at [70, 68] on button "End turn" at bounding box center [70, 64] width 46 height 22
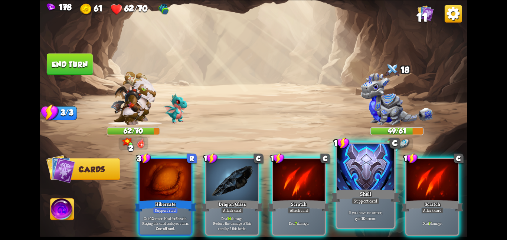
click at [359, 170] on div at bounding box center [365, 168] width 57 height 48
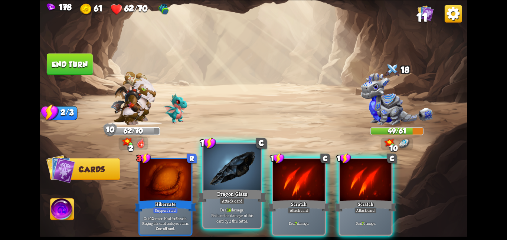
click at [236, 188] on div at bounding box center [231, 168] width 57 height 48
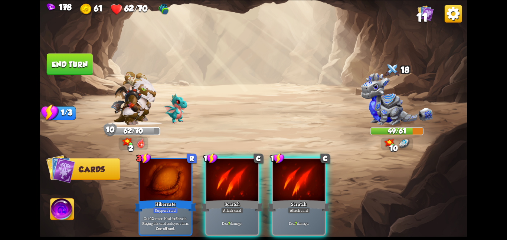
click at [236, 188] on div at bounding box center [232, 180] width 52 height 43
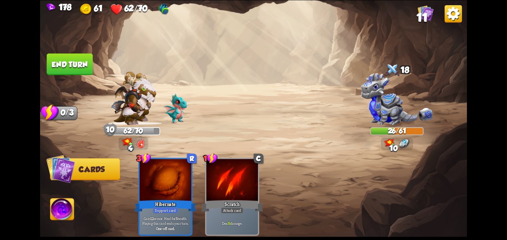
click at [49, 54] on button "End turn" at bounding box center [70, 64] width 46 height 22
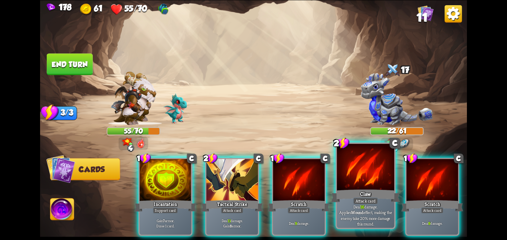
click at [342, 182] on div at bounding box center [365, 168] width 57 height 48
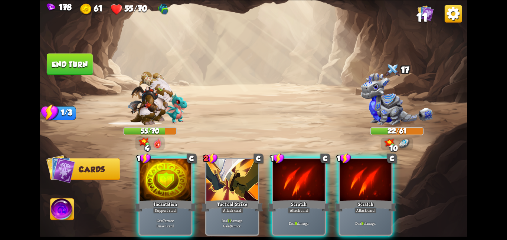
click at [342, 182] on div at bounding box center [365, 180] width 52 height 43
